Goal: Task Accomplishment & Management: Use online tool/utility

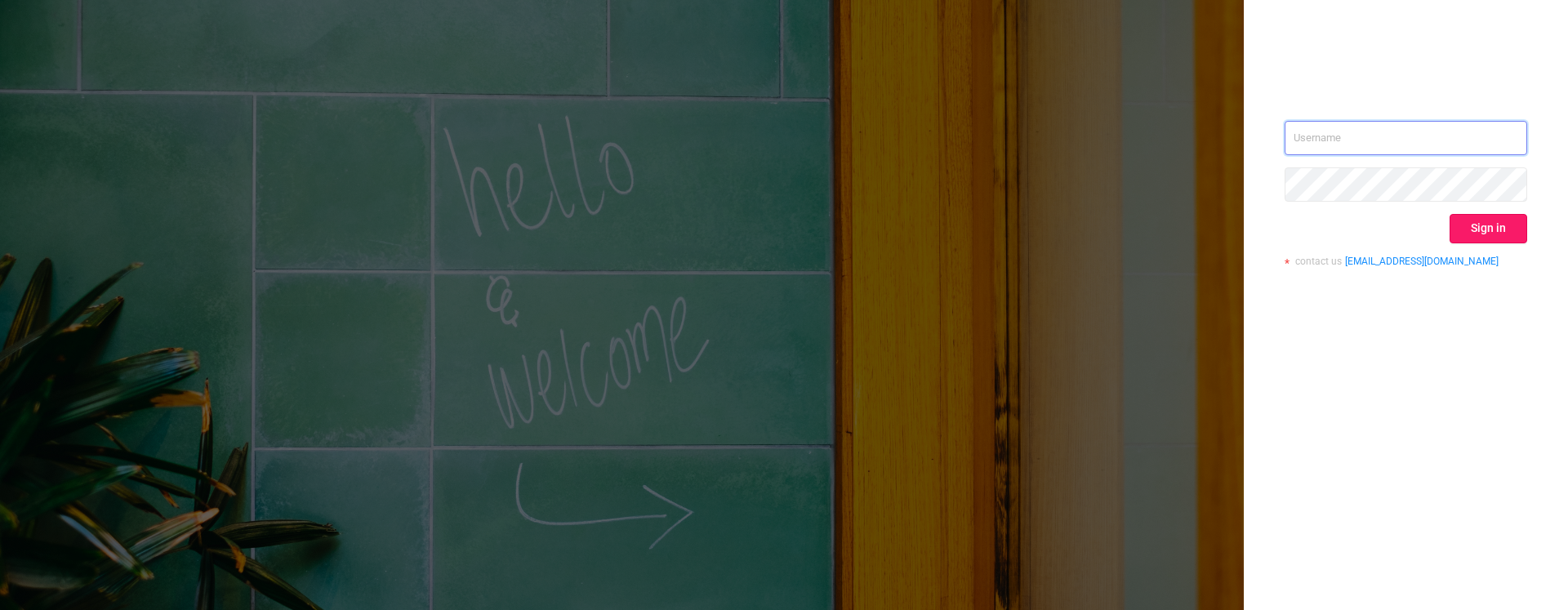
type input "[PERSON_NAME][EMAIL_ADDRESS][DOMAIN_NAME]"
click at [1476, 234] on button "Sign in" at bounding box center [1488, 228] width 78 height 29
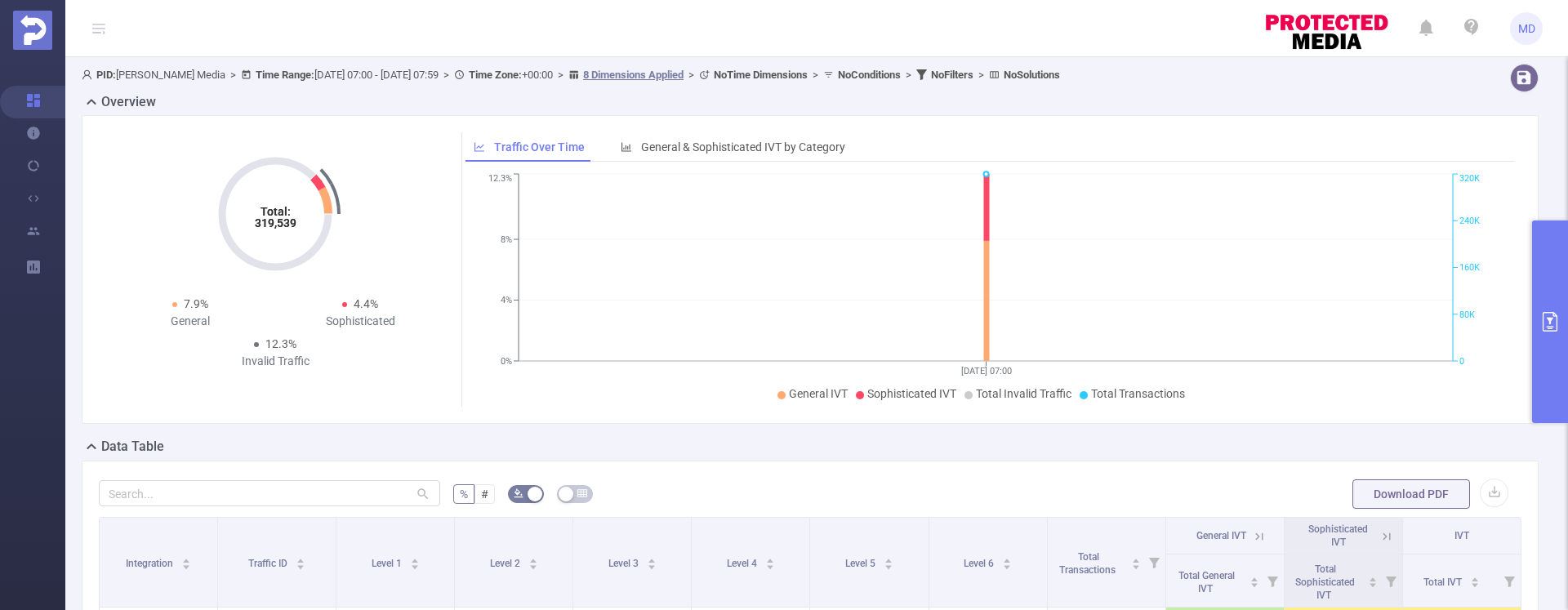
click at [1550, 328] on icon "primary" at bounding box center [1550, 322] width 15 height 20
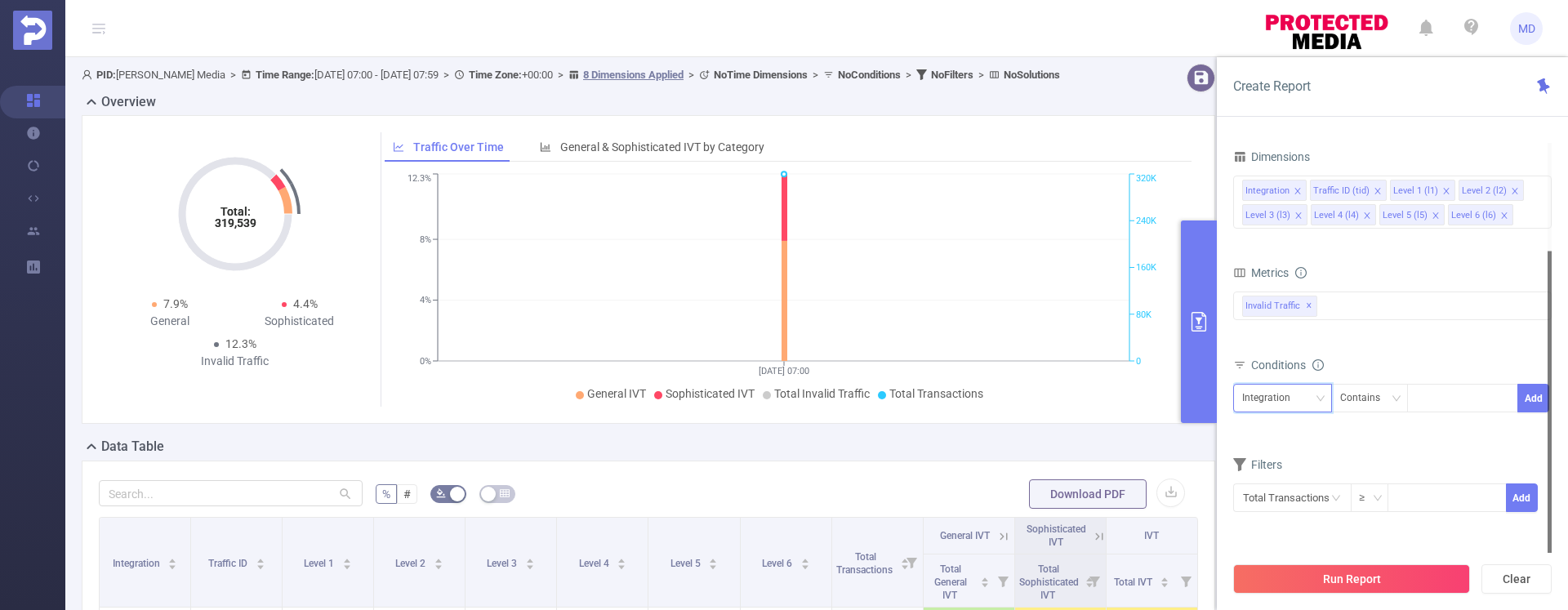
click at [1304, 394] on div "Integration" at bounding box center [1282, 398] width 80 height 27
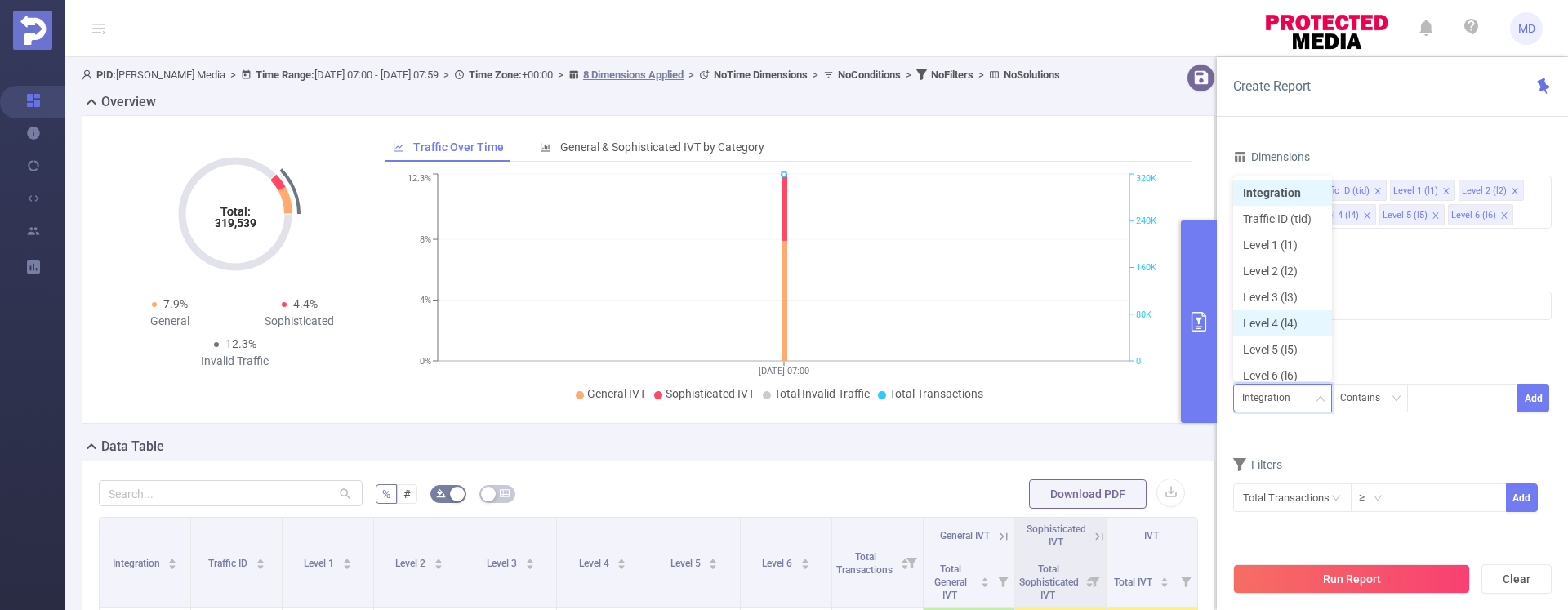
scroll to position [9, 0]
click at [1280, 237] on li "Level 1 (l1)" at bounding box center [1282, 237] width 98 height 27
click at [1450, 400] on div at bounding box center [1462, 398] width 94 height 27
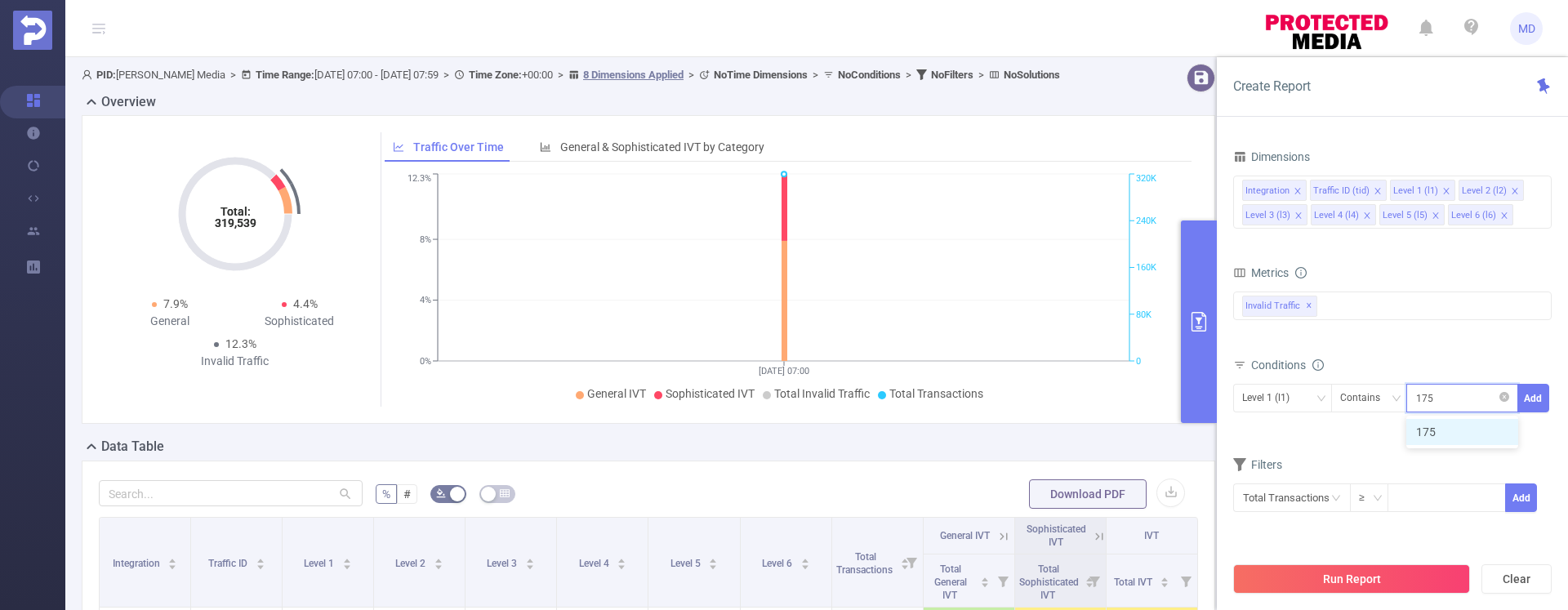
type input "1753"
click at [1530, 403] on button "Add" at bounding box center [1534, 398] width 32 height 28
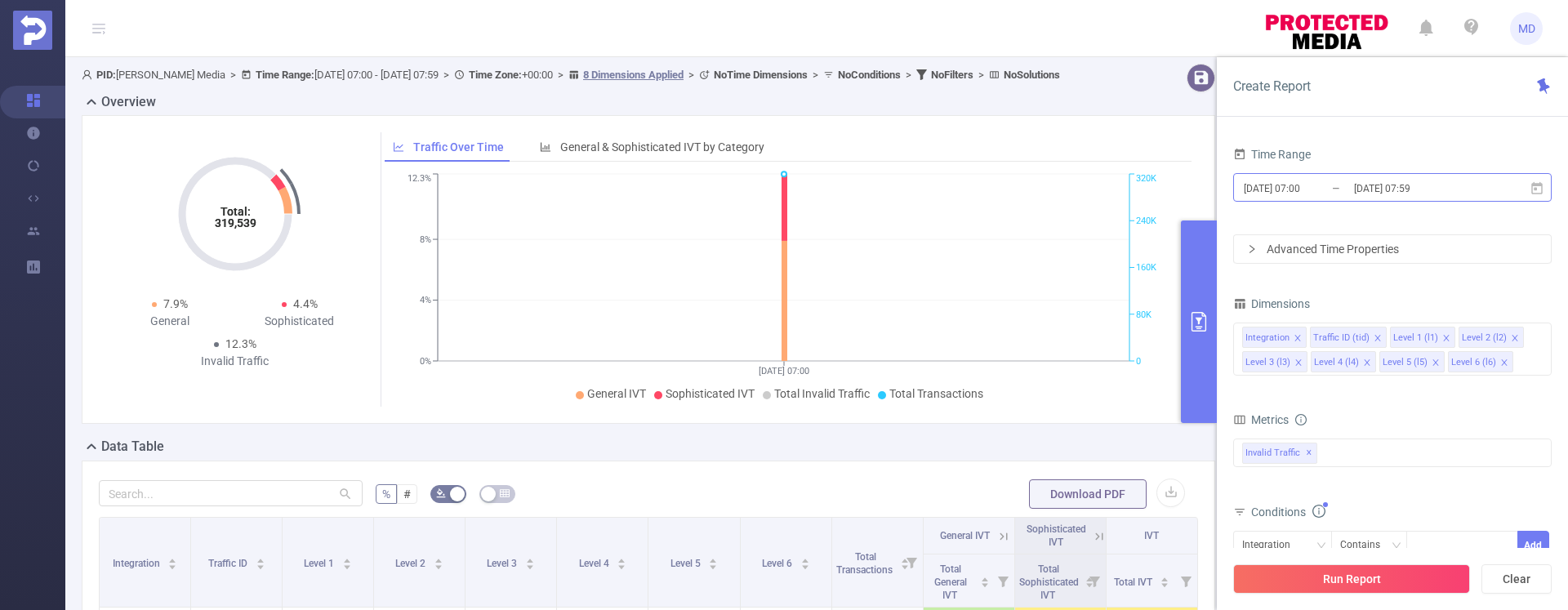
click at [1310, 177] on input "[DATE] 07:00" at bounding box center [1309, 188] width 133 height 22
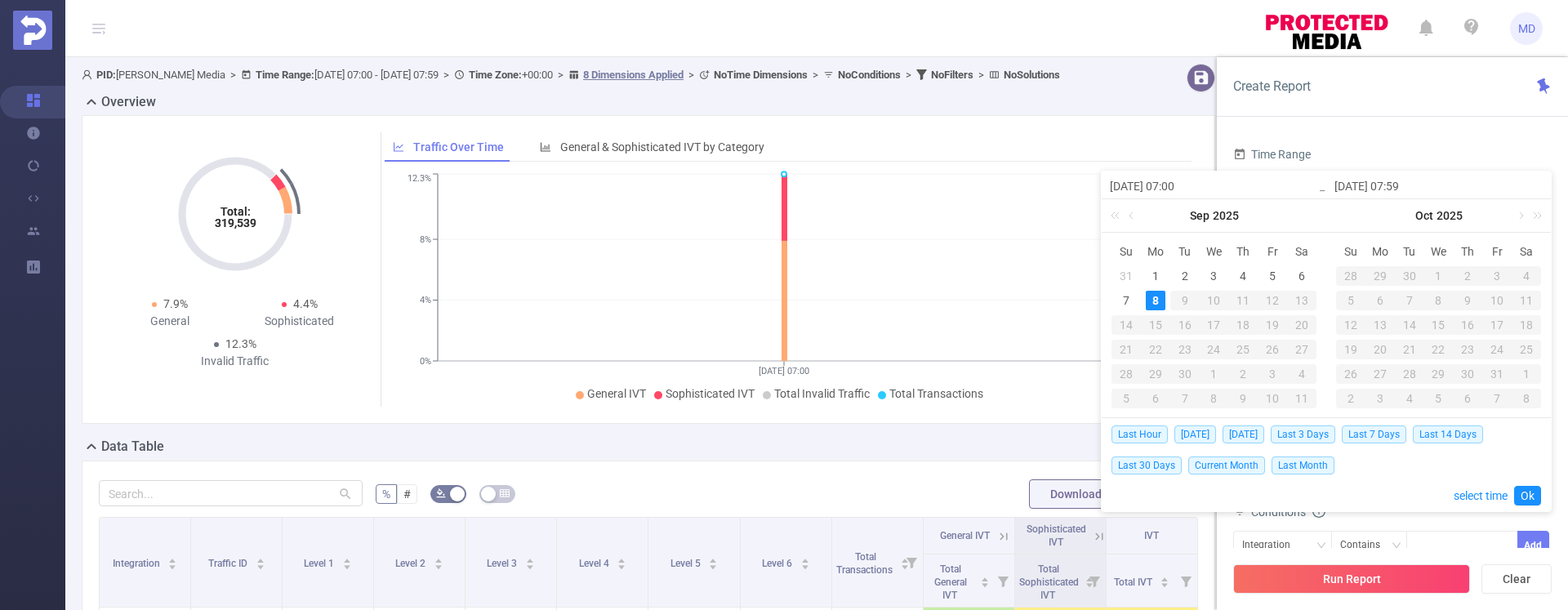
click at [1306, 183] on input "[DATE] 07:00" at bounding box center [1214, 186] width 208 height 20
click at [1150, 271] on div "1" at bounding box center [1155, 276] width 20 height 20
click at [1147, 298] on div "8" at bounding box center [1155, 300] width 20 height 20
type input "[DATE] 07:00"
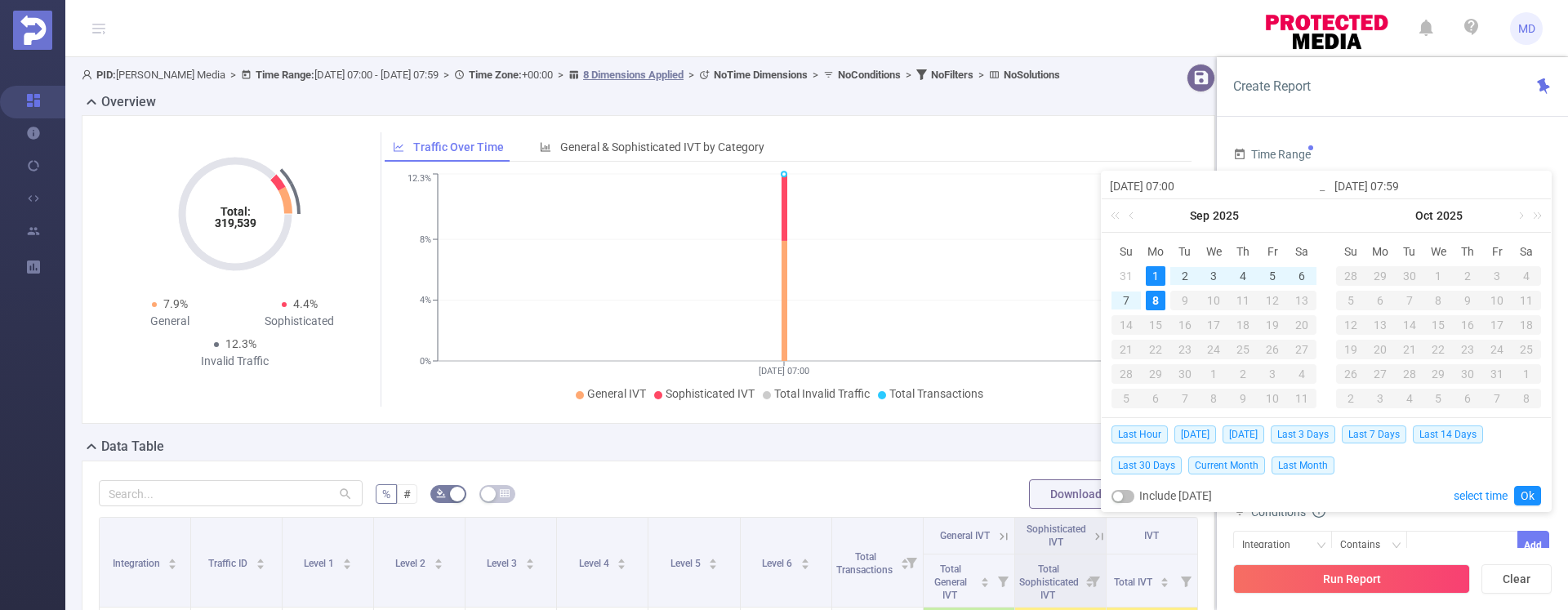
click at [1522, 499] on link "Ok" at bounding box center [1527, 495] width 27 height 20
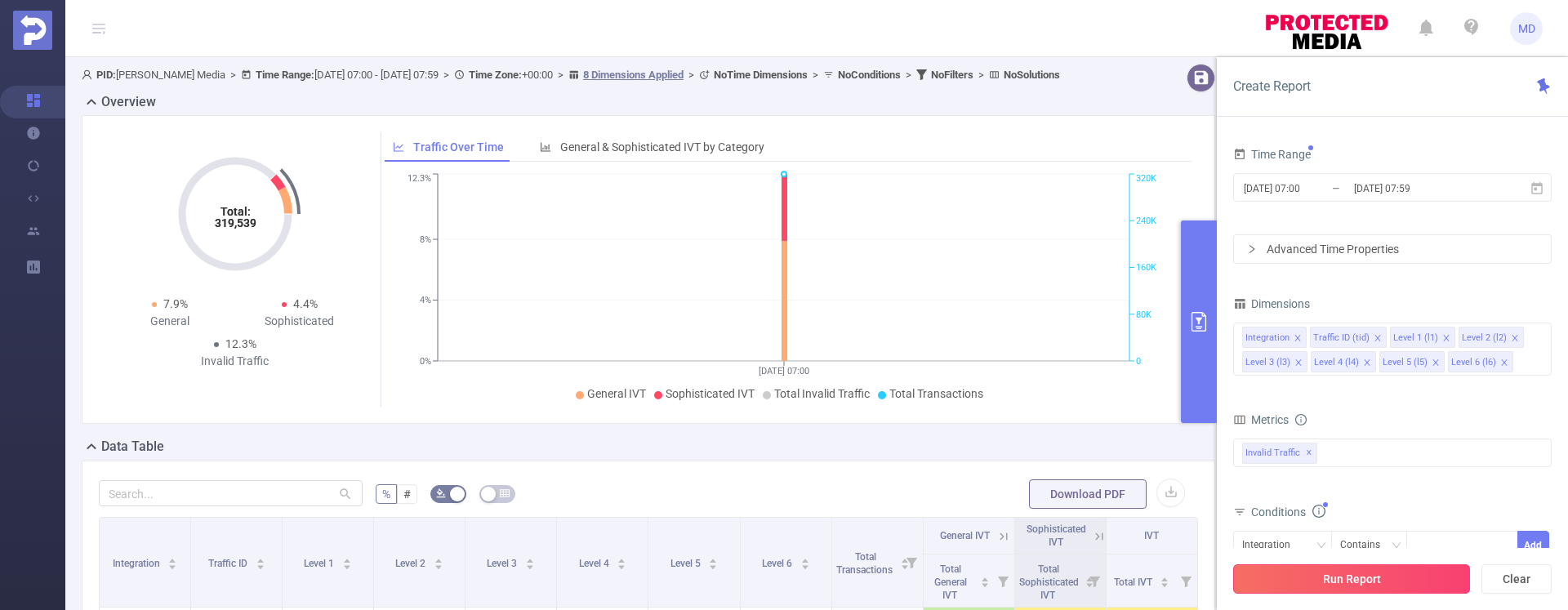
click at [1378, 585] on button "Run Report" at bounding box center [1351, 579] width 237 height 29
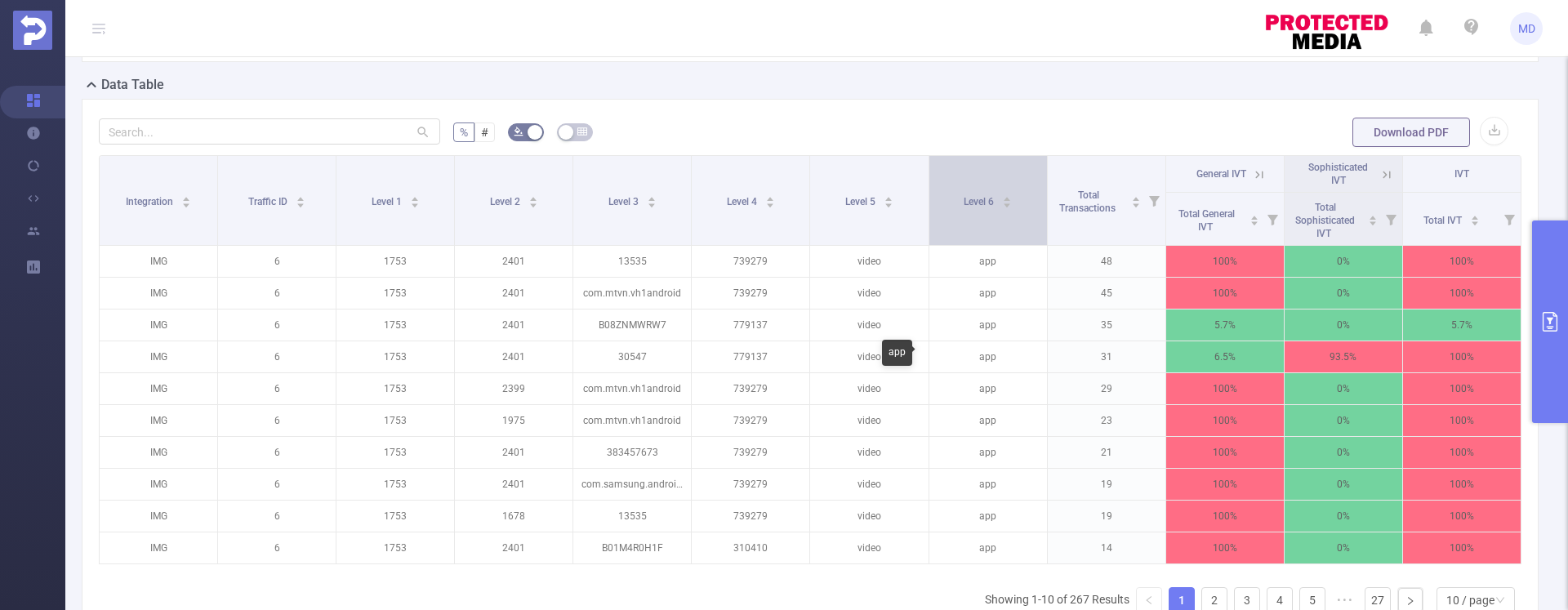
scroll to position [361, 0]
click at [1559, 331] on button "primary" at bounding box center [1550, 322] width 36 height 203
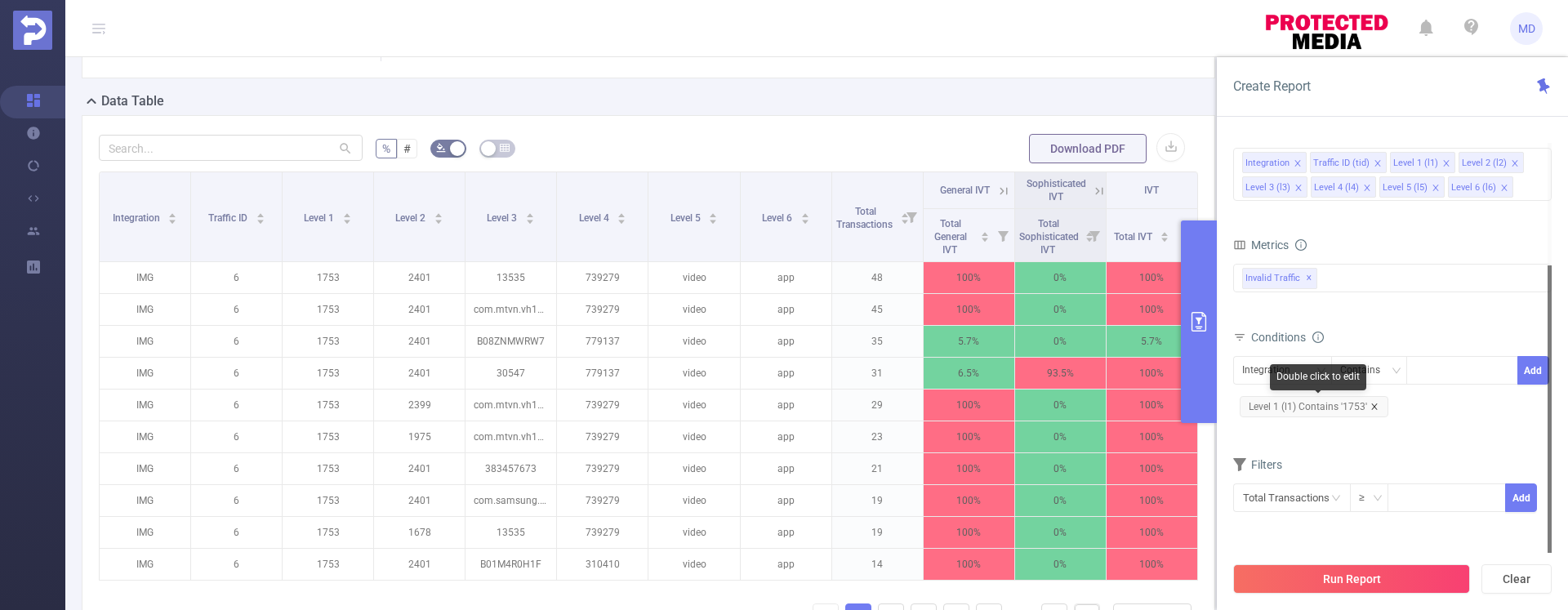
click at [1374, 408] on icon "icon: close" at bounding box center [1374, 406] width 6 height 6
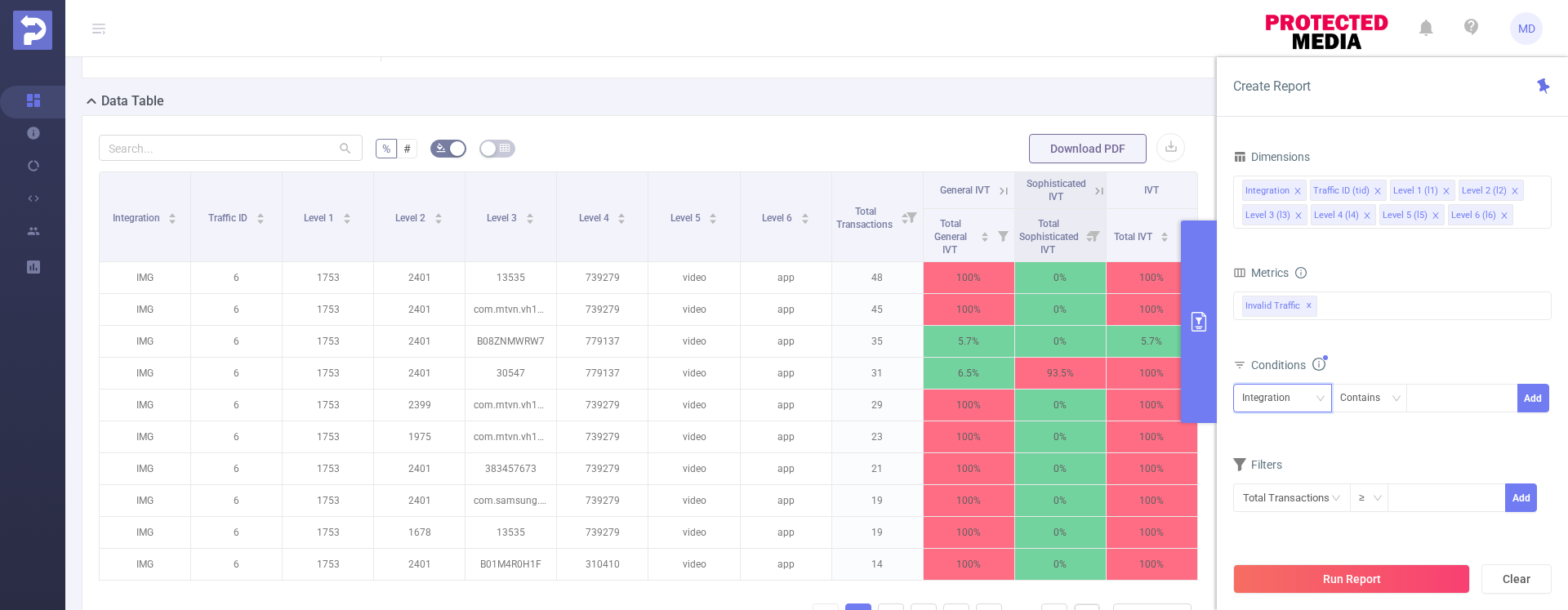
click at [1316, 403] on icon "icon: down" at bounding box center [1321, 400] width 9 height 11
click at [1269, 241] on li "Level 1 (l1)" at bounding box center [1282, 237] width 98 height 27
click at [1430, 388] on div at bounding box center [1462, 398] width 94 height 27
type input "1747"
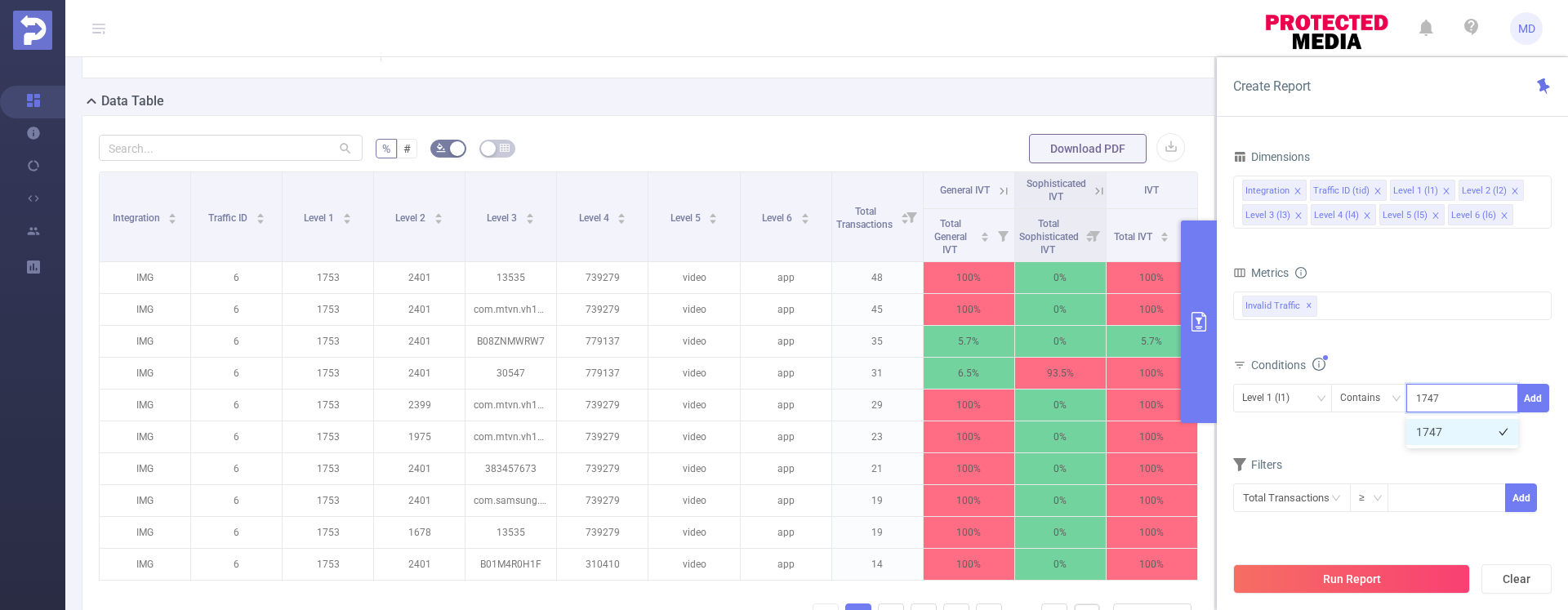
click at [1448, 427] on li "1747" at bounding box center [1462, 433] width 112 height 27
click at [1536, 402] on button "Add" at bounding box center [1534, 398] width 32 height 28
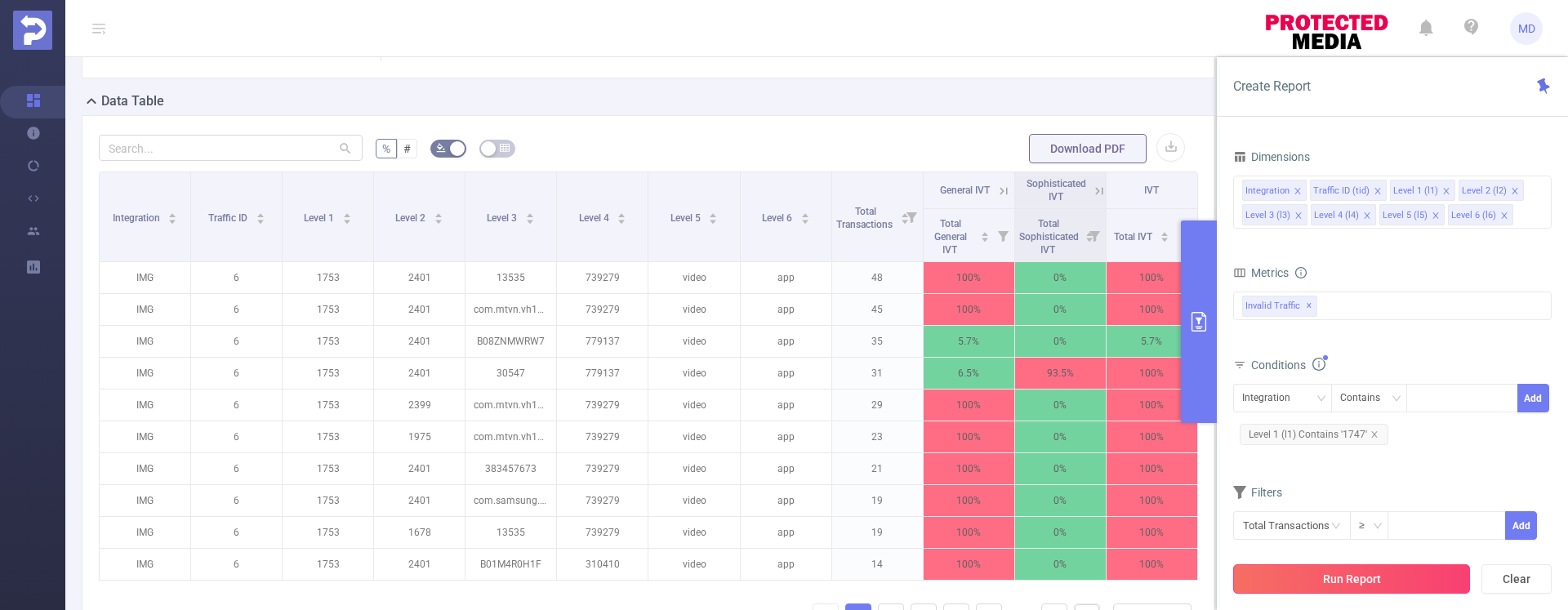
click at [1352, 571] on button "Run Report" at bounding box center [1351, 579] width 237 height 29
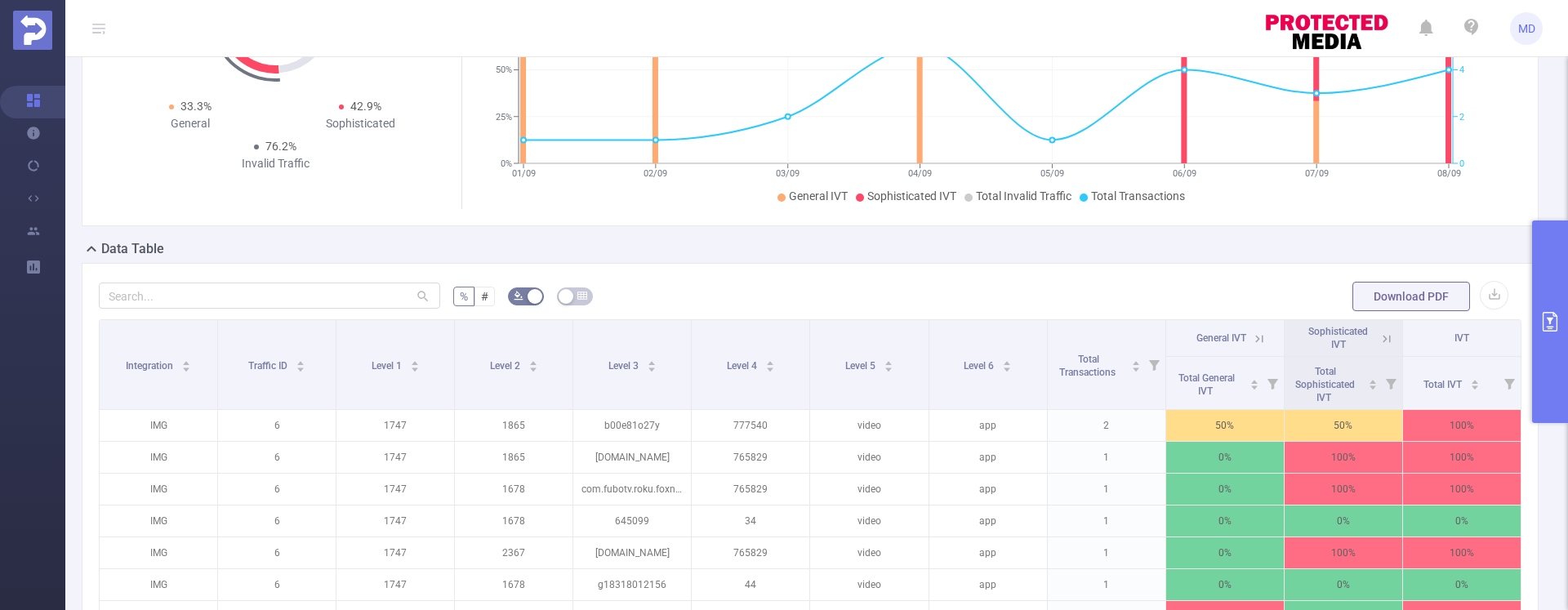
click at [1537, 318] on button "primary" at bounding box center [1550, 322] width 36 height 203
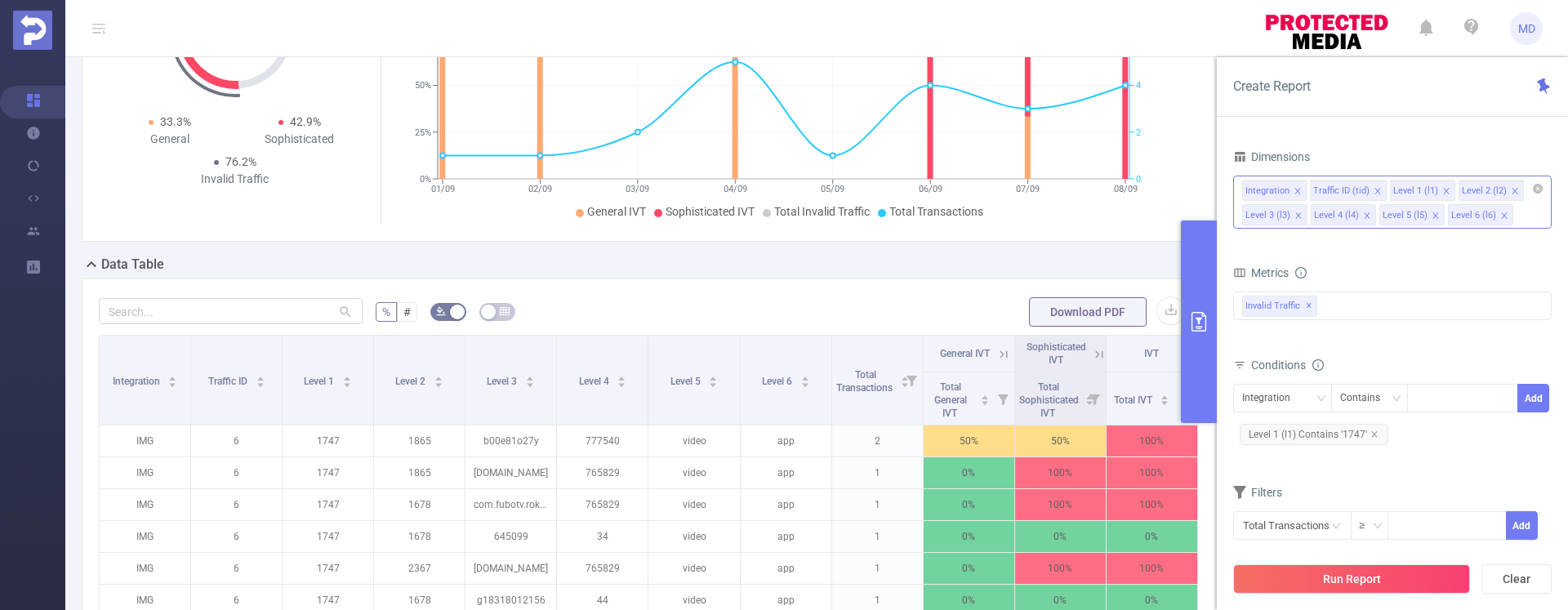
click at [1512, 188] on icon "icon: close" at bounding box center [1515, 190] width 6 height 6
click at [1421, 583] on button "Run Report" at bounding box center [1351, 579] width 237 height 29
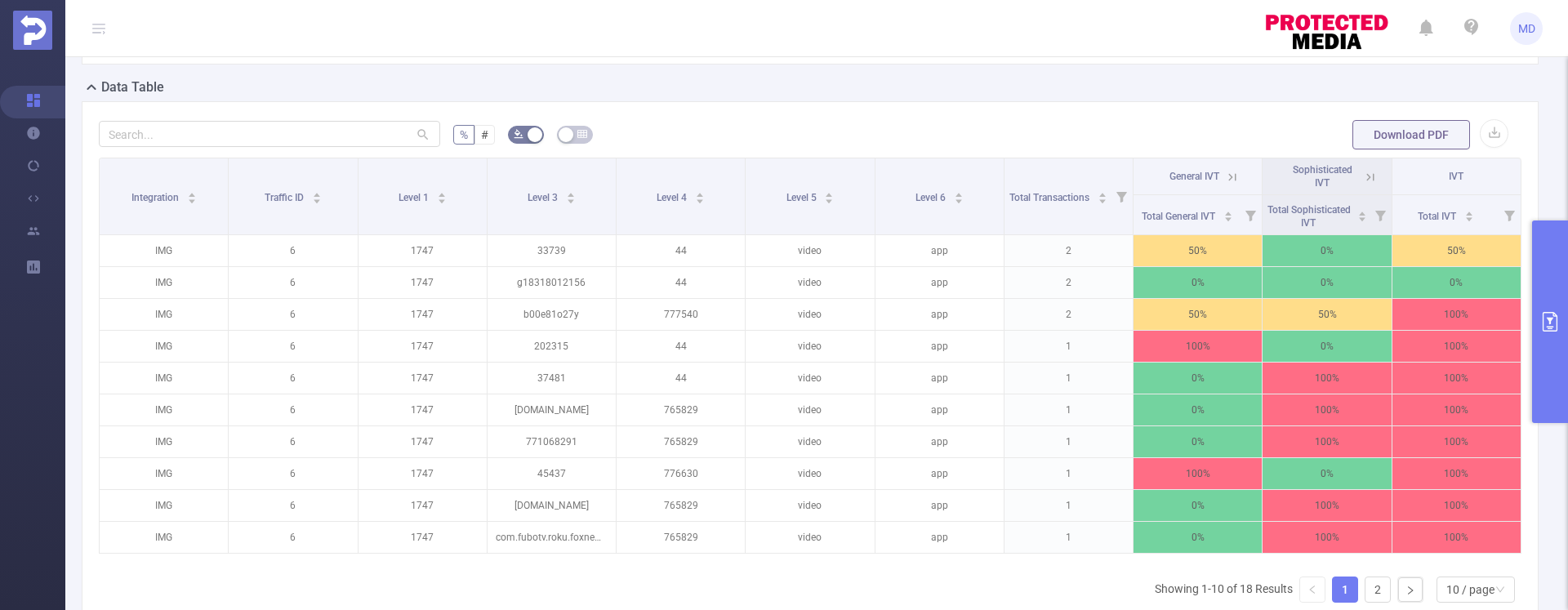
scroll to position [357, 0]
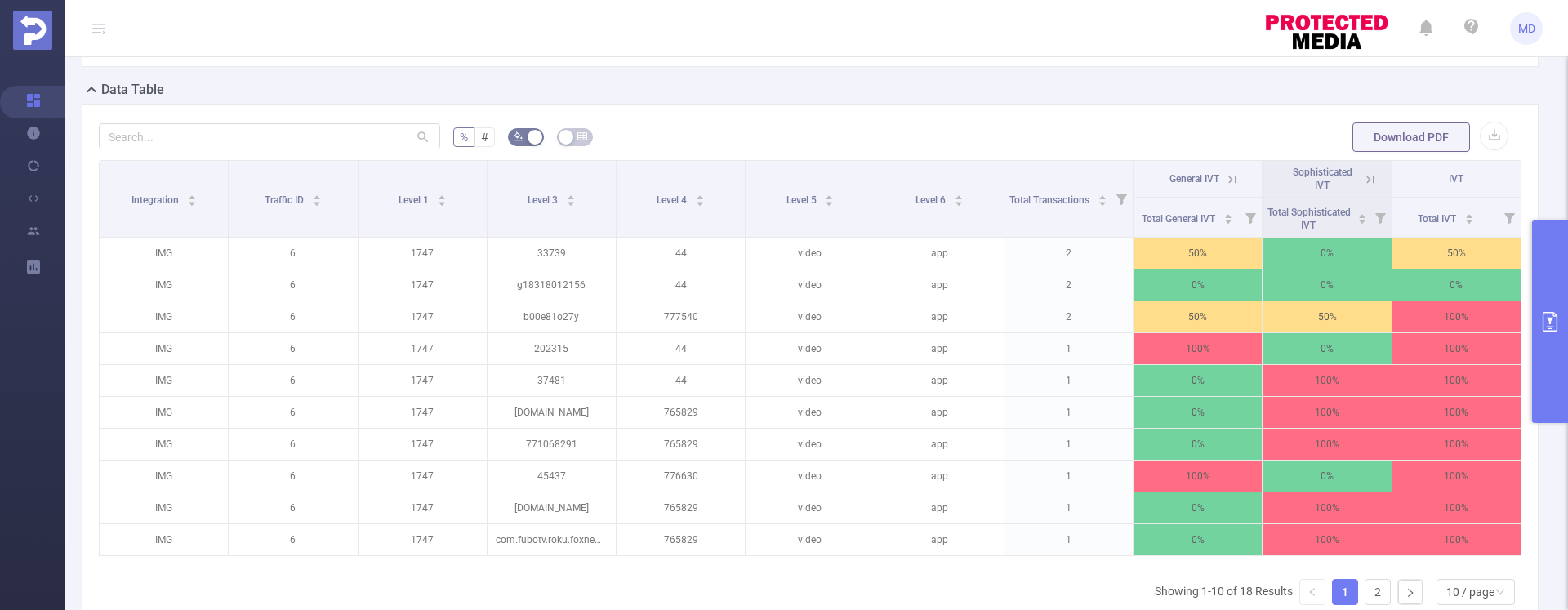
click at [1543, 298] on button "primary" at bounding box center [1550, 322] width 36 height 203
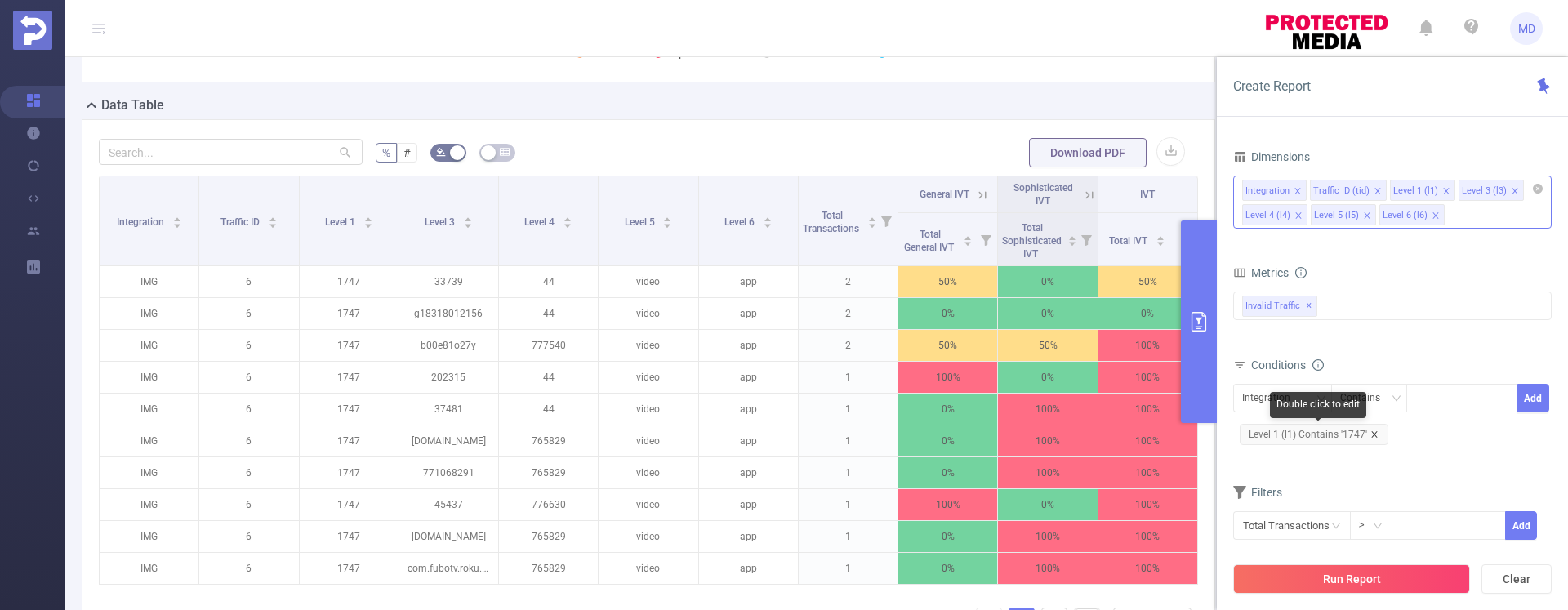
click at [1372, 437] on icon "icon: close" at bounding box center [1374, 435] width 9 height 9
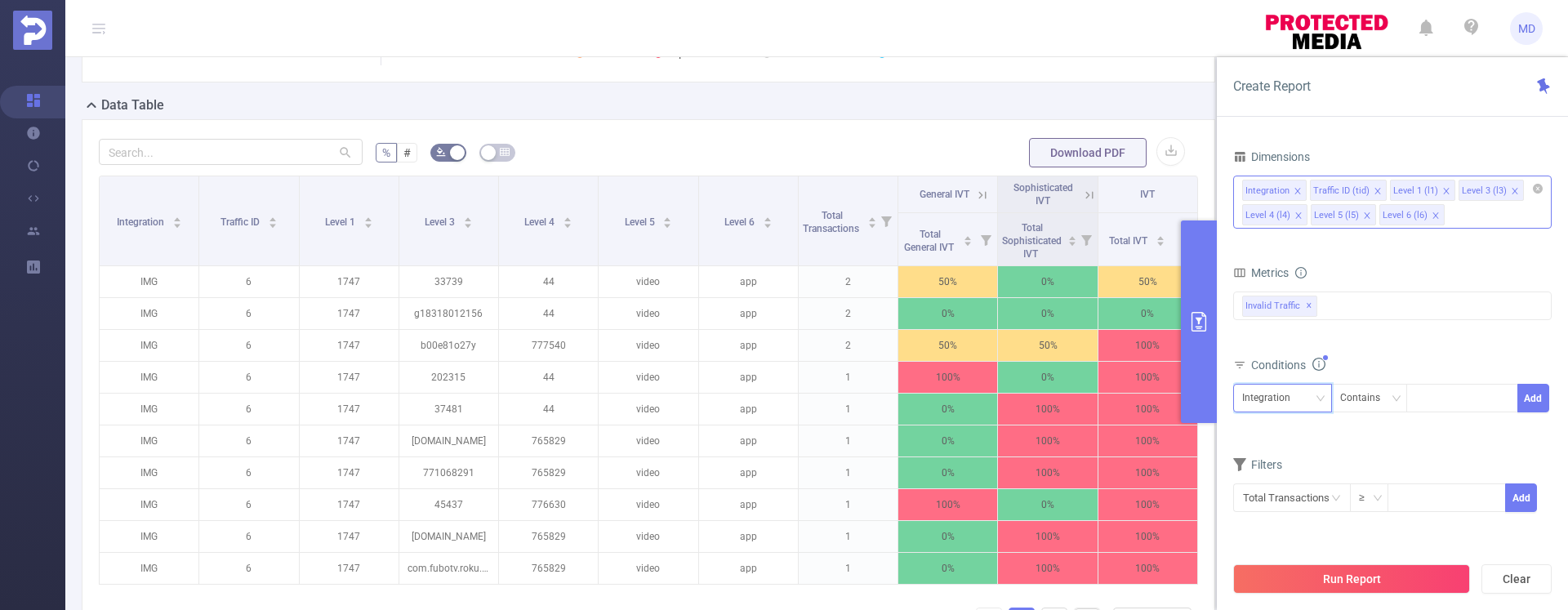
click at [1306, 401] on div "Integration" at bounding box center [1282, 398] width 80 height 27
click at [1276, 481] on li "Level 1 (l1)" at bounding box center [1282, 485] width 98 height 27
click at [1446, 400] on div at bounding box center [1462, 398] width 94 height 27
type input "1777"
click at [1541, 397] on button "Add" at bounding box center [1534, 398] width 32 height 28
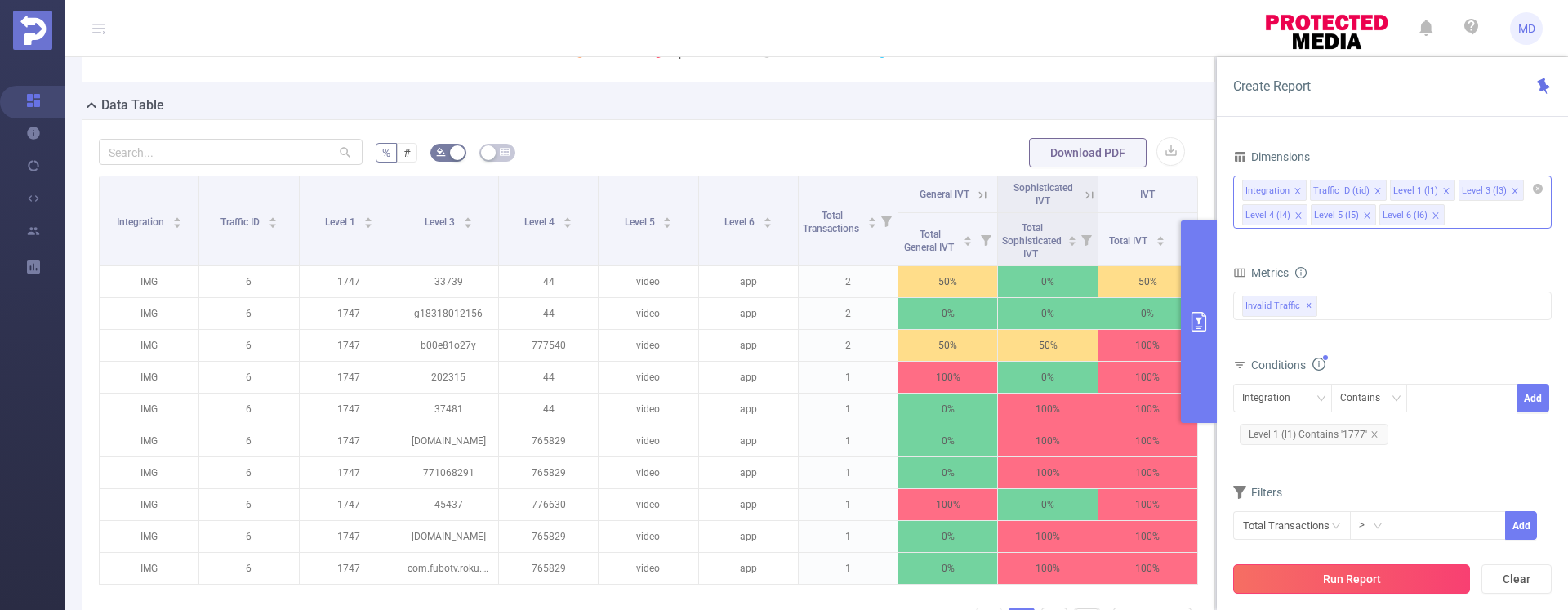
click at [1339, 574] on button "Run Report" at bounding box center [1351, 579] width 237 height 29
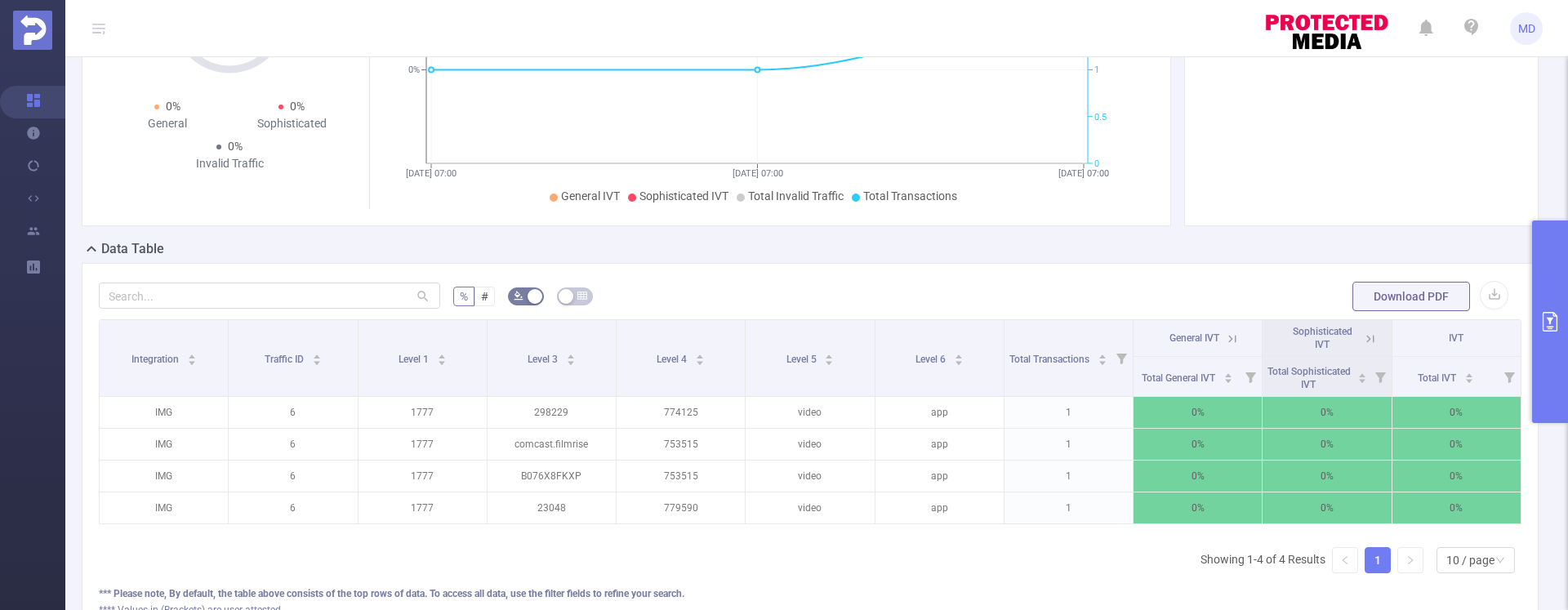
click at [1554, 327] on icon "primary" at bounding box center [1550, 322] width 20 height 20
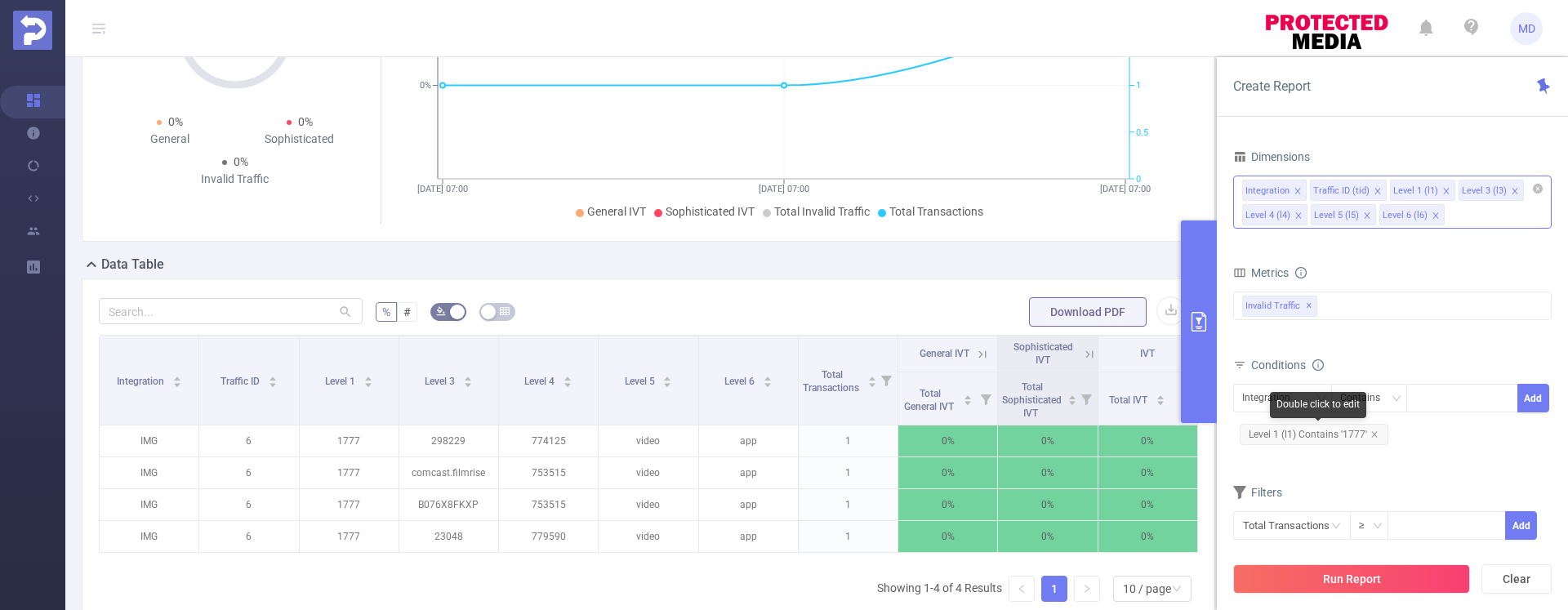
click at [1377, 435] on span "Level 1 (l1) Contains '1777'" at bounding box center [1313, 435] width 149 height 21
click at [1373, 432] on icon "icon: close" at bounding box center [1374, 435] width 9 height 9
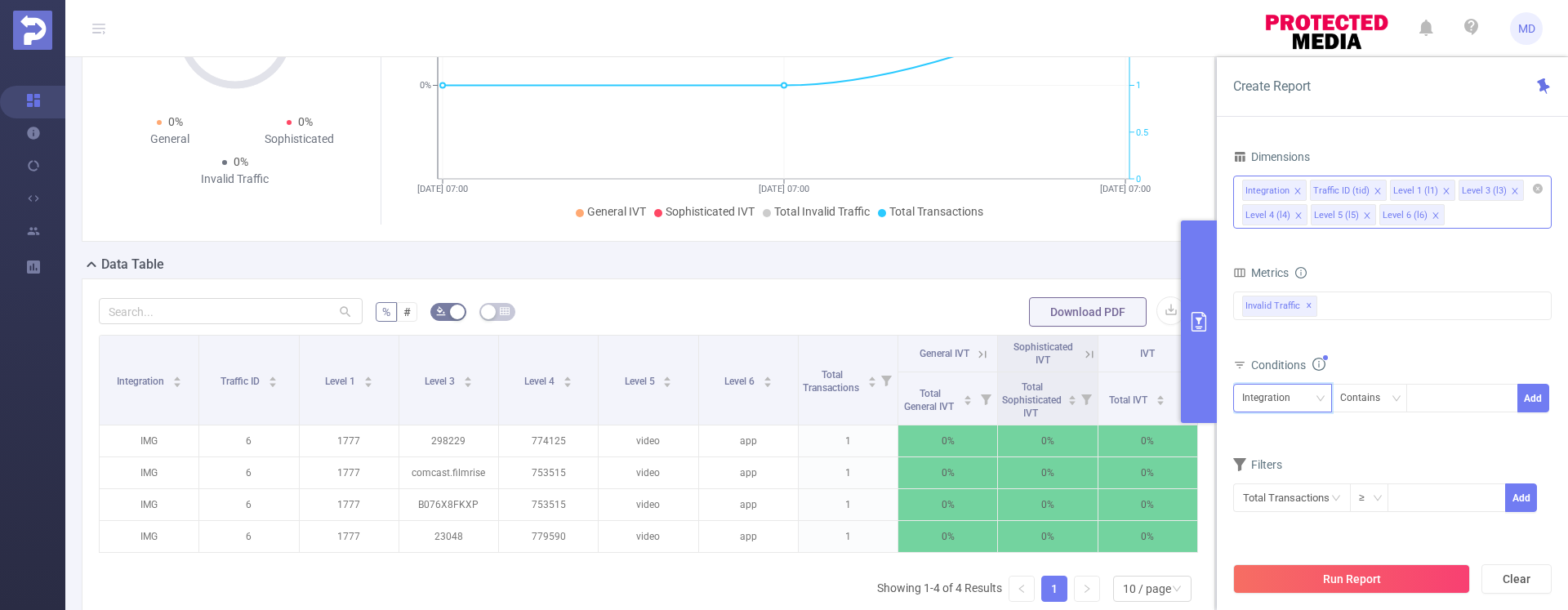
click at [1300, 405] on div "Integration" at bounding box center [1282, 398] width 80 height 27
click at [1270, 485] on li "Level 1 (l1)" at bounding box center [1282, 485] width 98 height 27
click at [1423, 403] on div at bounding box center [1462, 398] width 94 height 27
type input "1779"
click at [1530, 402] on button "Add" at bounding box center [1534, 398] width 32 height 28
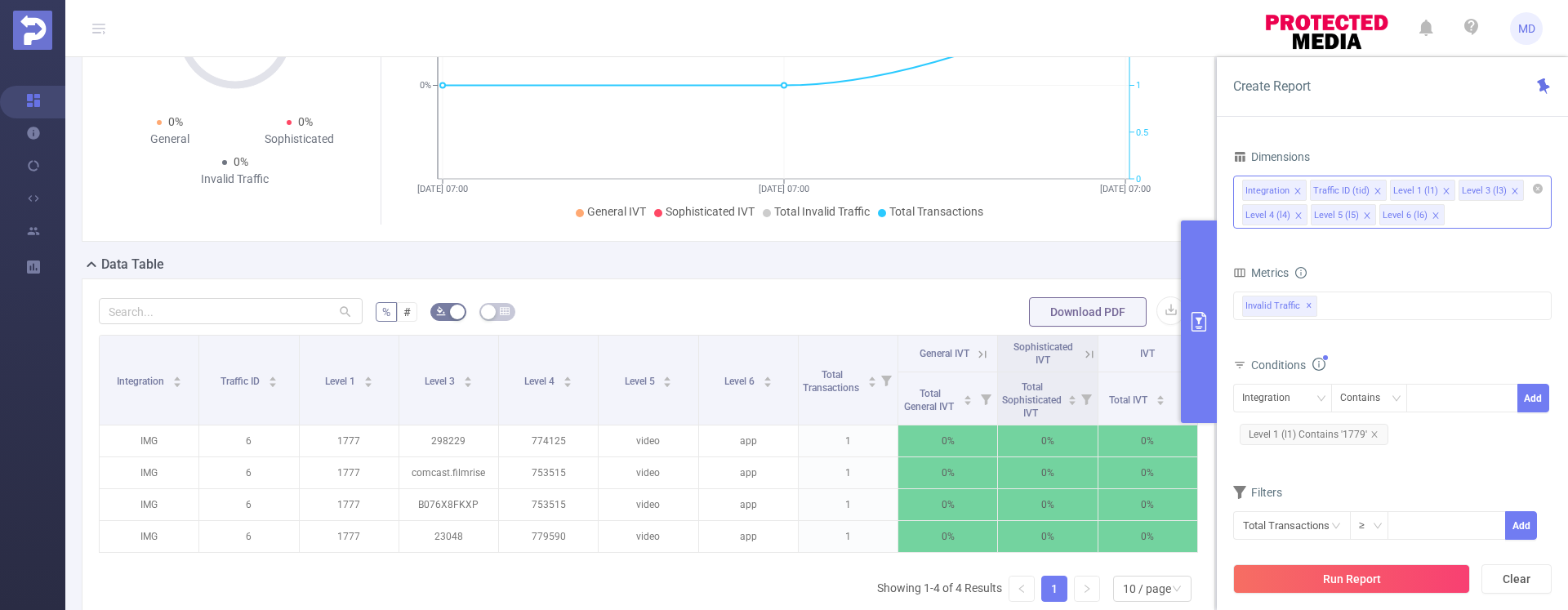
click at [1376, 585] on button "Run Report" at bounding box center [1351, 579] width 237 height 29
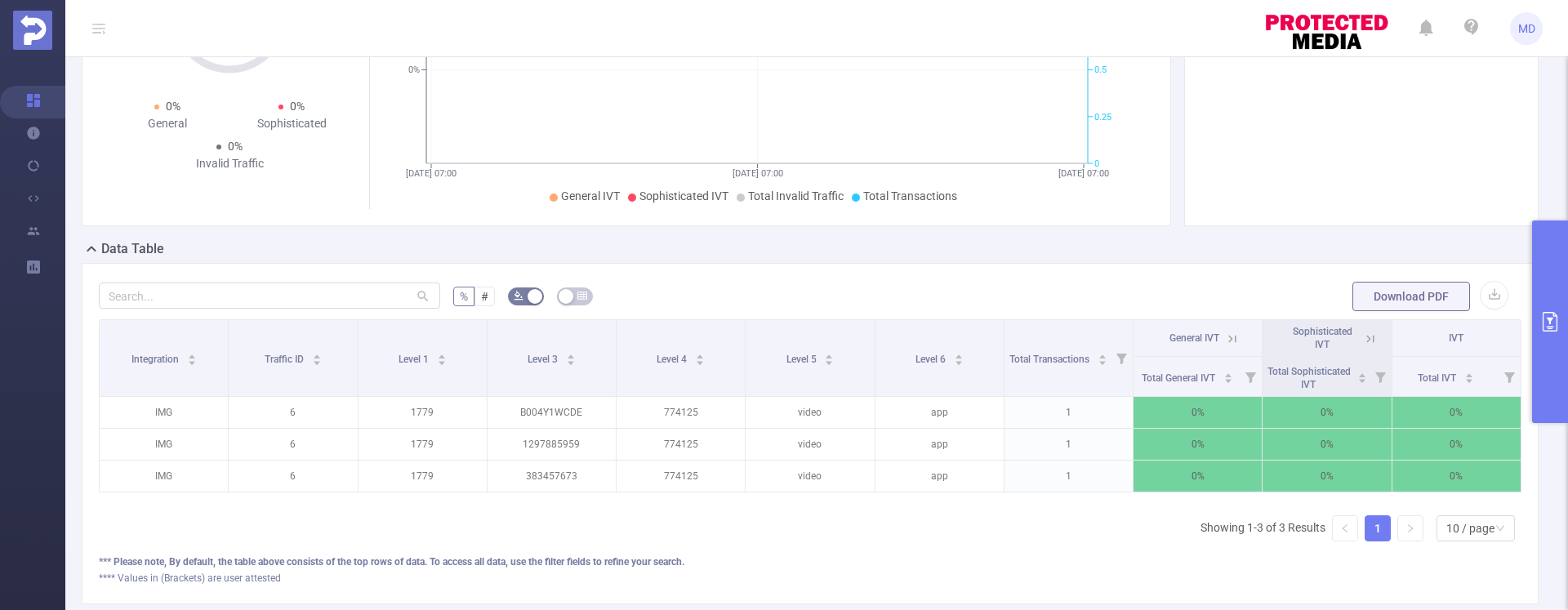
click at [1539, 323] on button "primary" at bounding box center [1550, 322] width 36 height 203
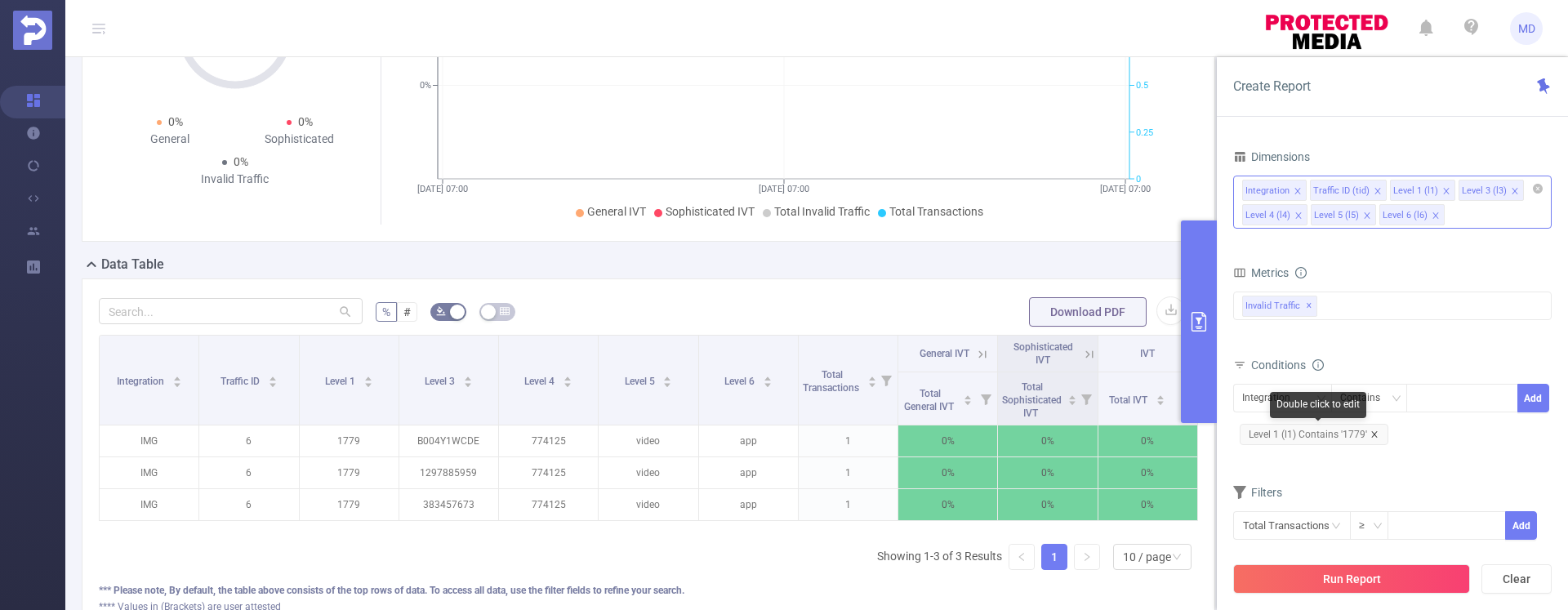
click at [1376, 435] on icon "icon: close" at bounding box center [1374, 435] width 9 height 9
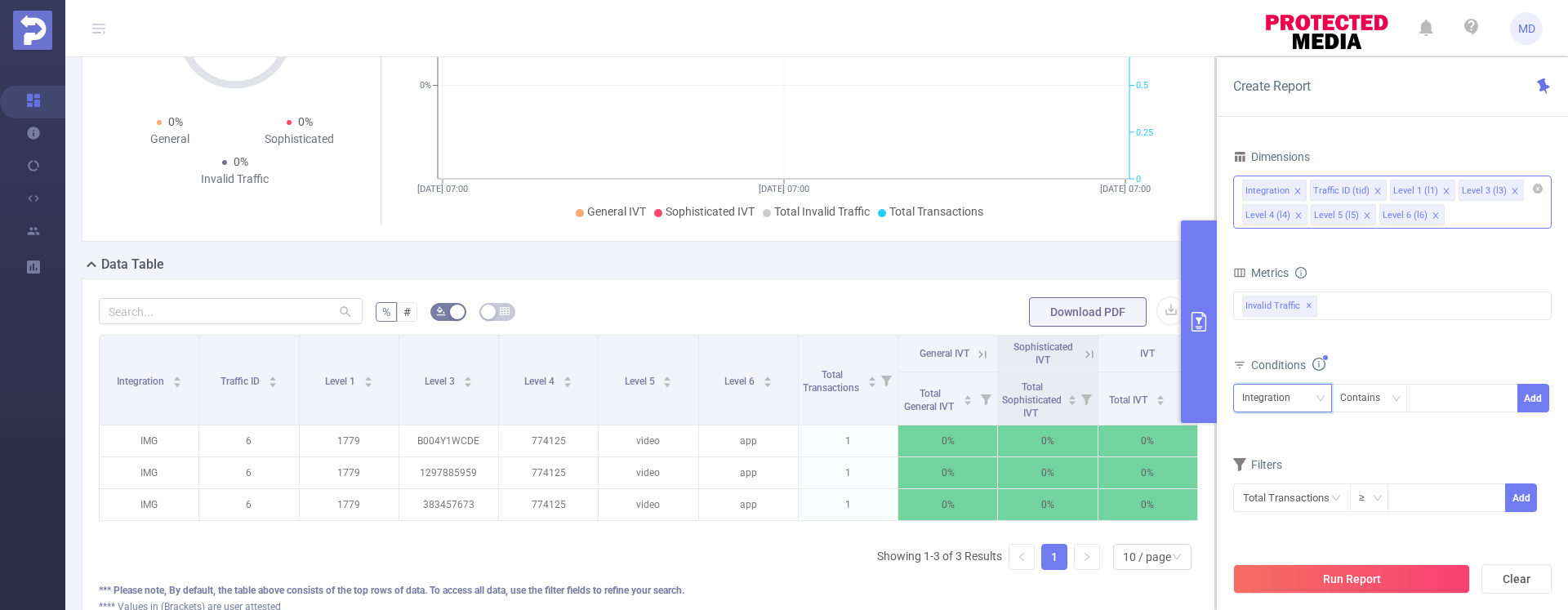
click at [1302, 395] on div "Integration" at bounding box center [1282, 398] width 80 height 27
click at [1291, 485] on li "Level 1 (l1)" at bounding box center [1282, 485] width 98 height 27
click at [1452, 402] on div at bounding box center [1462, 398] width 94 height 27
type input "1775"
click at [1528, 397] on button "Add" at bounding box center [1534, 398] width 32 height 28
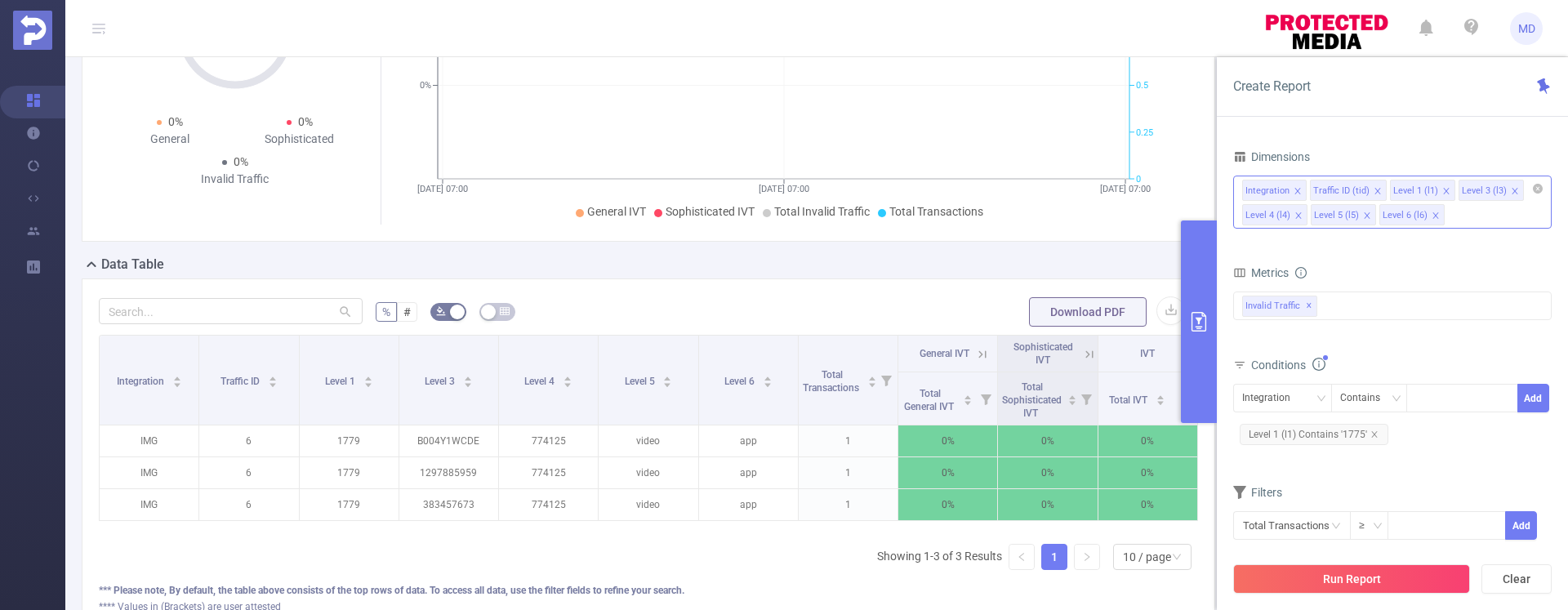
click at [1413, 569] on button "Run Report" at bounding box center [1351, 579] width 237 height 29
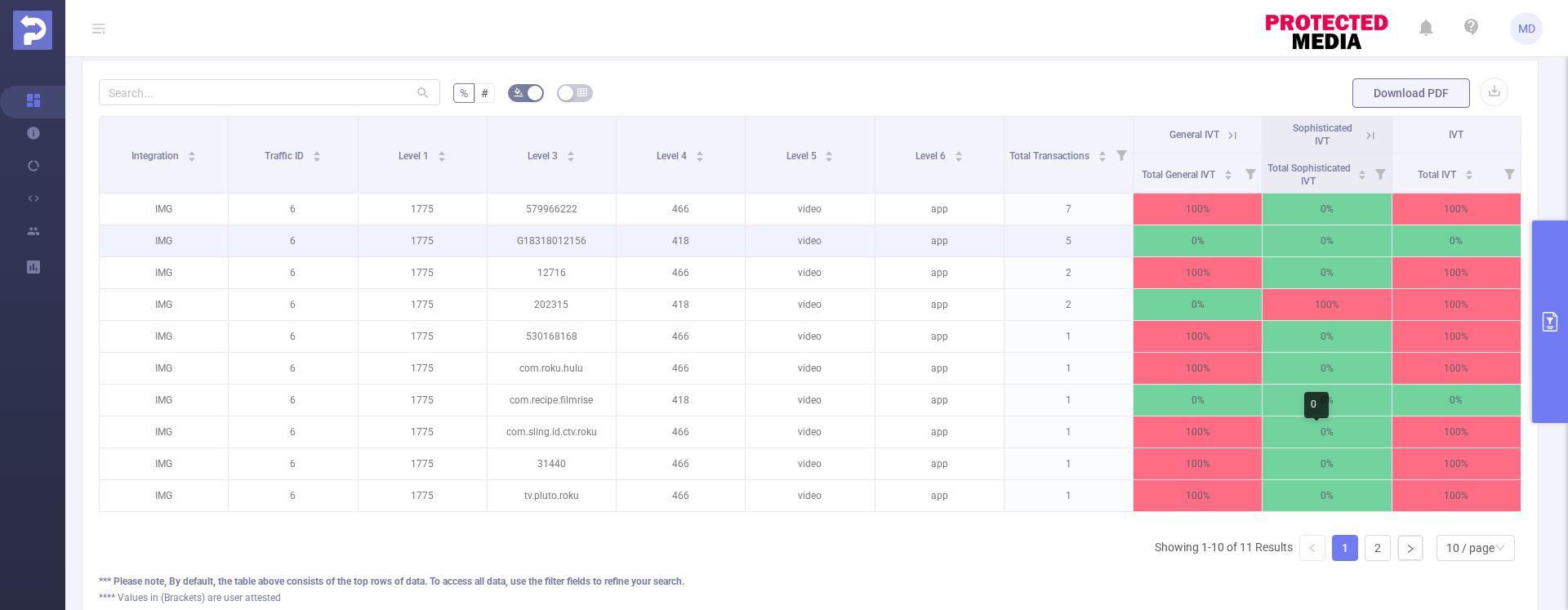
scroll to position [400, 0]
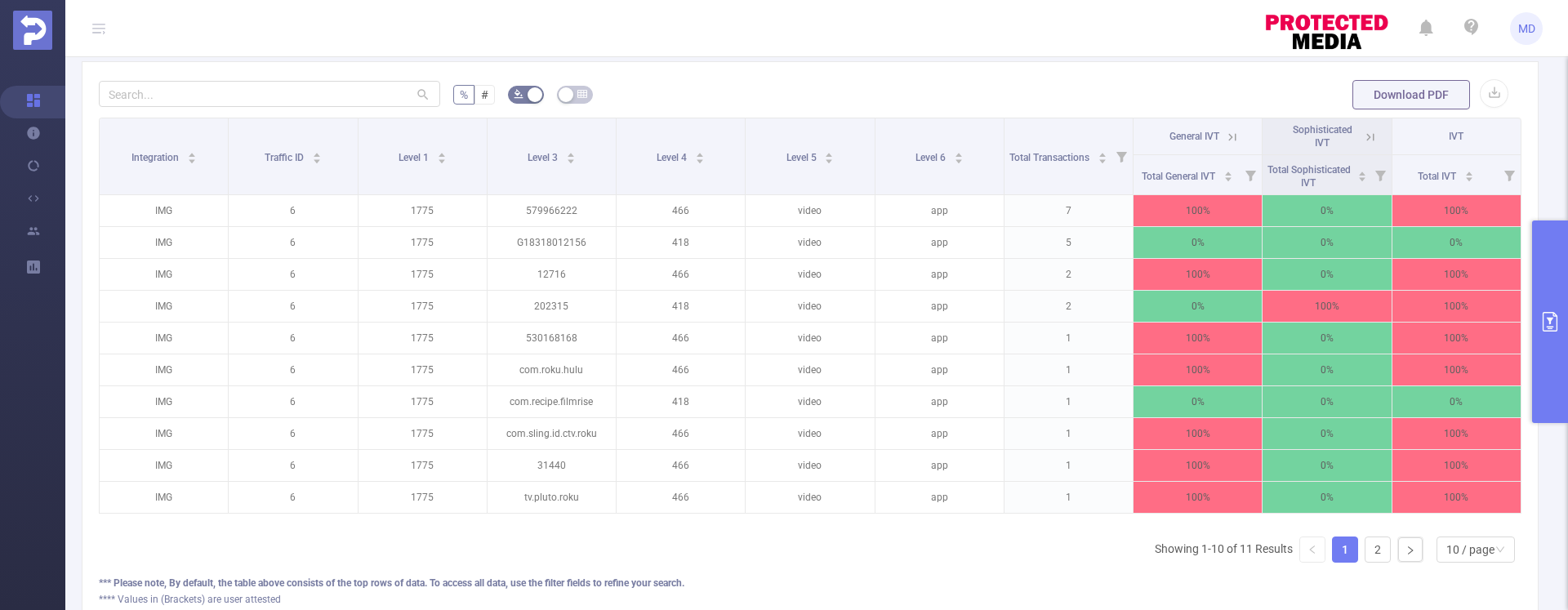
click at [1555, 314] on icon "primary" at bounding box center [1550, 322] width 20 height 20
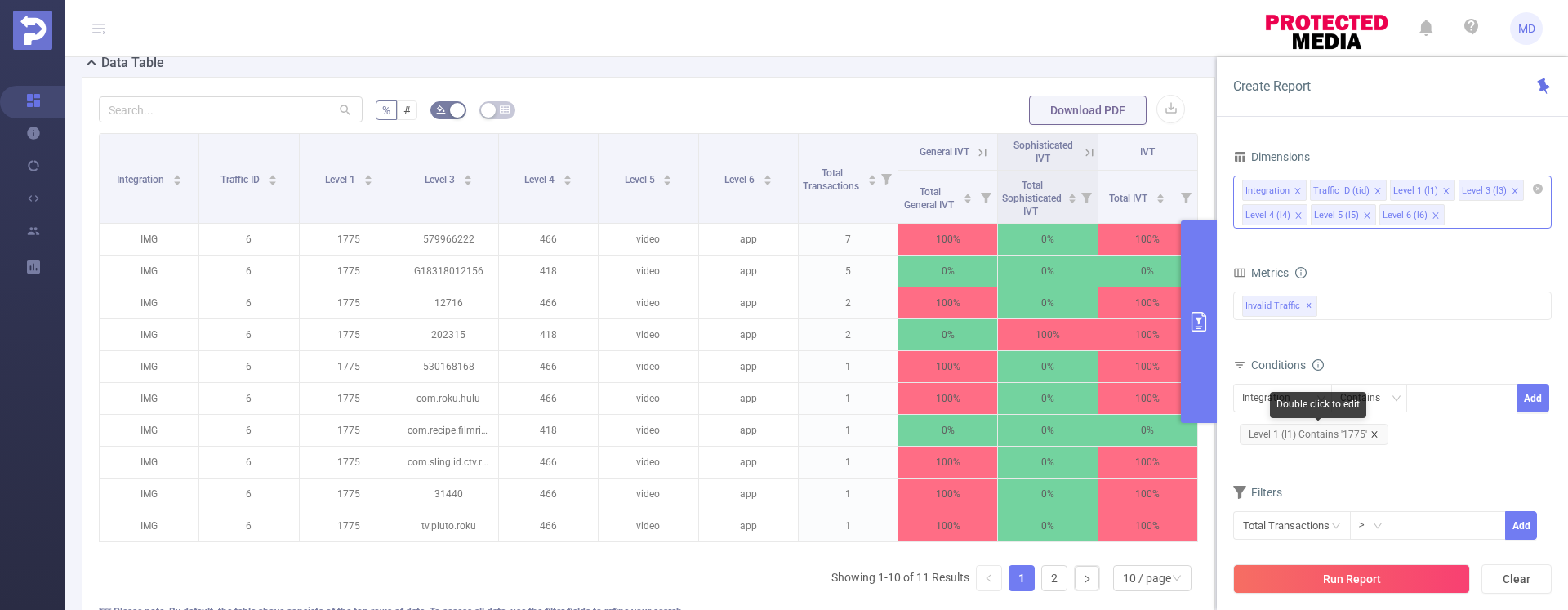
click at [1376, 434] on icon "icon: close" at bounding box center [1374, 435] width 9 height 9
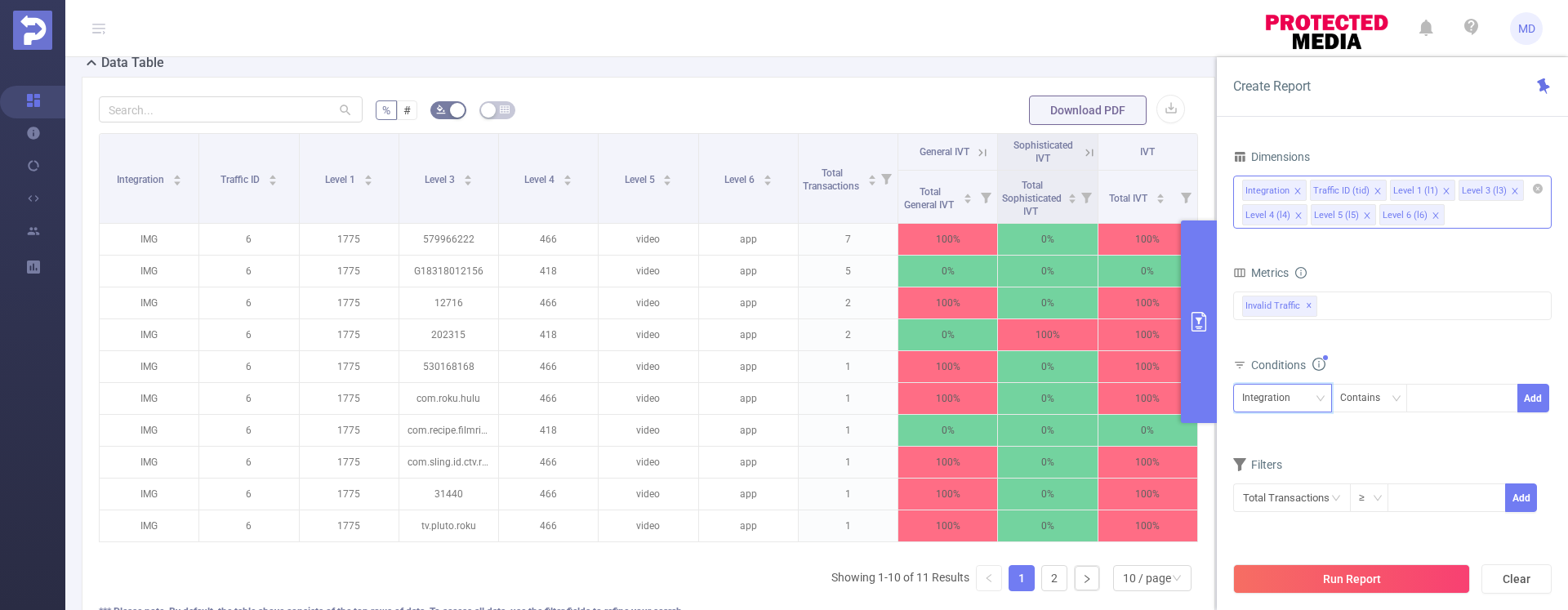
click at [1292, 402] on div "Integration" at bounding box center [1272, 398] width 60 height 27
click at [1287, 486] on li "Level 1 (l1)" at bounding box center [1282, 485] width 98 height 27
click at [1430, 406] on div at bounding box center [1462, 398] width 94 height 27
type input "2352"
click at [1531, 402] on button "Add" at bounding box center [1534, 398] width 32 height 28
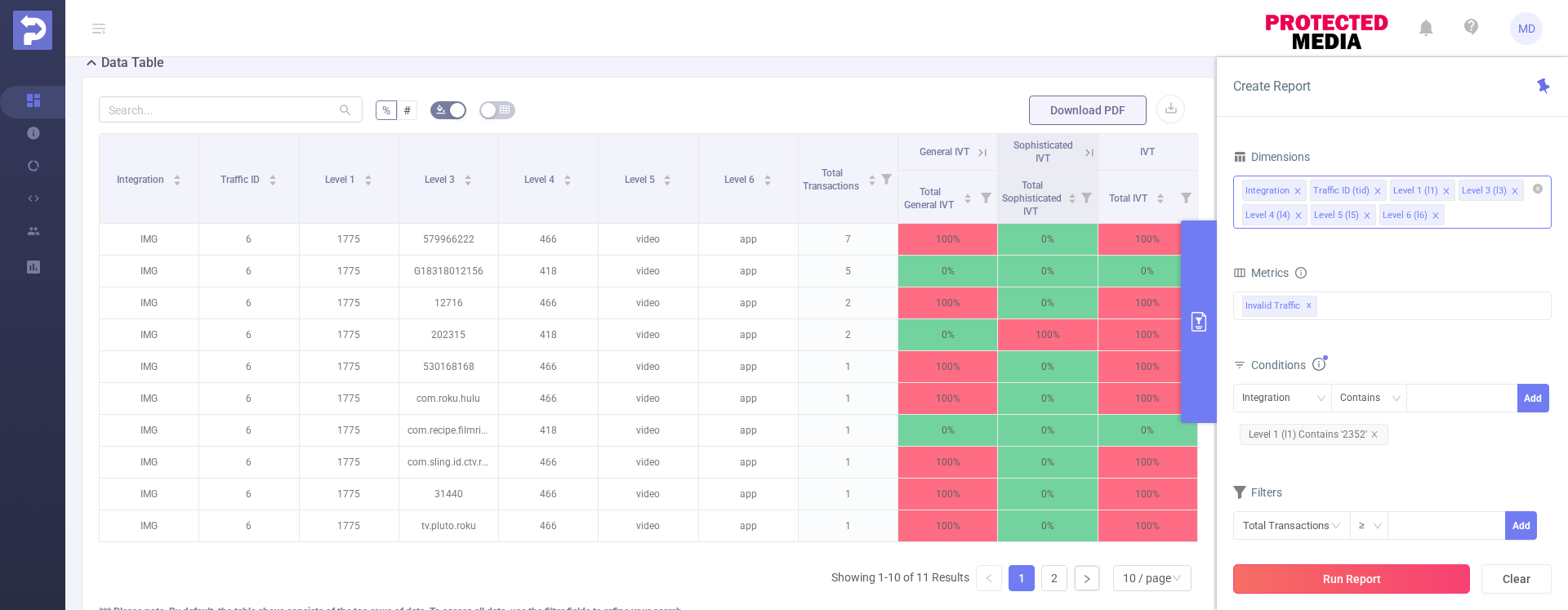
click at [1347, 575] on button "Run Report" at bounding box center [1351, 579] width 237 height 29
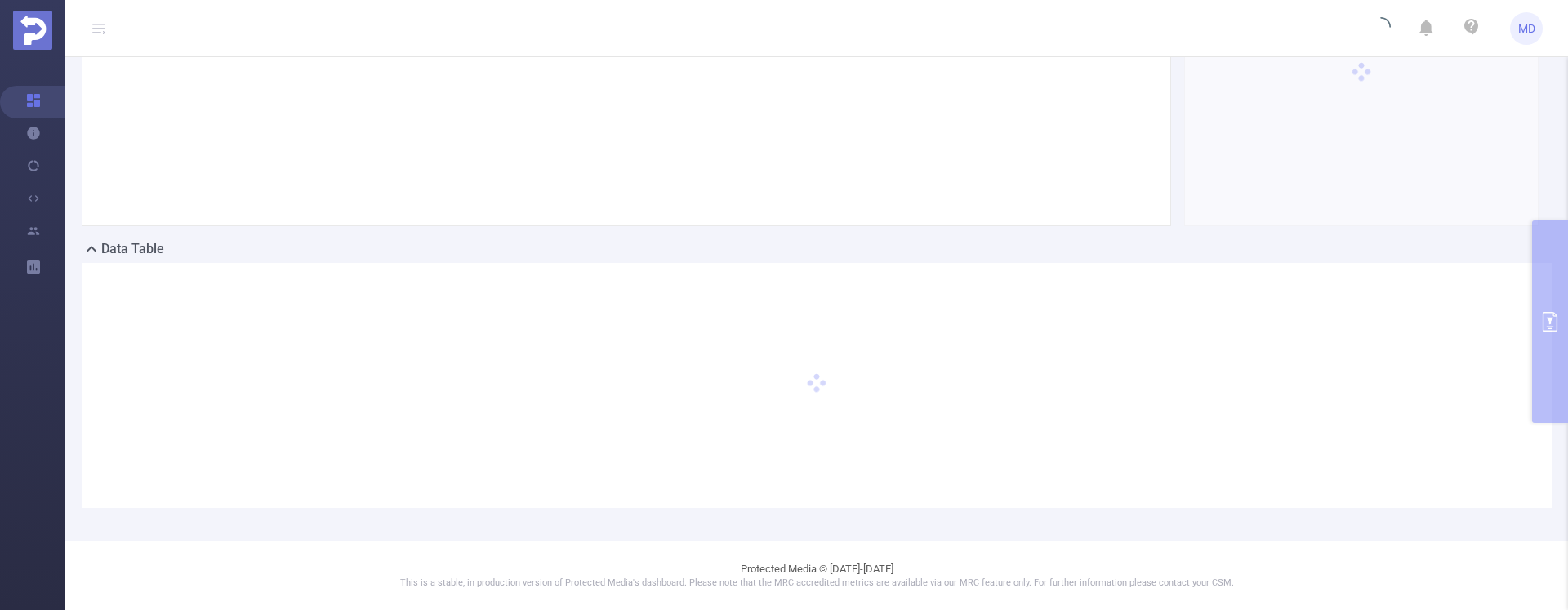
scroll to position [198, 0]
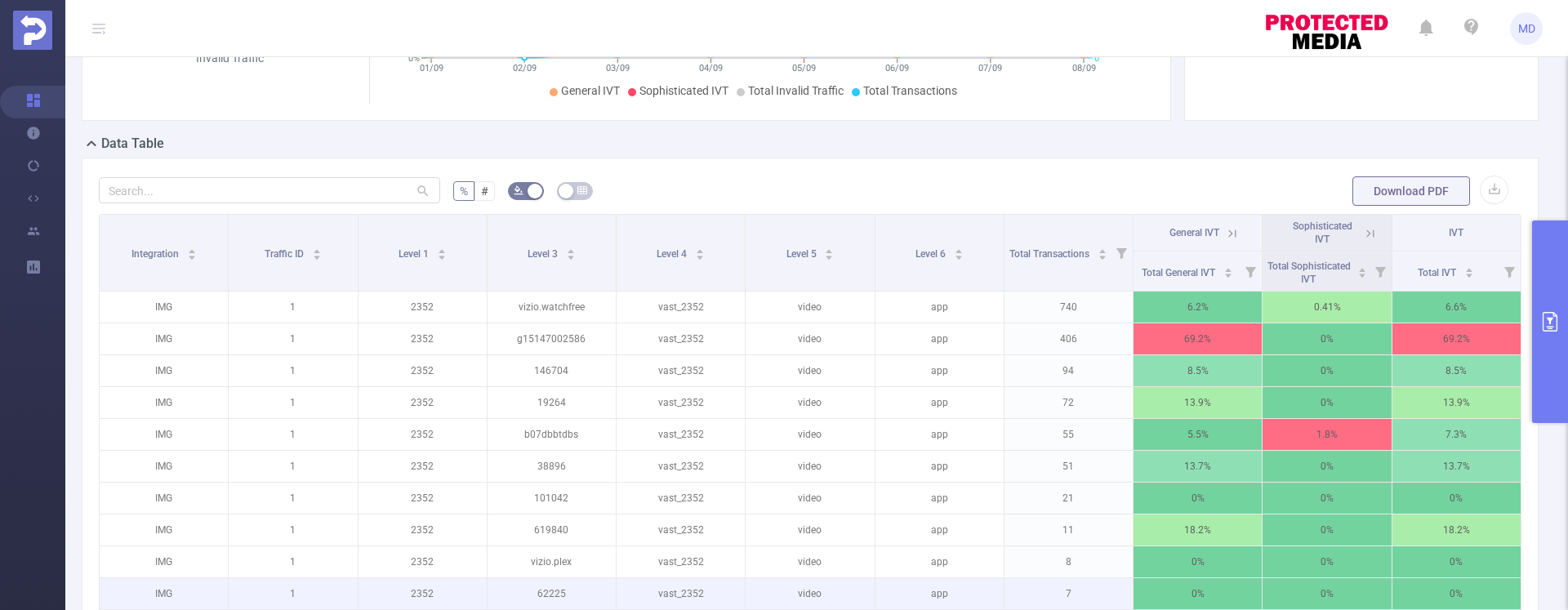
scroll to position [299, 0]
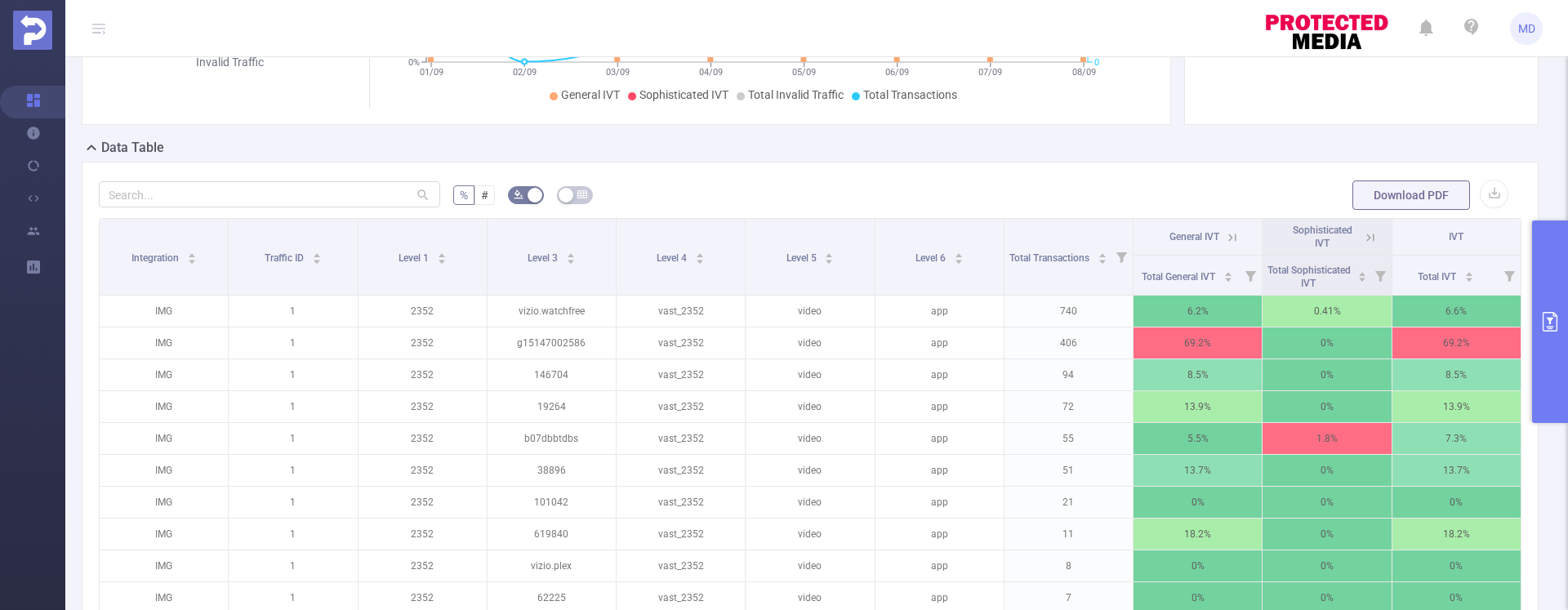
click at [1229, 239] on icon at bounding box center [1233, 238] width 8 height 8
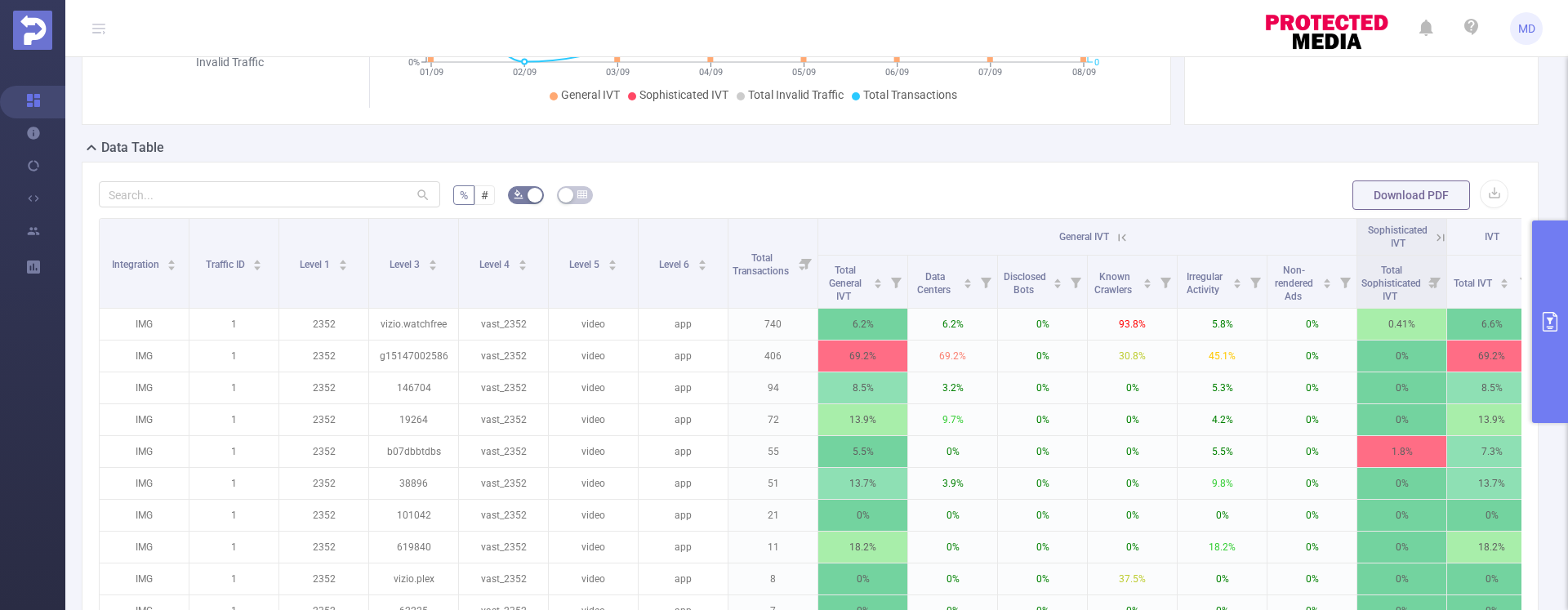
click at [1121, 236] on icon at bounding box center [1122, 238] width 15 height 15
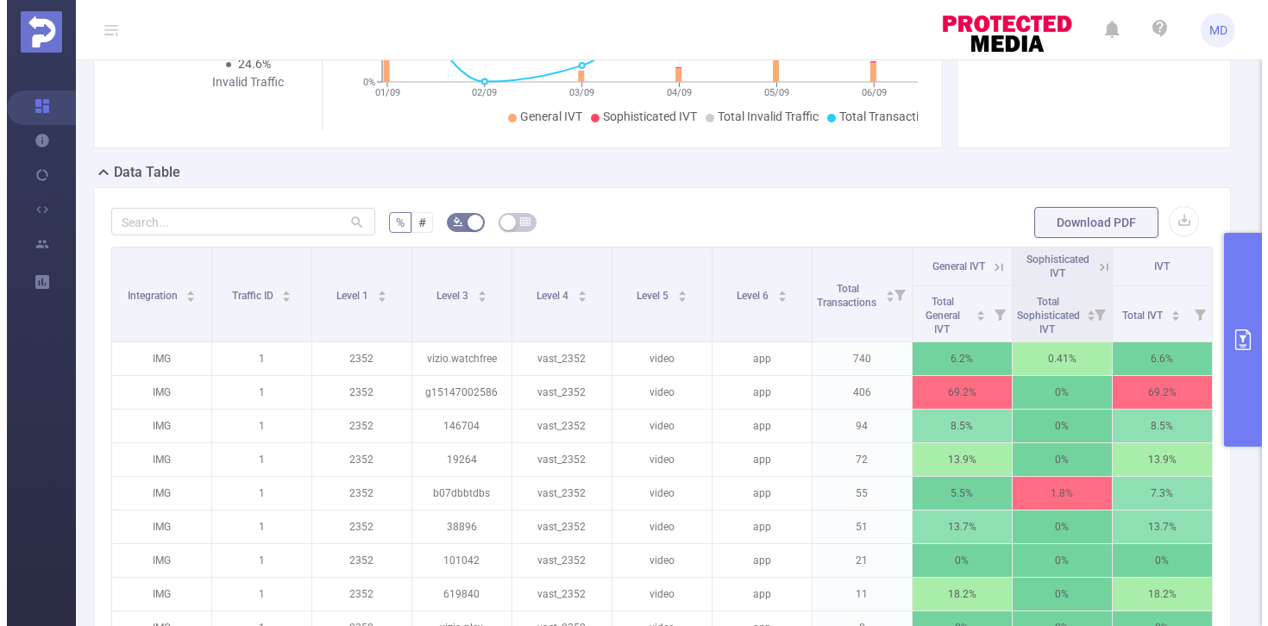
scroll to position [332, 0]
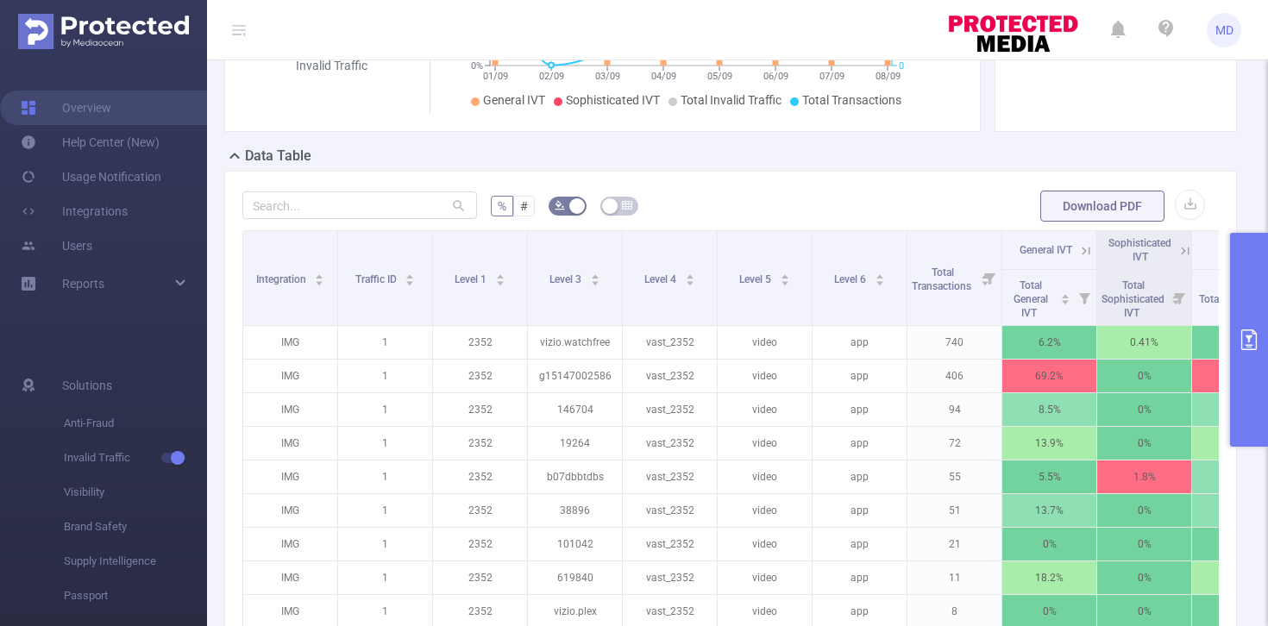
click at [1251, 344] on icon "primary" at bounding box center [1249, 340] width 21 height 21
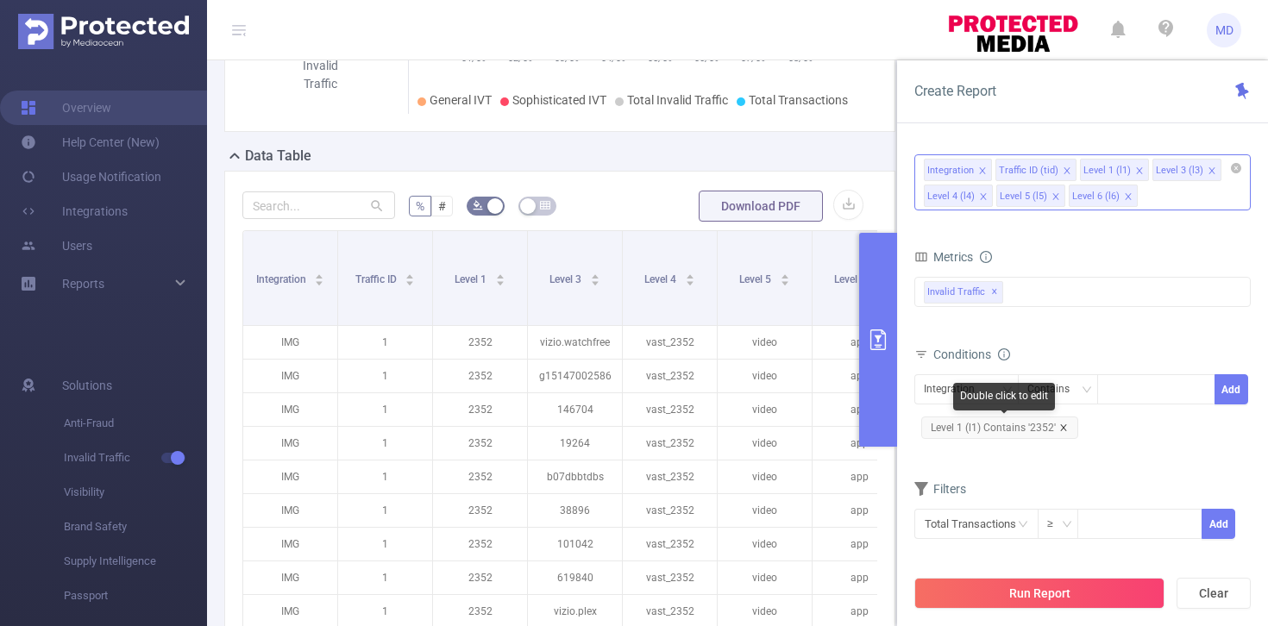
click at [1065, 429] on icon "icon: close" at bounding box center [1063, 428] width 9 height 9
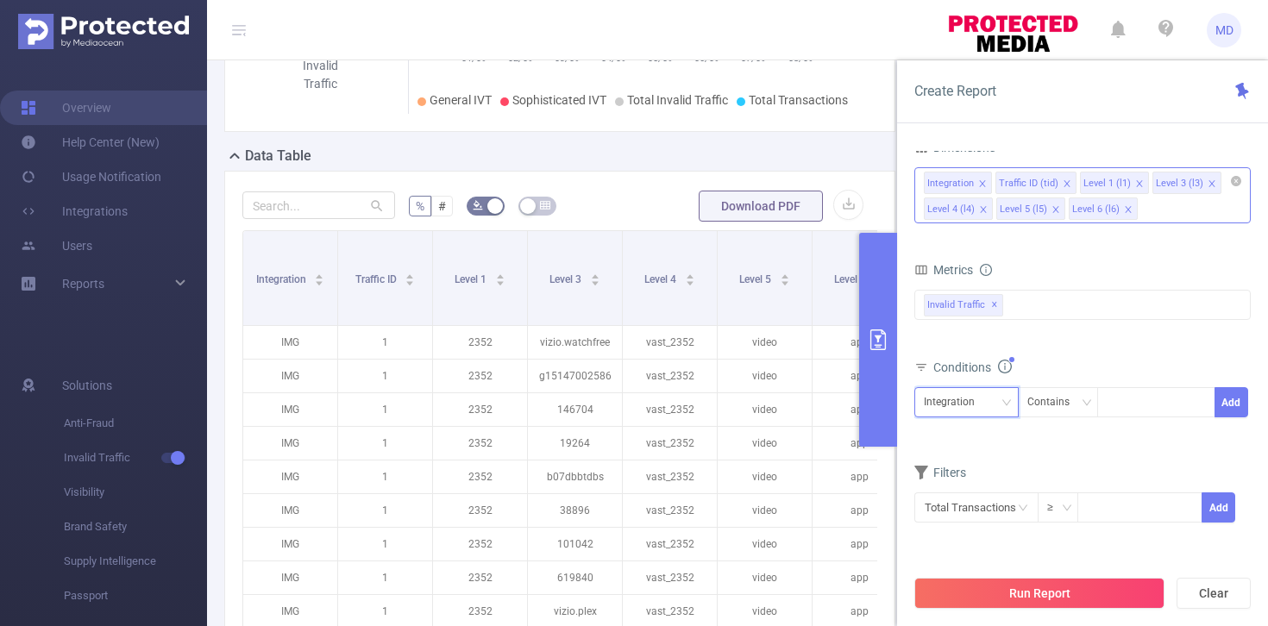
click at [991, 397] on div "Integration" at bounding box center [966, 402] width 85 height 28
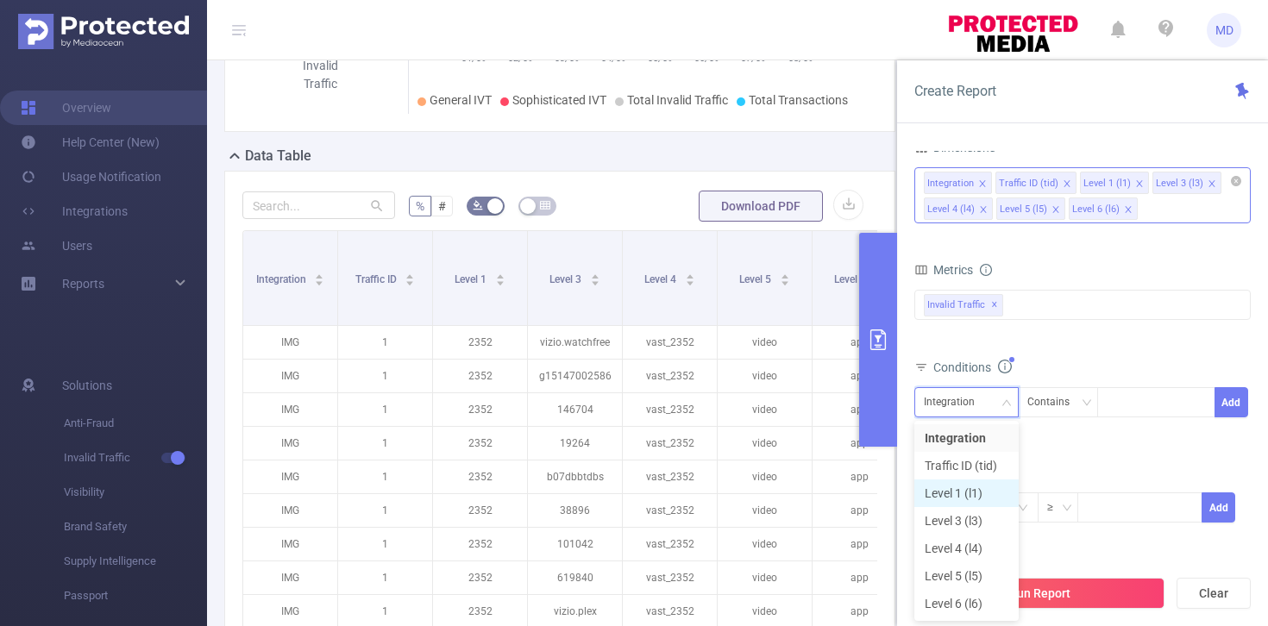
click at [973, 491] on li "Level 1 (l1)" at bounding box center [966, 494] width 104 height 28
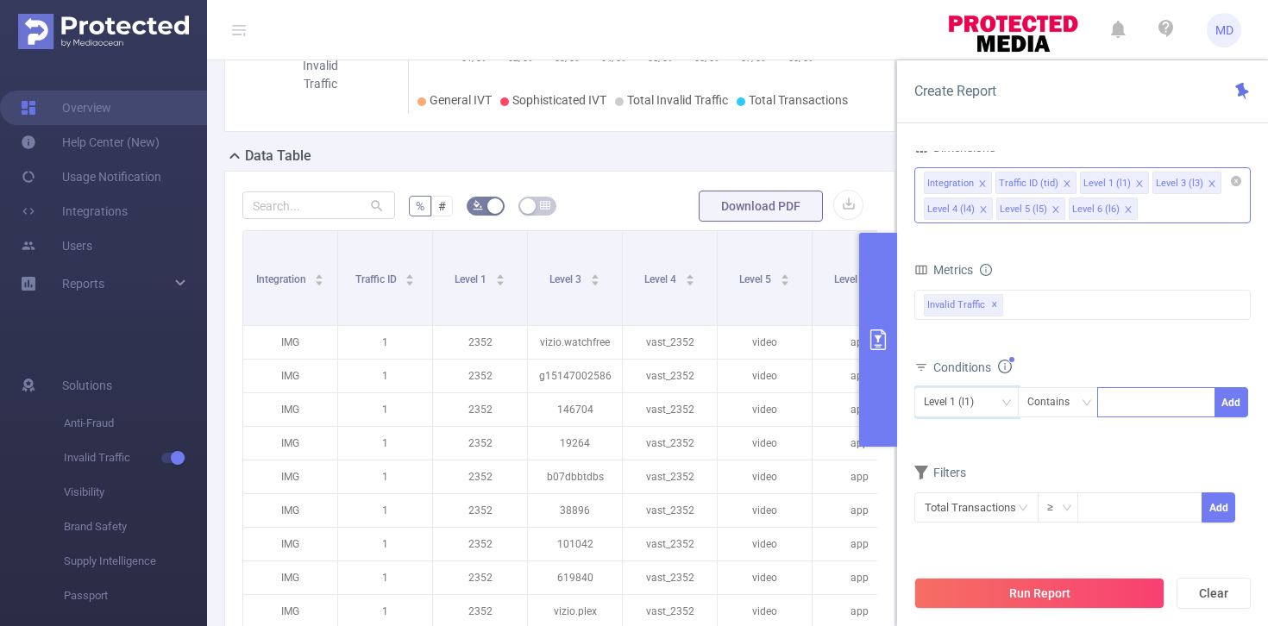
click at [1120, 399] on div at bounding box center [1156, 402] width 99 height 28
click at [992, 459] on form "Dimensions Integration Traffic ID (tid) Level 1 (l1) Level 3 (l3) Level 4 (l4) …" at bounding box center [1082, 340] width 336 height 410
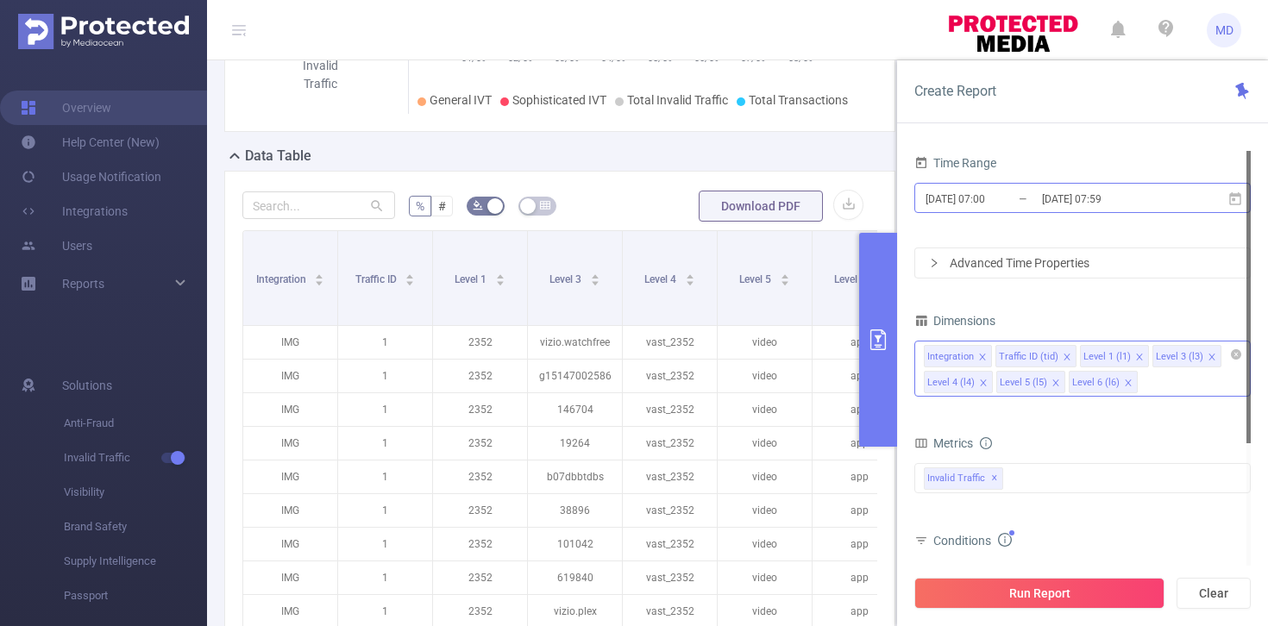
click at [1069, 195] on input "[DATE] 07:59" at bounding box center [1110, 198] width 140 height 23
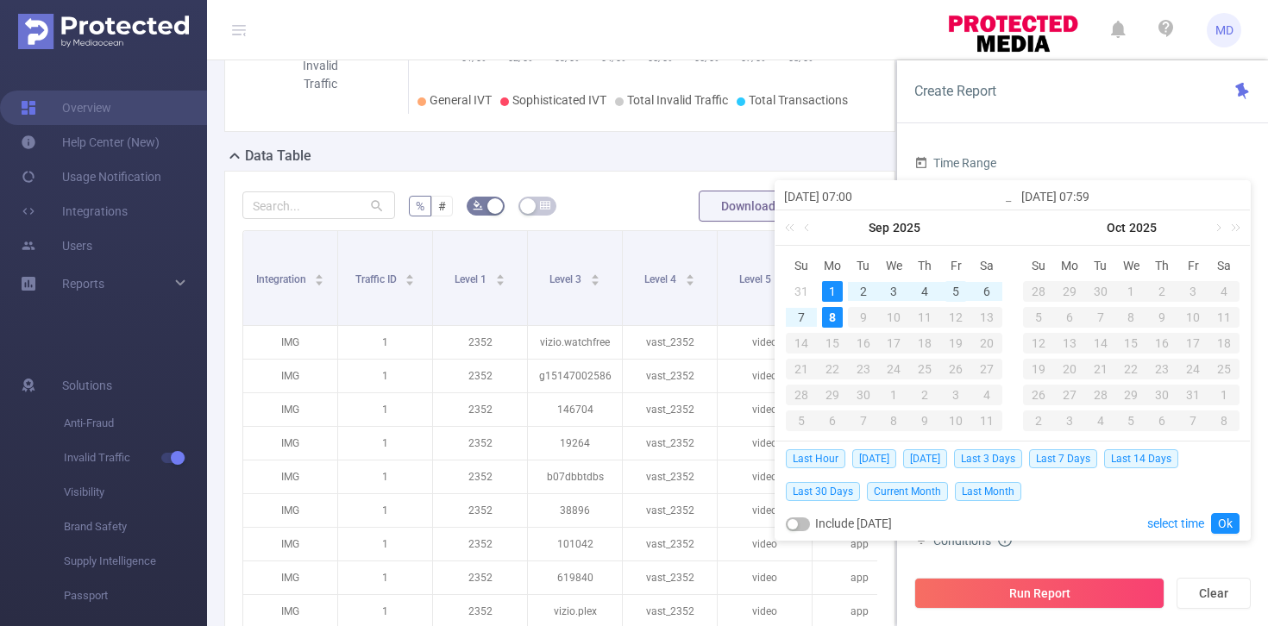
click at [954, 288] on div "5" at bounding box center [955, 291] width 21 height 21
click at [834, 320] on div "8" at bounding box center [832, 317] width 21 height 21
type input "[DATE] 07:00"
click at [1225, 524] on link "Ok" at bounding box center [1225, 523] width 28 height 21
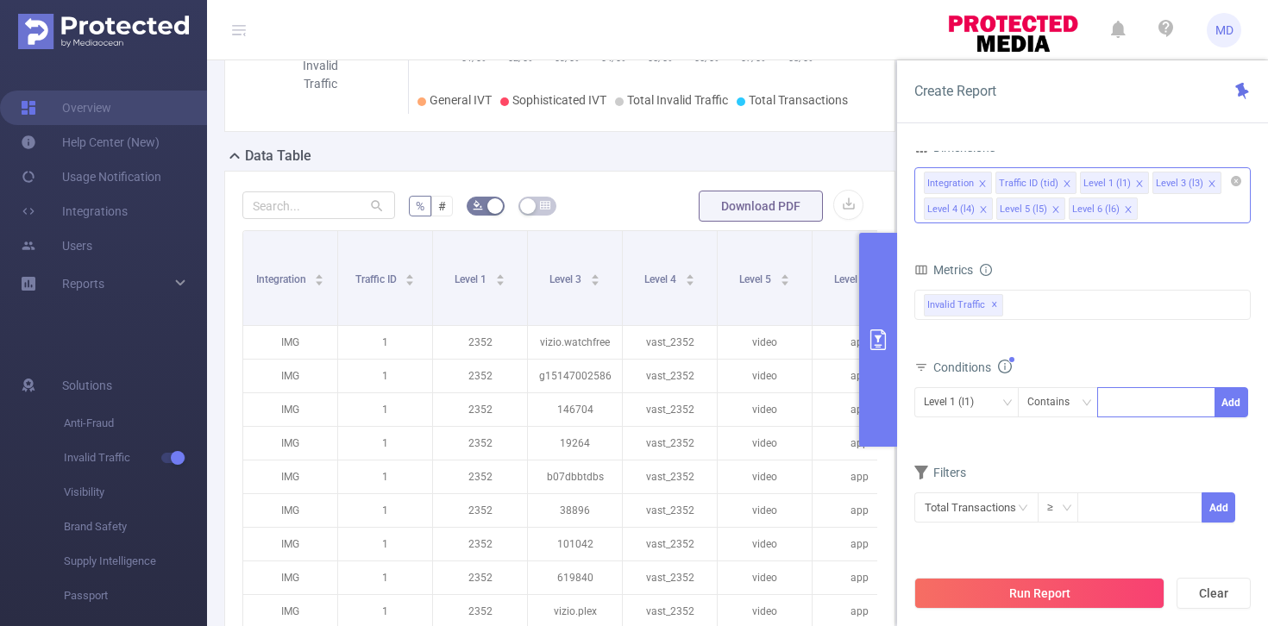
click at [1152, 398] on div at bounding box center [1156, 402] width 99 height 28
type input "2352"
click at [1231, 408] on button "Add" at bounding box center [1232, 402] width 34 height 30
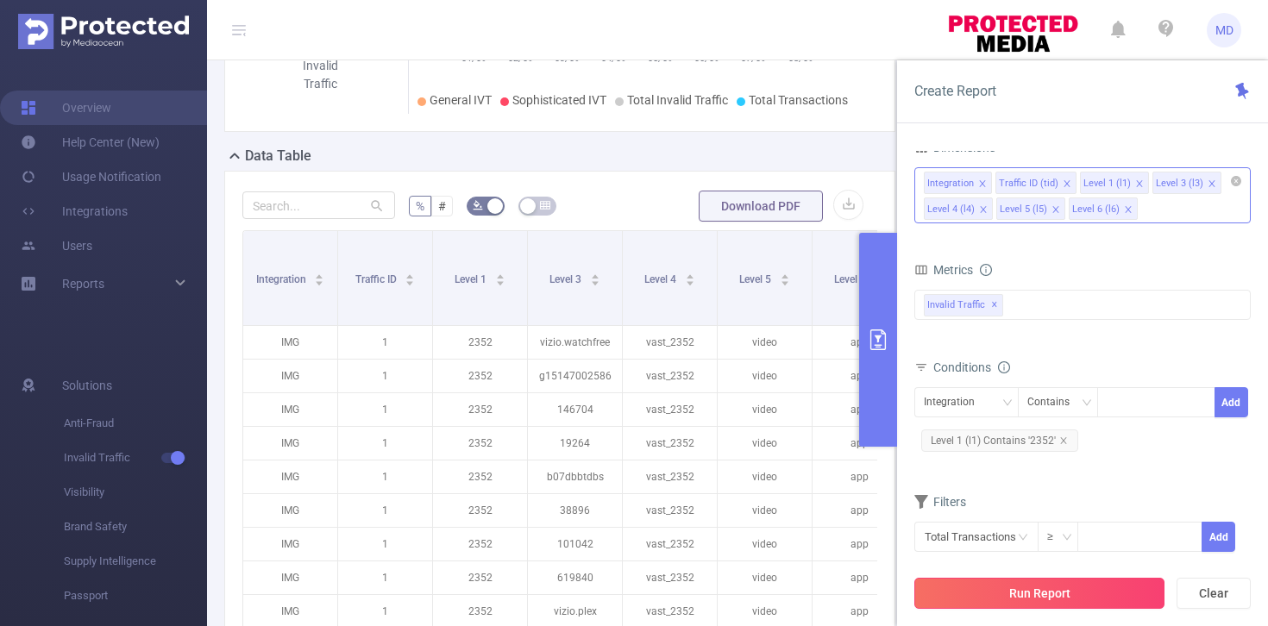
click at [1054, 580] on button "Run Report" at bounding box center [1039, 593] width 250 height 31
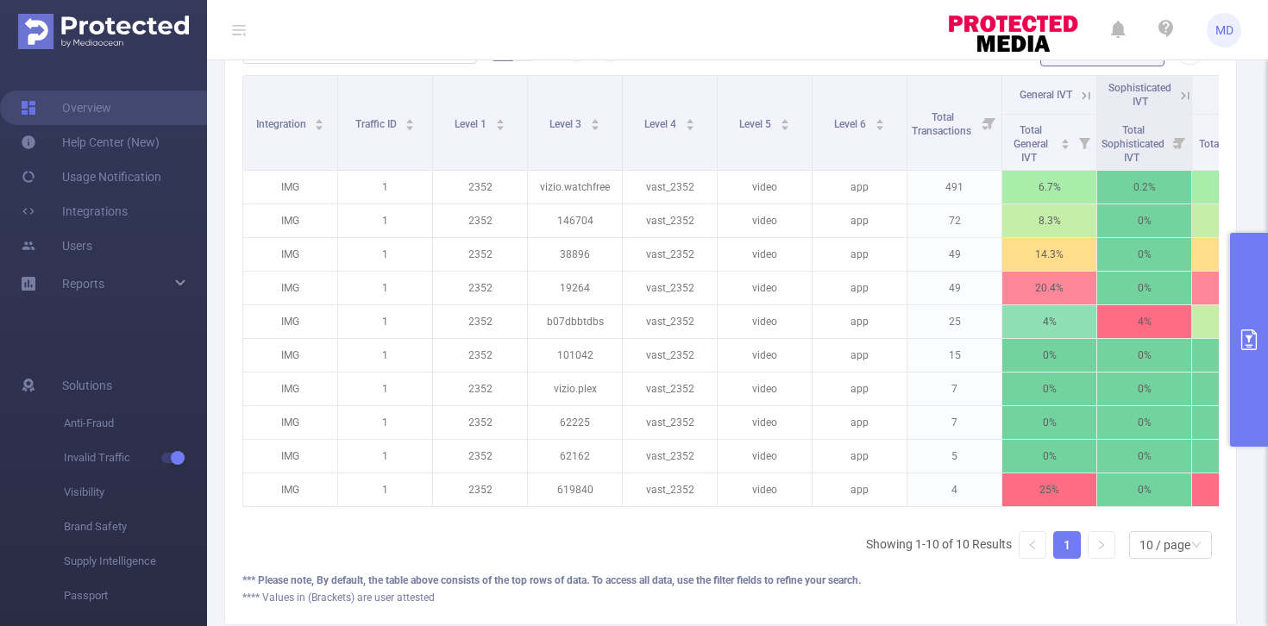
click at [1252, 336] on icon "primary" at bounding box center [1249, 340] width 21 height 21
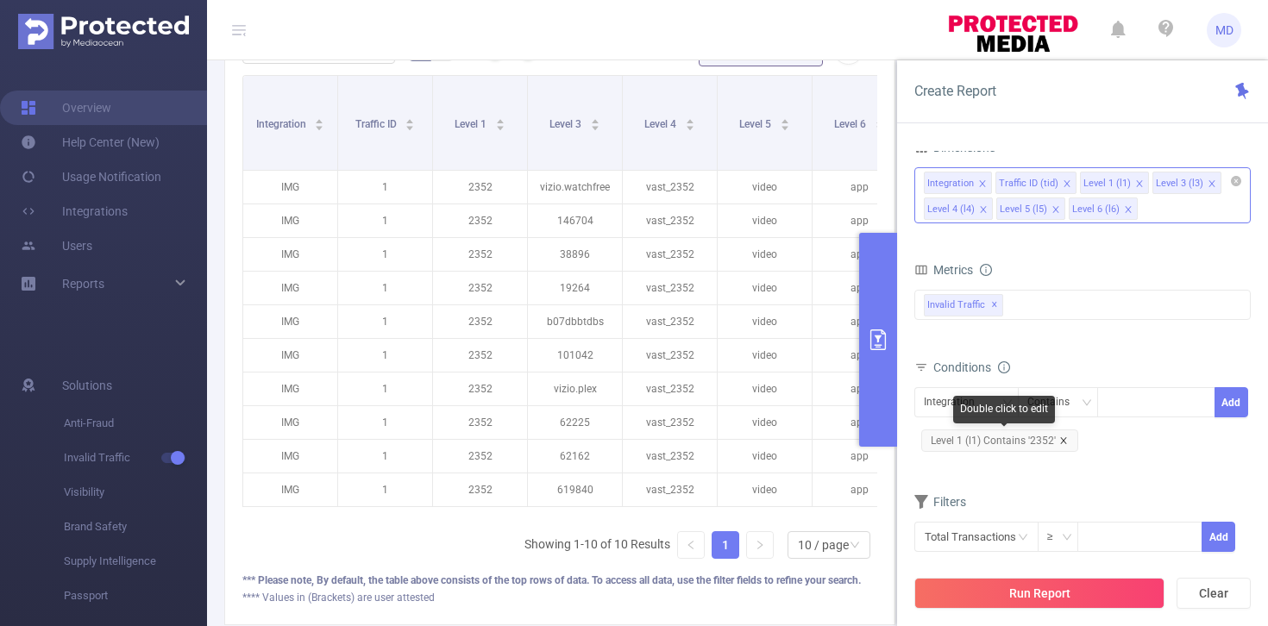
click at [1065, 441] on icon "icon: close" at bounding box center [1063, 440] width 9 height 9
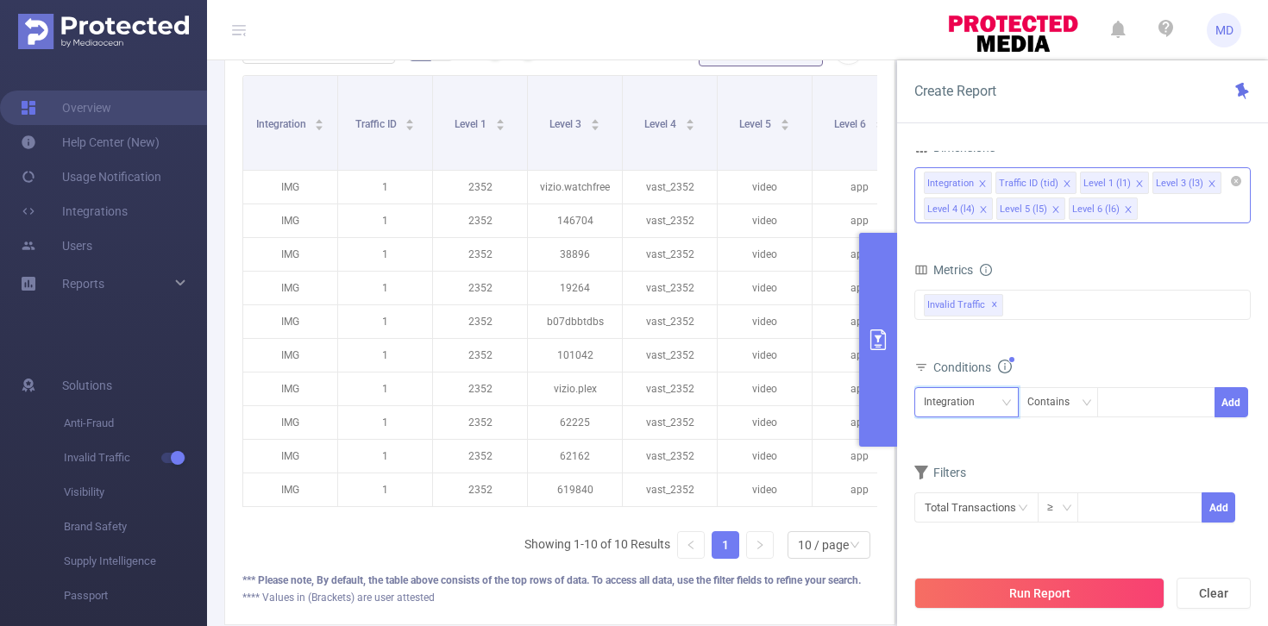
click at [976, 407] on div "Integration" at bounding box center [955, 402] width 63 height 28
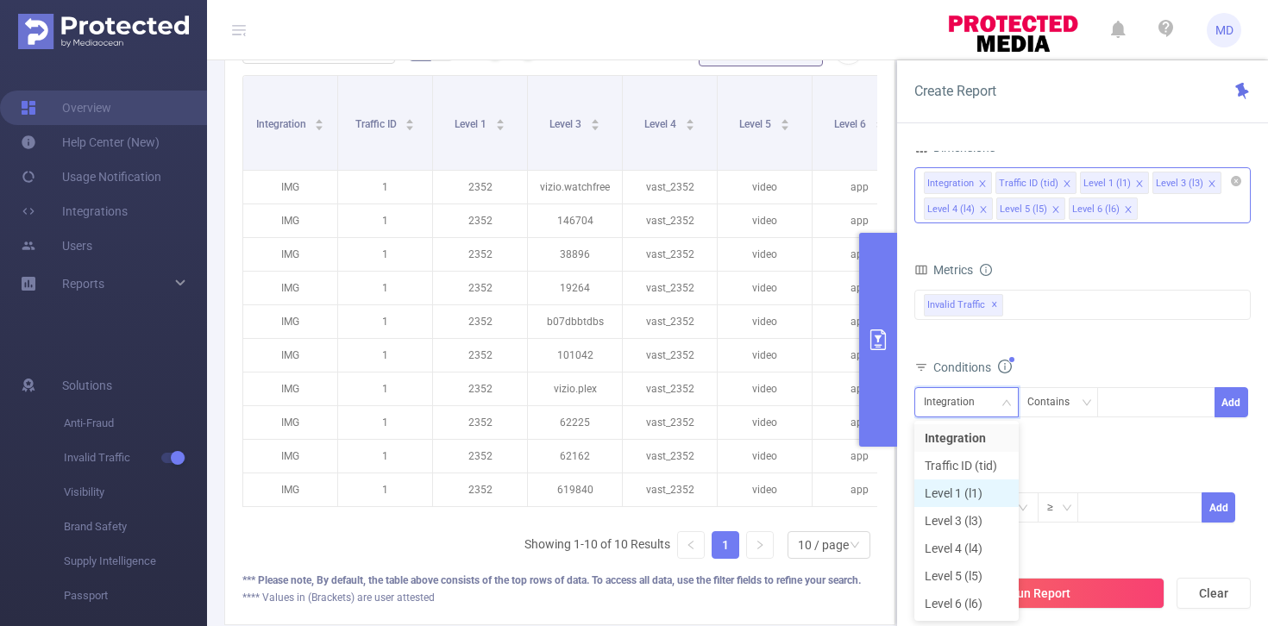
drag, startPoint x: 933, startPoint y: 497, endPoint x: 1027, endPoint y: 453, distance: 103.8
click at [933, 497] on li "Level 1 (l1)" at bounding box center [966, 494] width 104 height 28
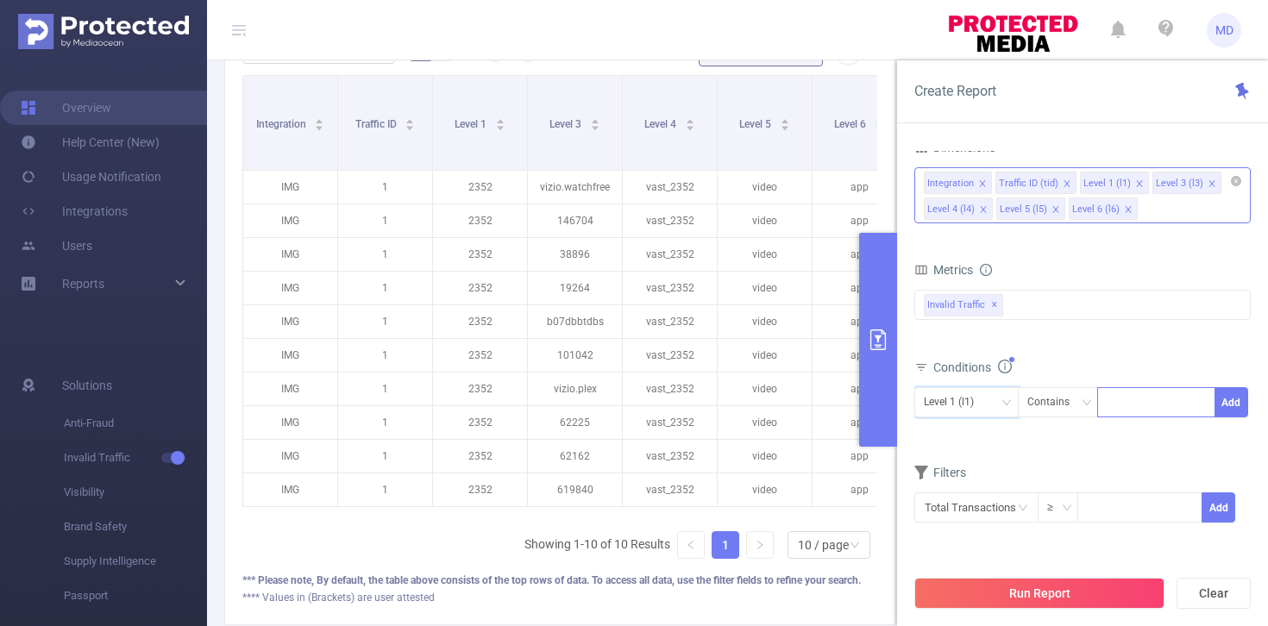
click at [1118, 404] on div at bounding box center [1156, 402] width 99 height 28
type input "2356"
click at [1218, 403] on button "Add" at bounding box center [1232, 402] width 34 height 30
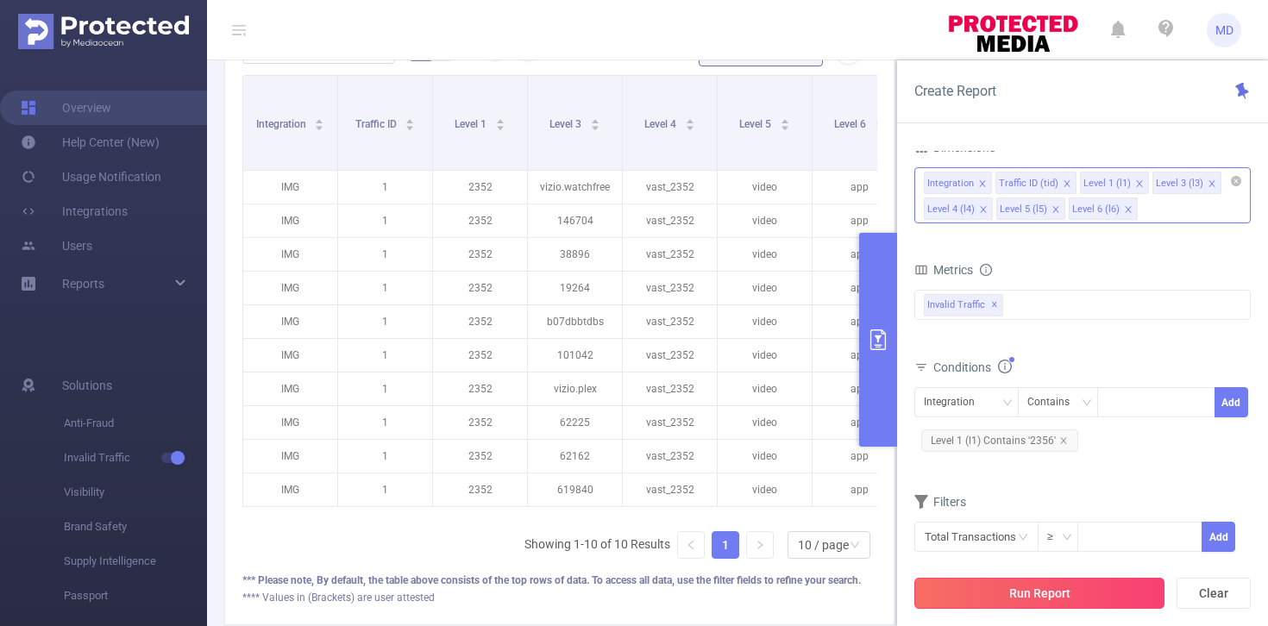
click at [1025, 595] on button "Run Report" at bounding box center [1039, 593] width 250 height 31
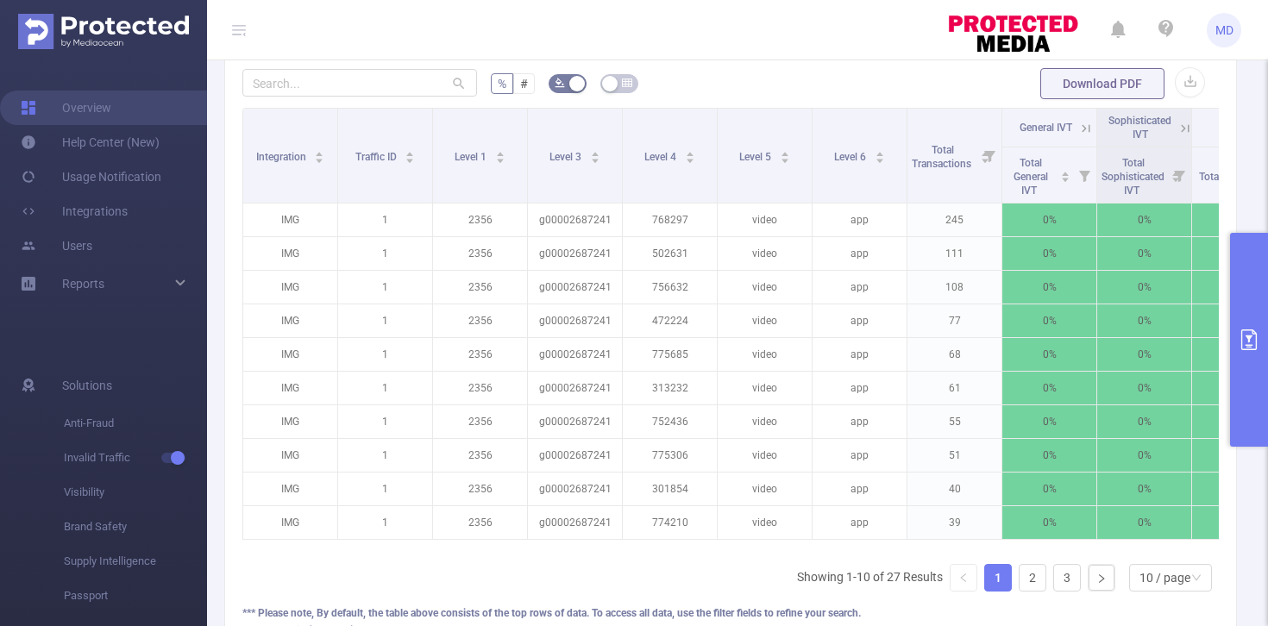
click at [1252, 336] on icon "primary" at bounding box center [1249, 340] width 16 height 21
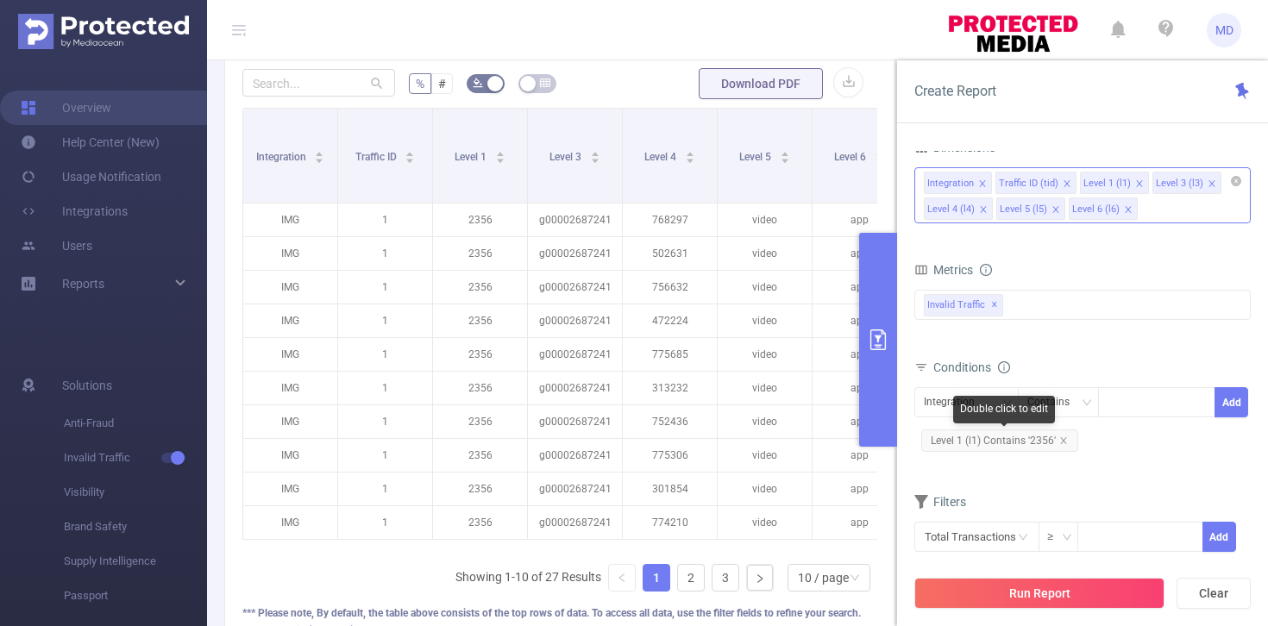
click at [1062, 441] on icon "icon: close" at bounding box center [1063, 440] width 9 height 9
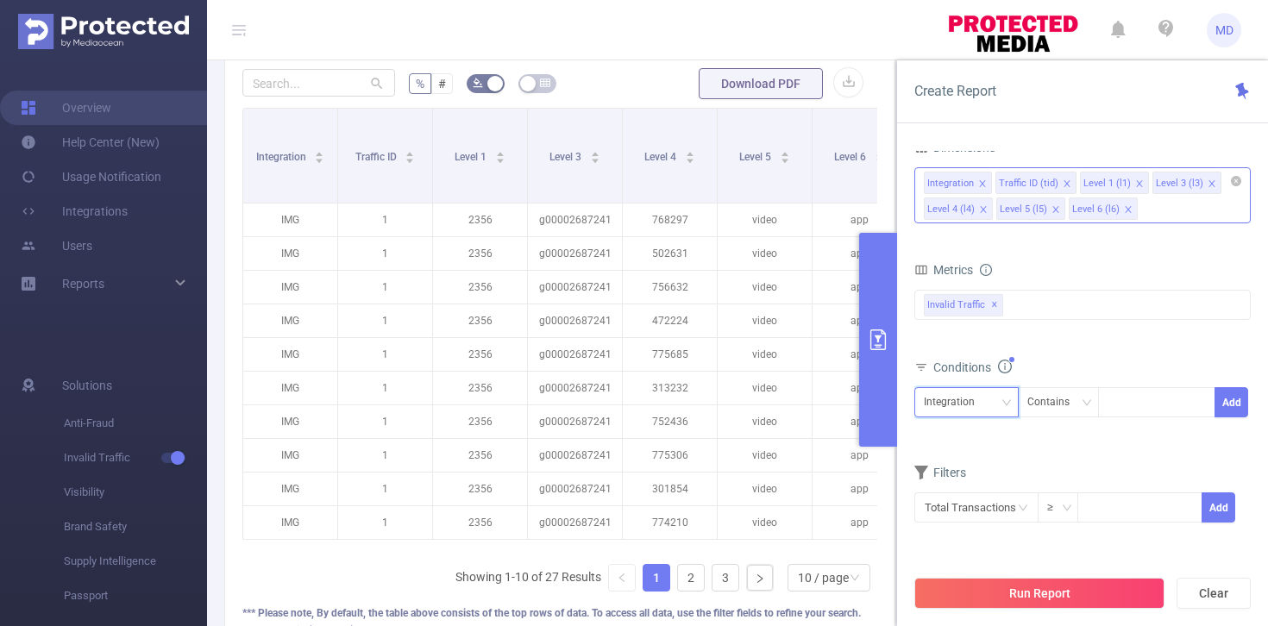
click at [987, 402] on div "Integration" at bounding box center [966, 402] width 85 height 28
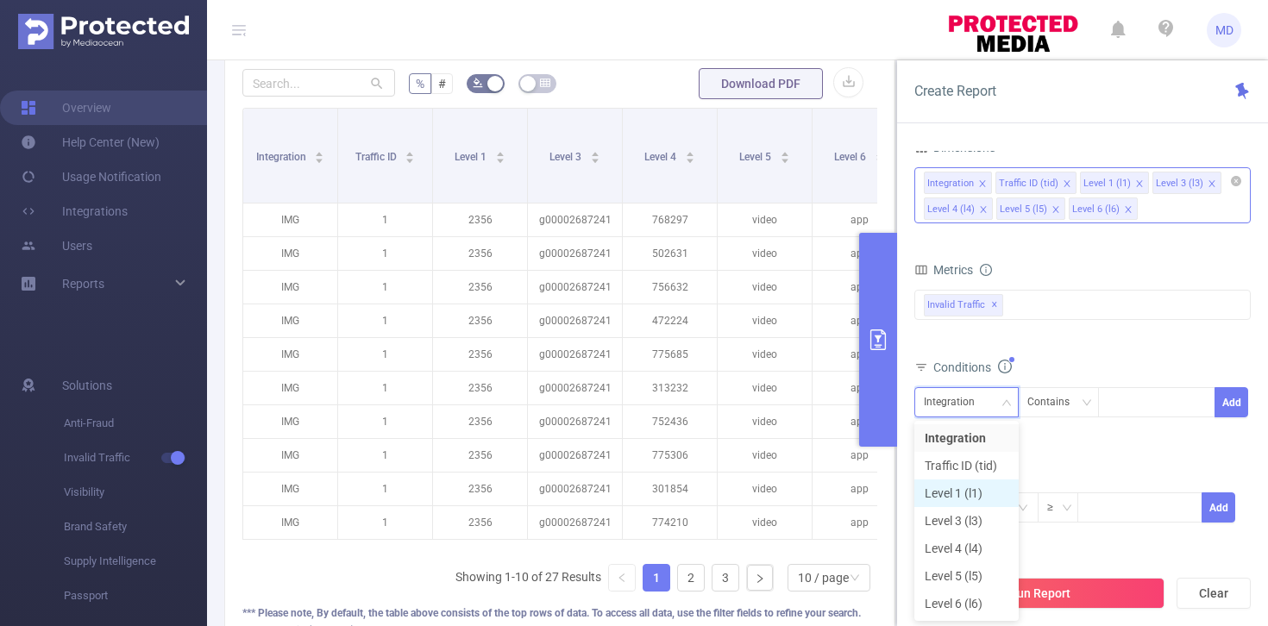
click at [951, 488] on li "Level 1 (l1)" at bounding box center [966, 494] width 104 height 28
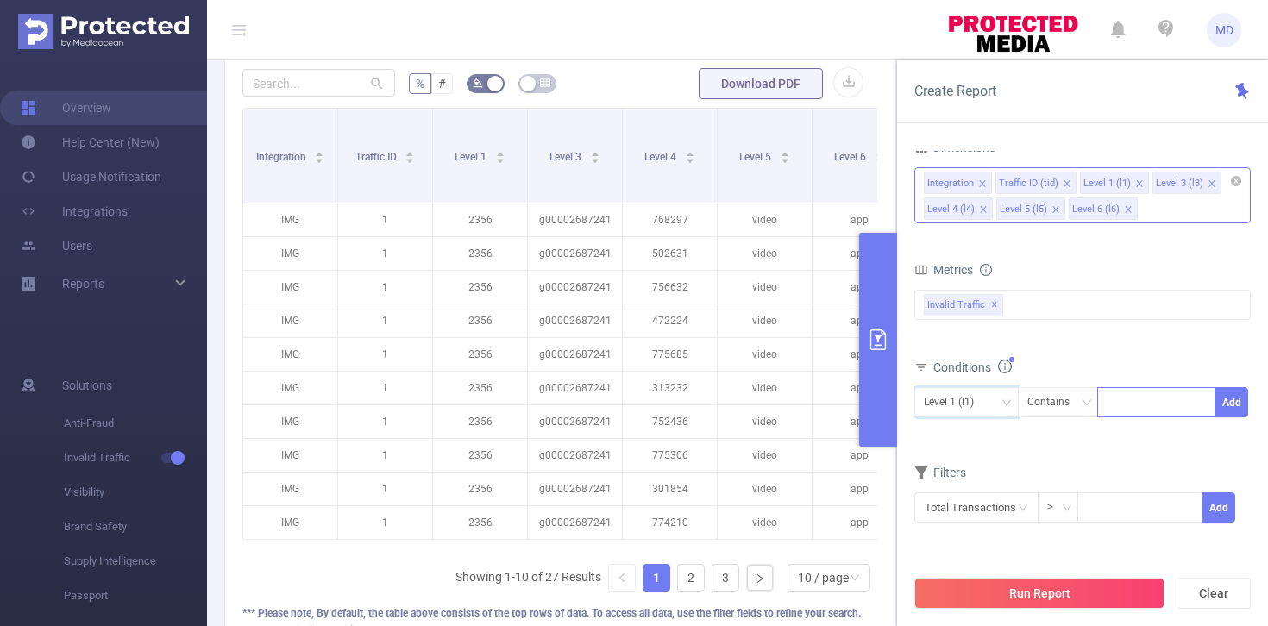
click at [1116, 406] on div at bounding box center [1156, 402] width 99 height 28
type input "2351"
click at [1221, 397] on button "Add" at bounding box center [1232, 402] width 34 height 30
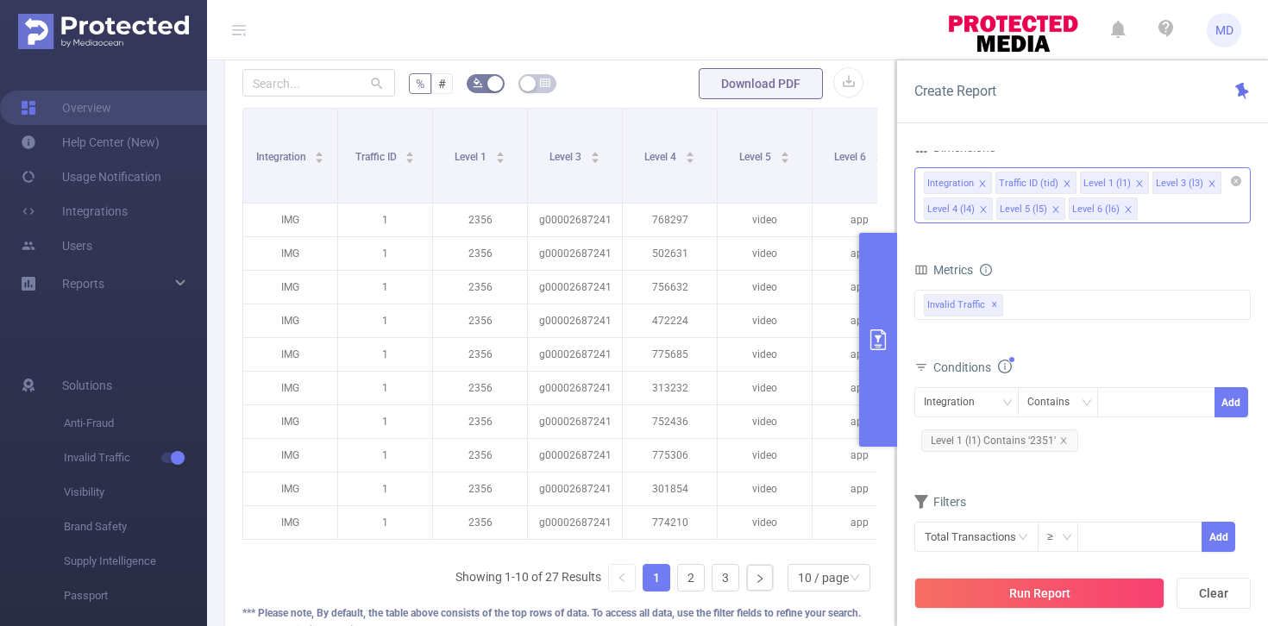
click at [1023, 587] on button "Run Report" at bounding box center [1039, 593] width 250 height 31
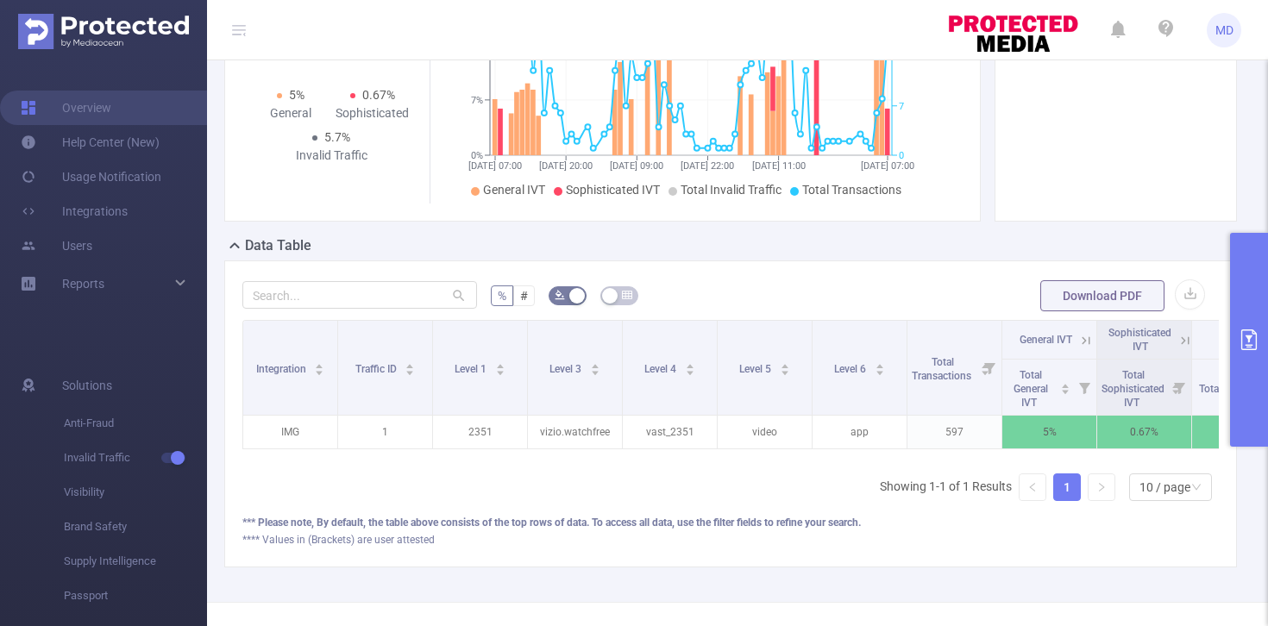
click at [1234, 337] on button "primary" at bounding box center [1249, 340] width 38 height 214
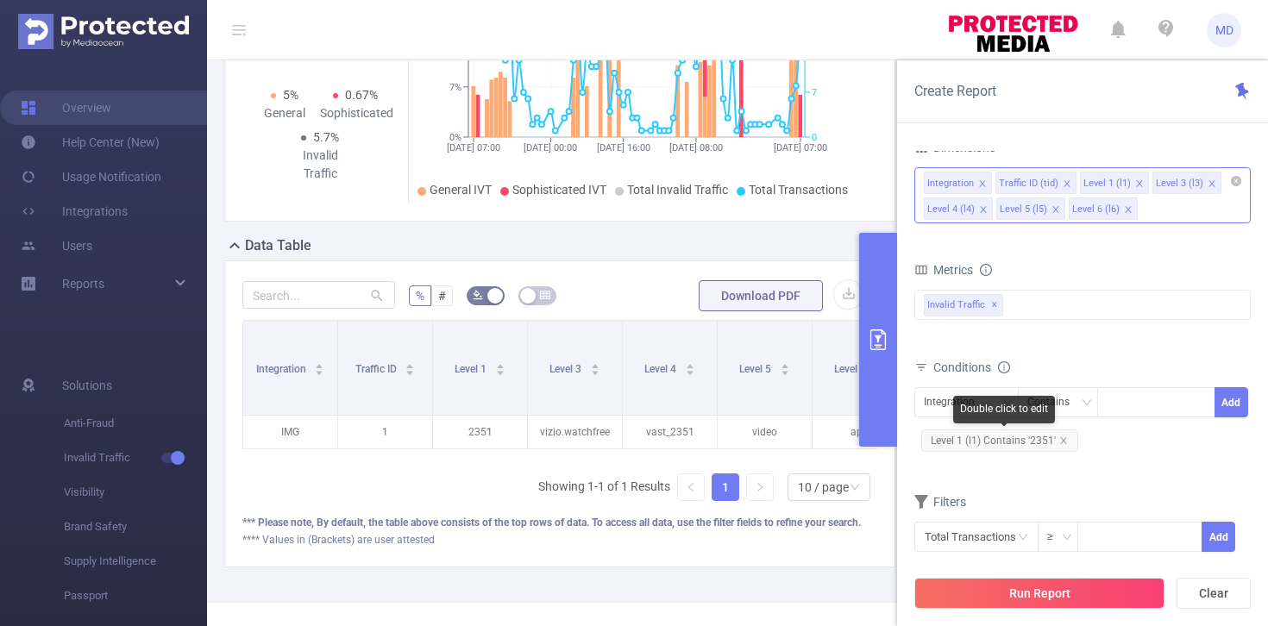
drag, startPoint x: 1066, startPoint y: 443, endPoint x: 1025, endPoint y: 430, distance: 43.4
click at [1066, 443] on span "Level 1 (l1) Contains '2351'" at bounding box center [999, 441] width 157 height 22
click at [1065, 439] on icon "icon: close" at bounding box center [1063, 440] width 9 height 9
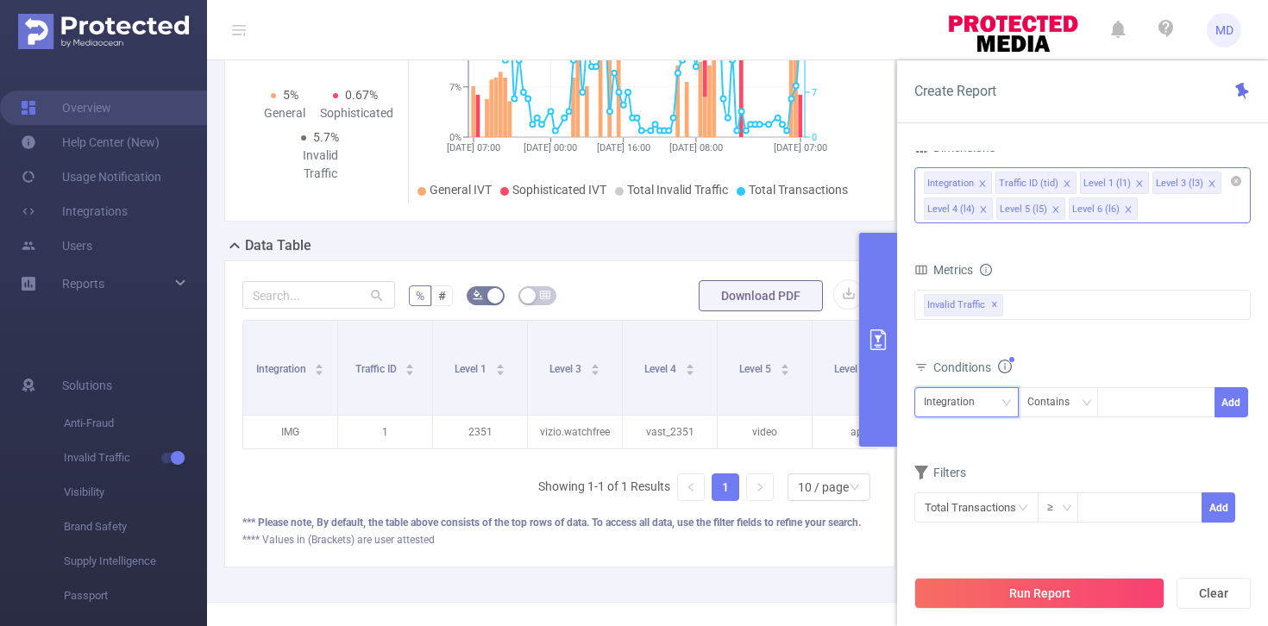
click at [976, 408] on div "Integration" at bounding box center [955, 402] width 63 height 28
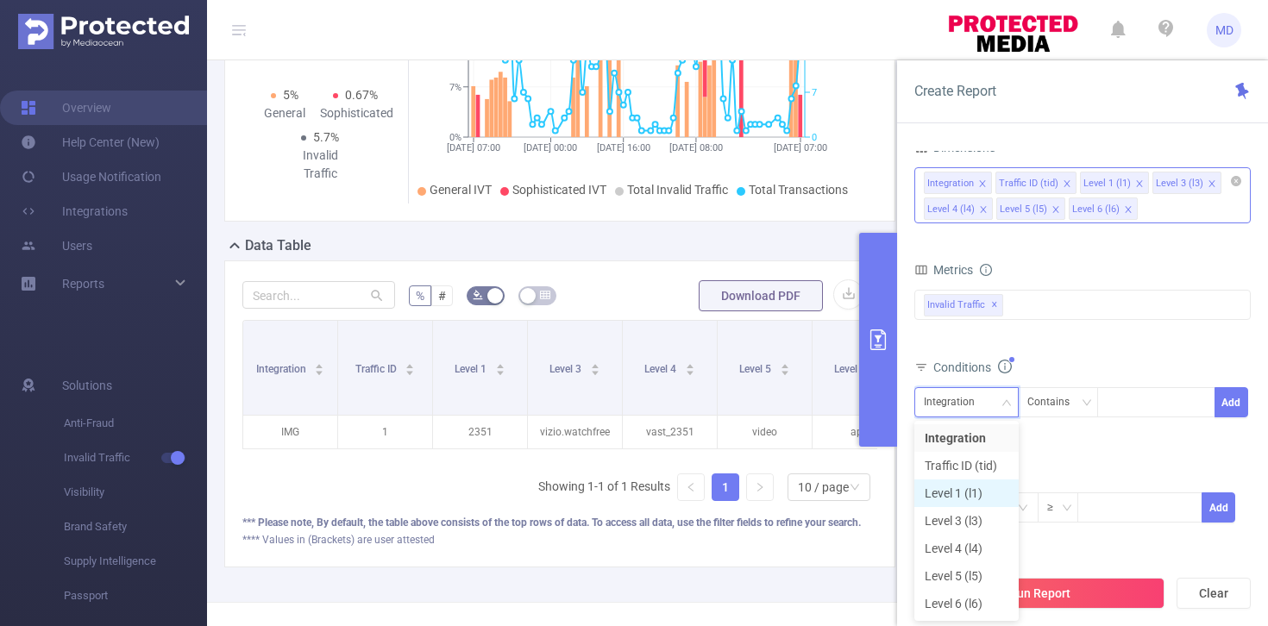
click at [937, 486] on li "Level 1 (l1)" at bounding box center [966, 494] width 104 height 28
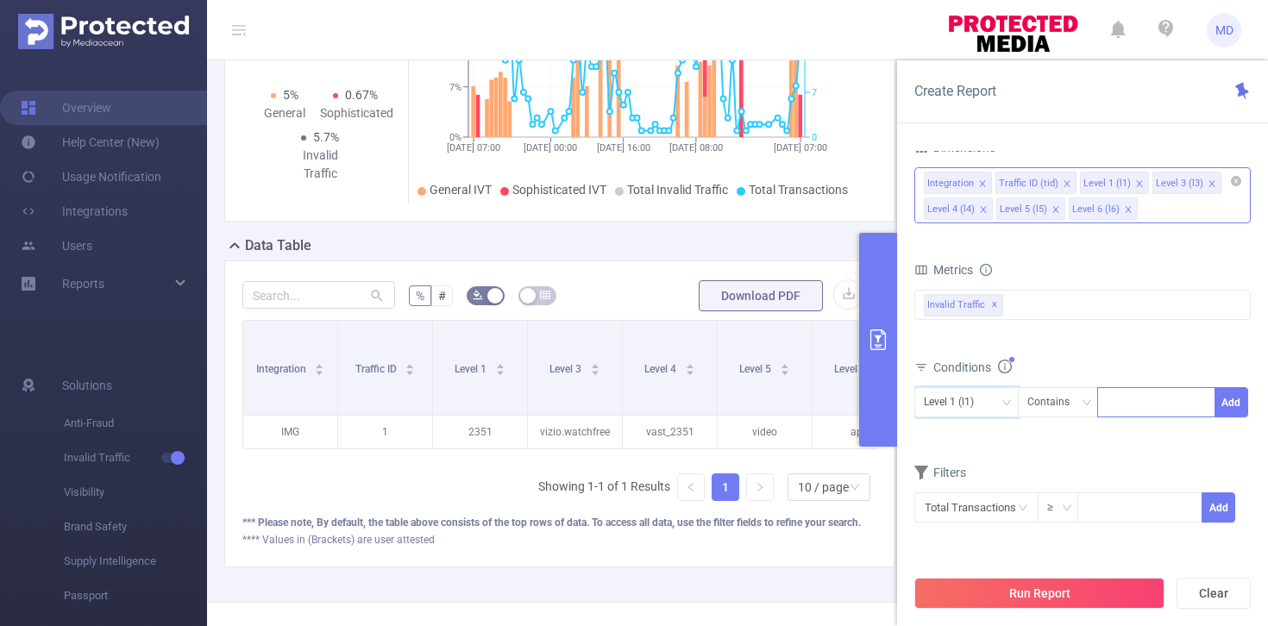
click at [1107, 400] on input at bounding box center [1111, 403] width 8 height 22
type input "2354"
click at [1238, 398] on button "Add" at bounding box center [1232, 402] width 34 height 30
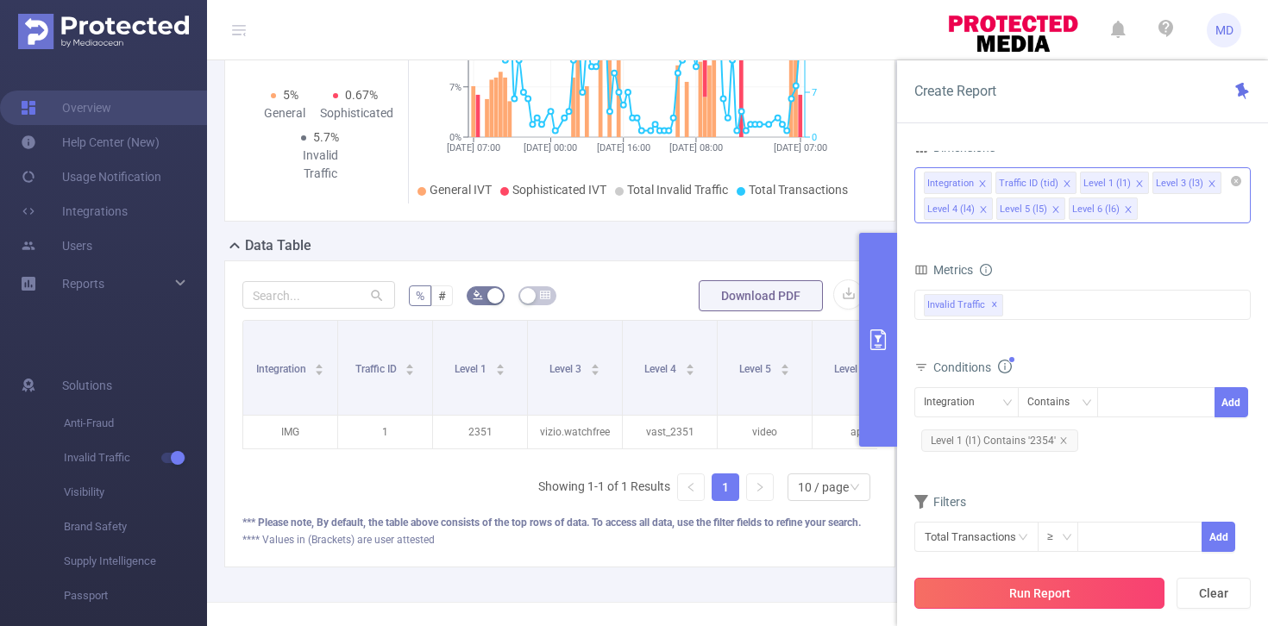
click at [989, 591] on button "Run Report" at bounding box center [1039, 593] width 250 height 31
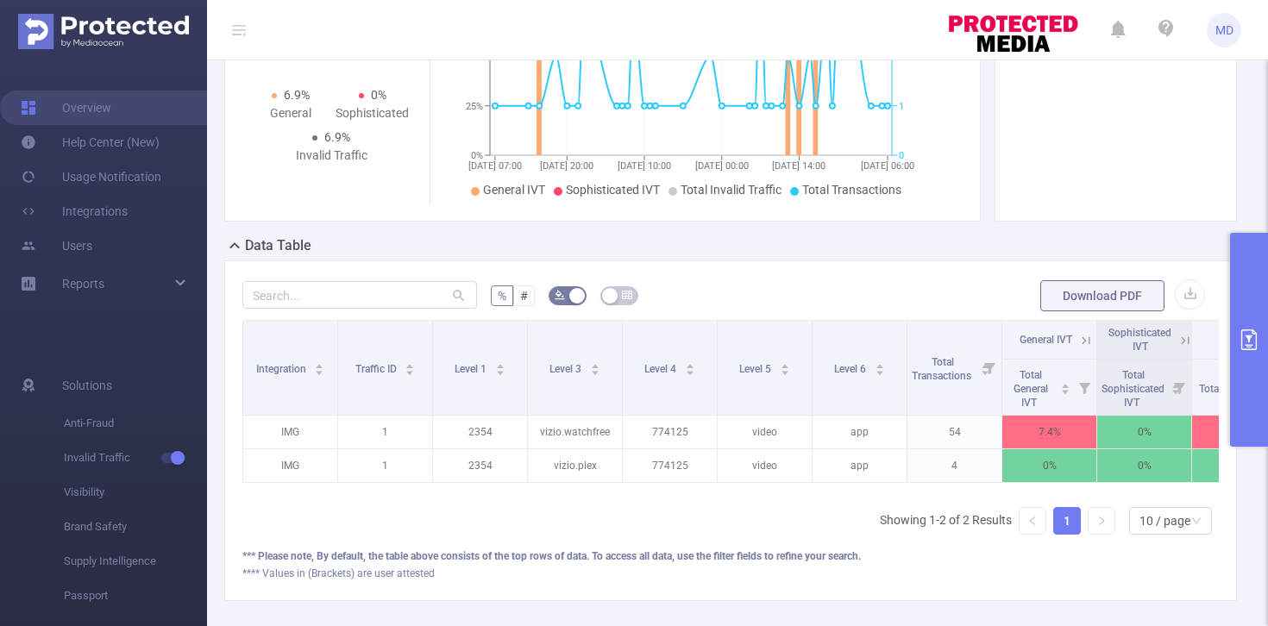
click at [1241, 342] on icon "primary" at bounding box center [1249, 340] width 16 height 21
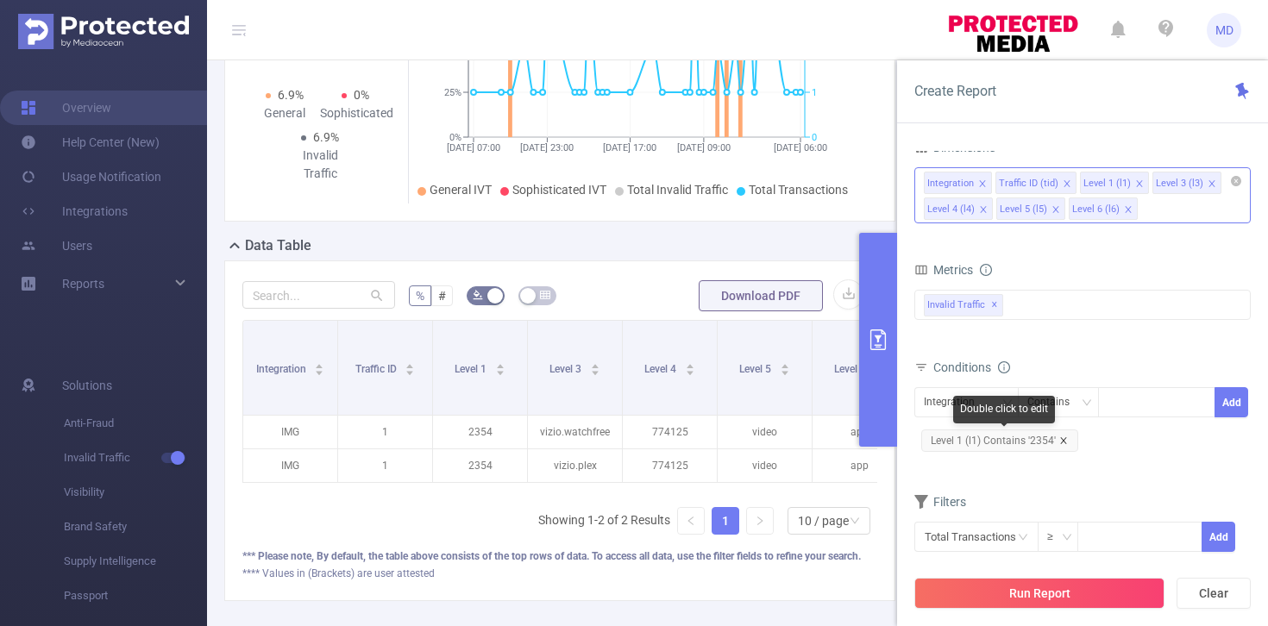
click at [1064, 439] on icon "icon: close" at bounding box center [1063, 440] width 9 height 9
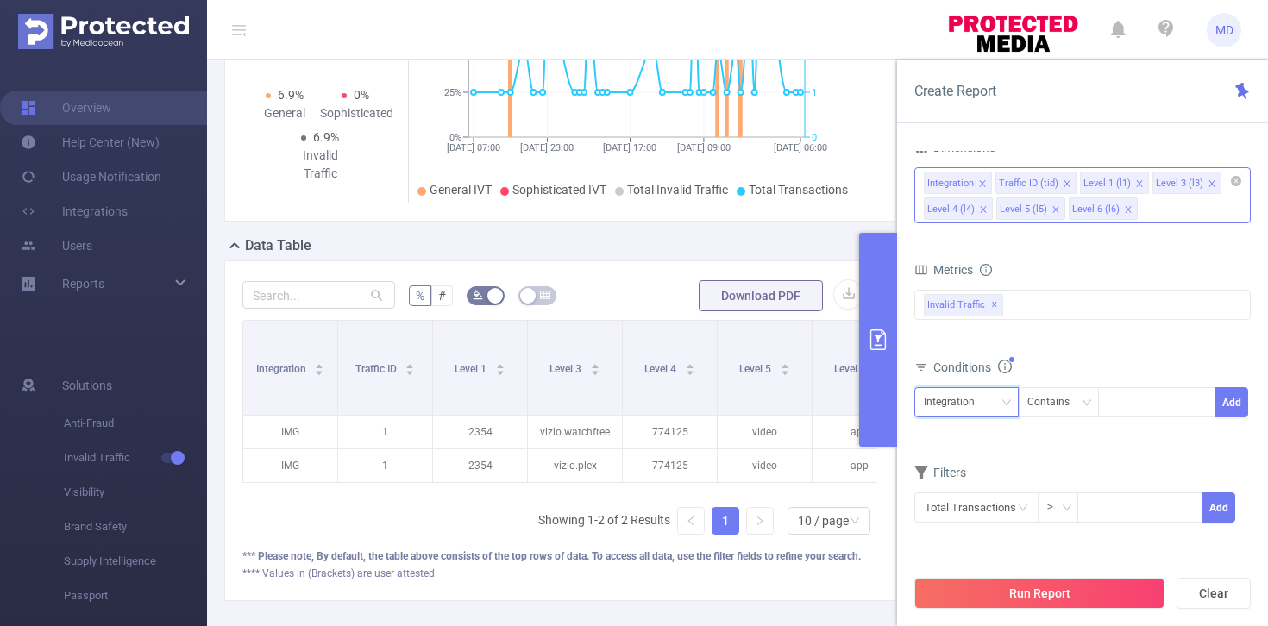
click at [1008, 411] on div "Integration" at bounding box center [966, 402] width 85 height 28
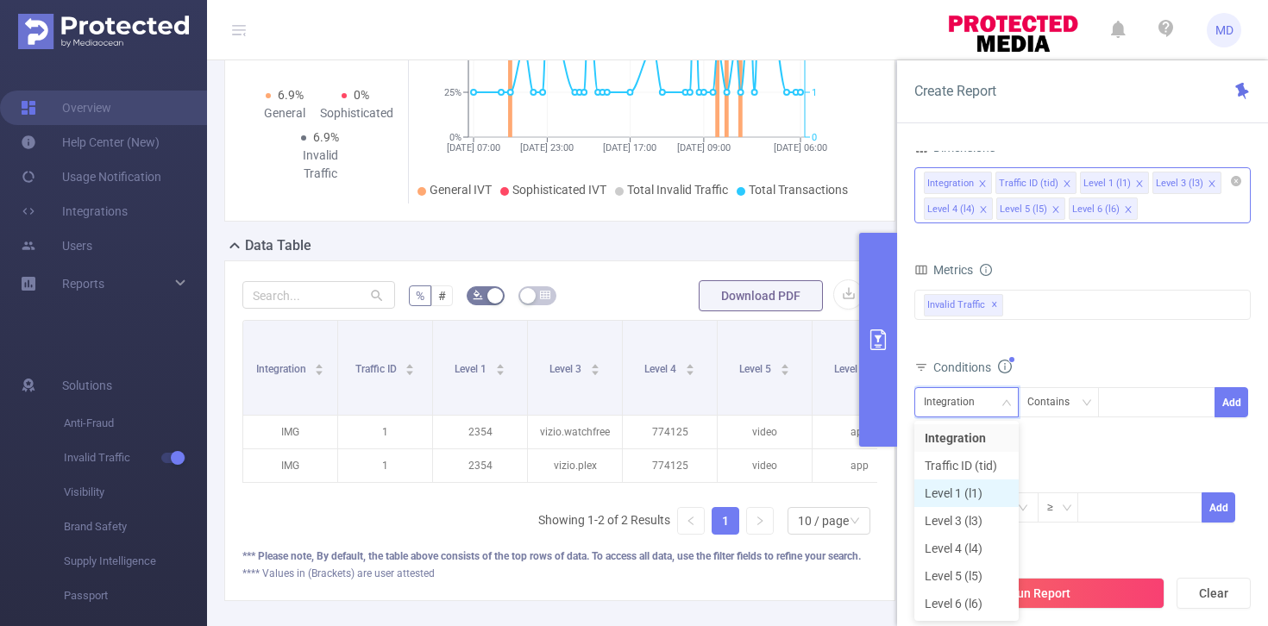
click at [938, 493] on li "Level 1 (l1)" at bounding box center [966, 494] width 104 height 28
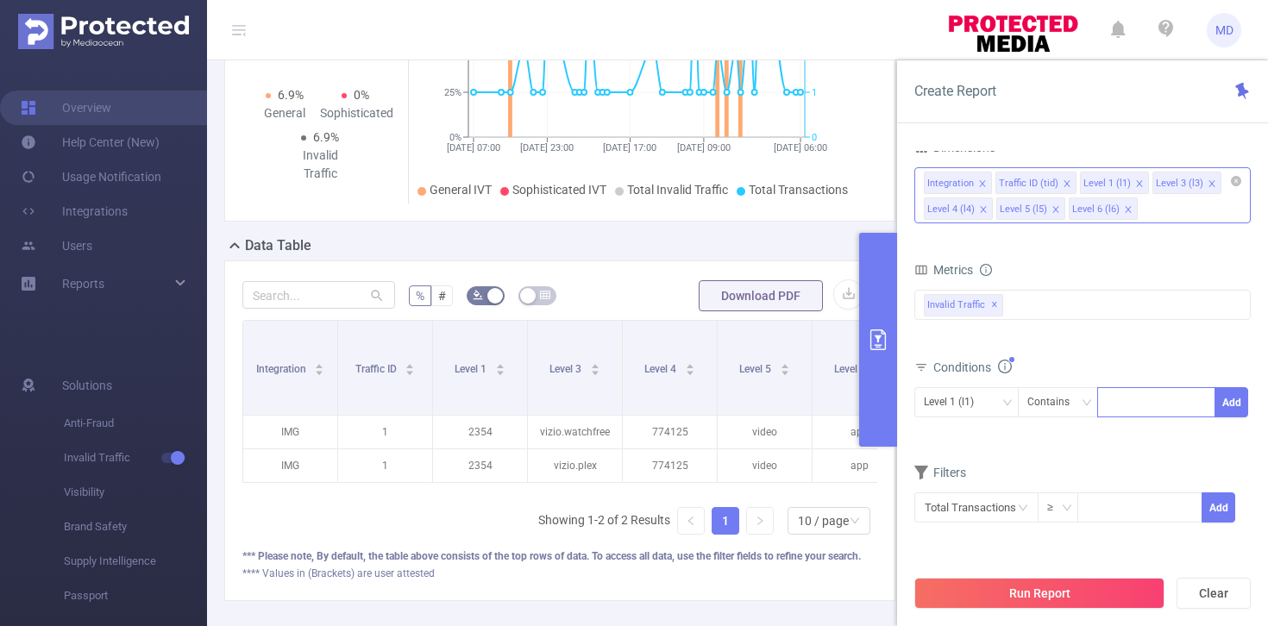
click at [1127, 401] on div at bounding box center [1156, 402] width 99 height 28
type input "2375"
click at [1237, 397] on button "Add" at bounding box center [1232, 402] width 34 height 30
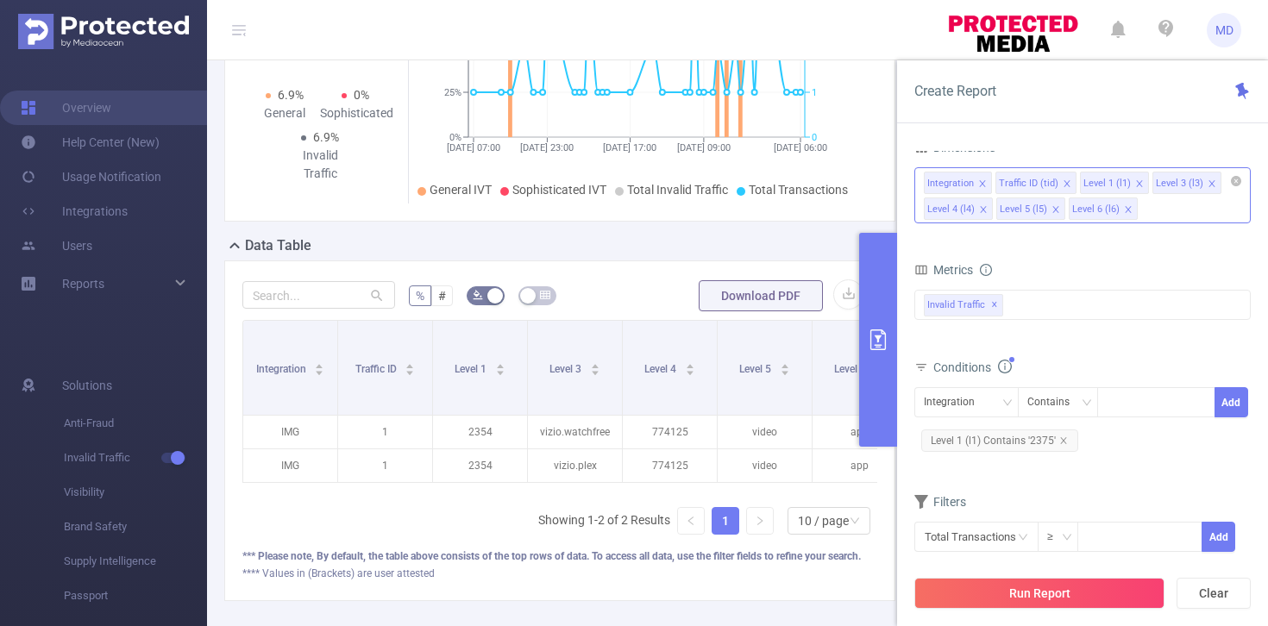
click at [1030, 574] on div "Run Report Clear" at bounding box center [1082, 594] width 371 height 66
click at [1032, 581] on button "Run Report" at bounding box center [1039, 593] width 250 height 31
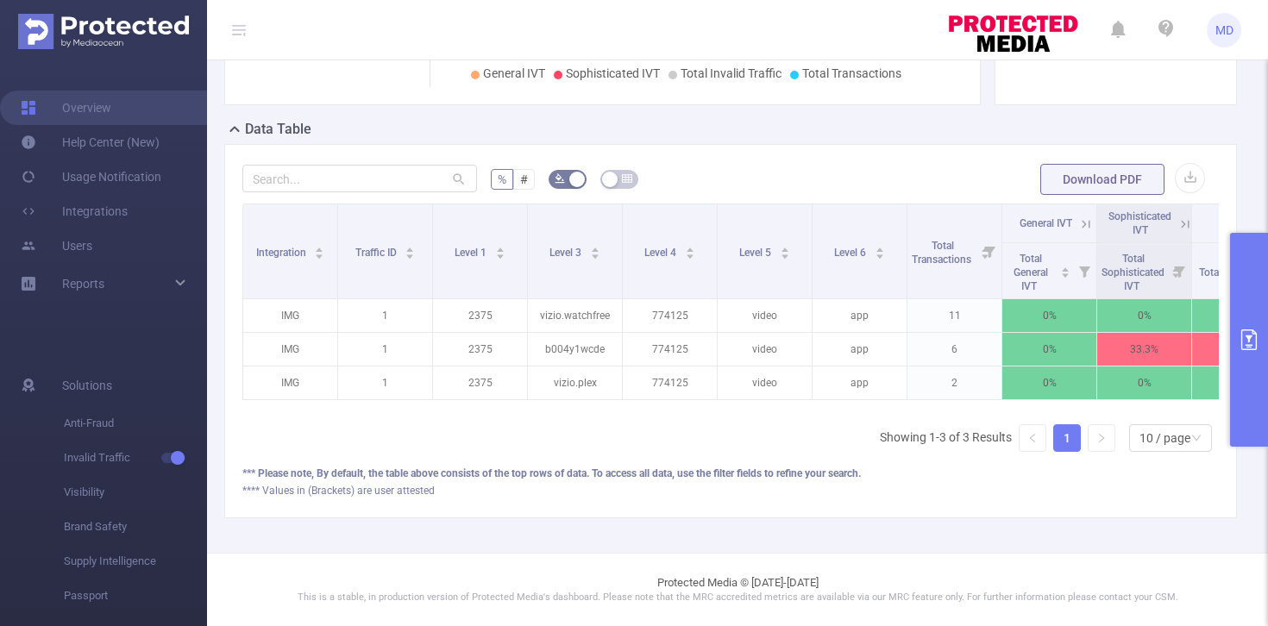
click at [1239, 342] on icon "primary" at bounding box center [1249, 340] width 21 height 21
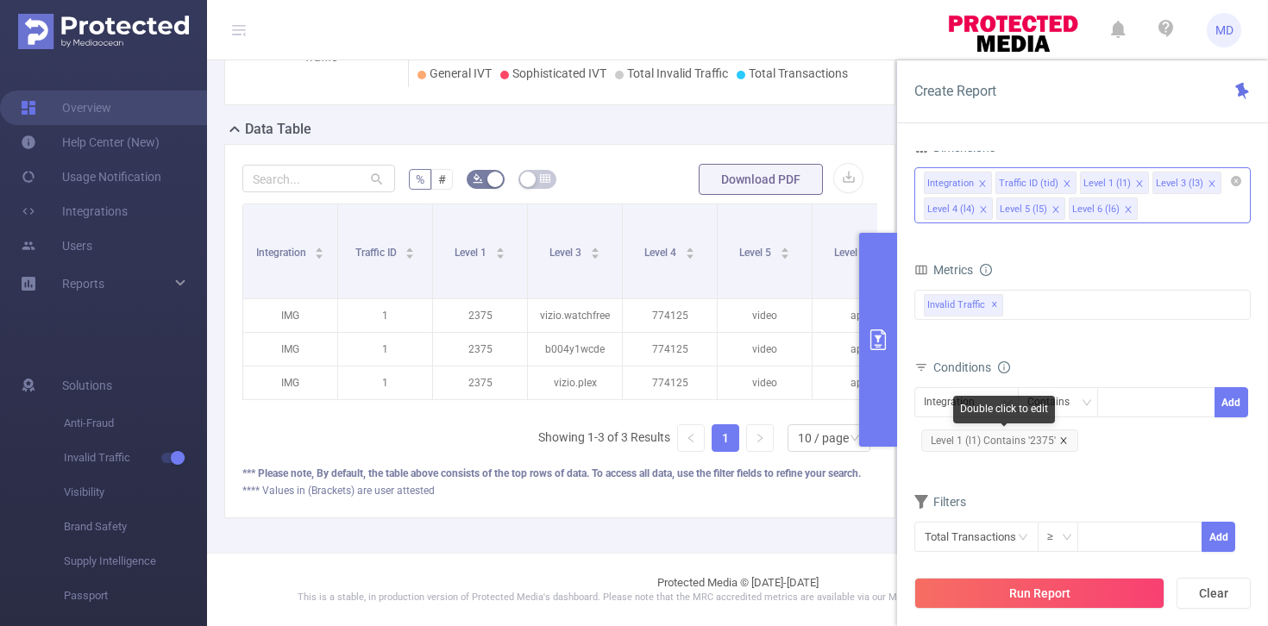
click at [1064, 440] on icon "icon: close" at bounding box center [1063, 440] width 9 height 9
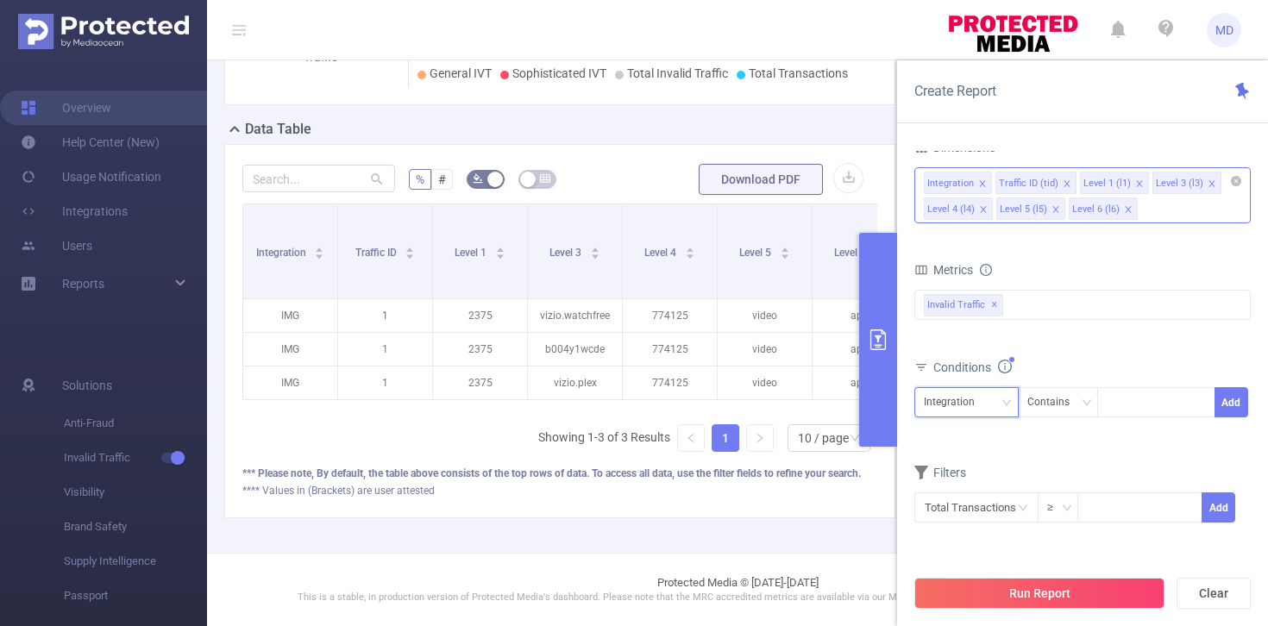
click at [1003, 401] on icon "icon: down" at bounding box center [1006, 403] width 10 height 10
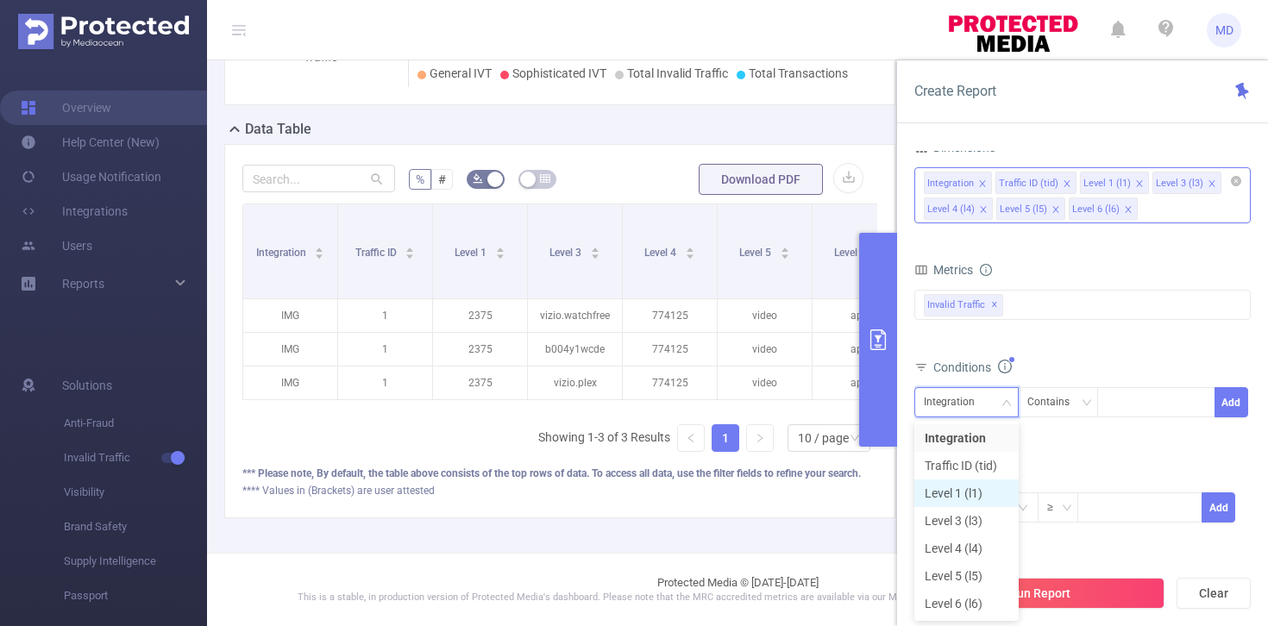
click at [949, 495] on li "Level 1 (l1)" at bounding box center [966, 494] width 104 height 28
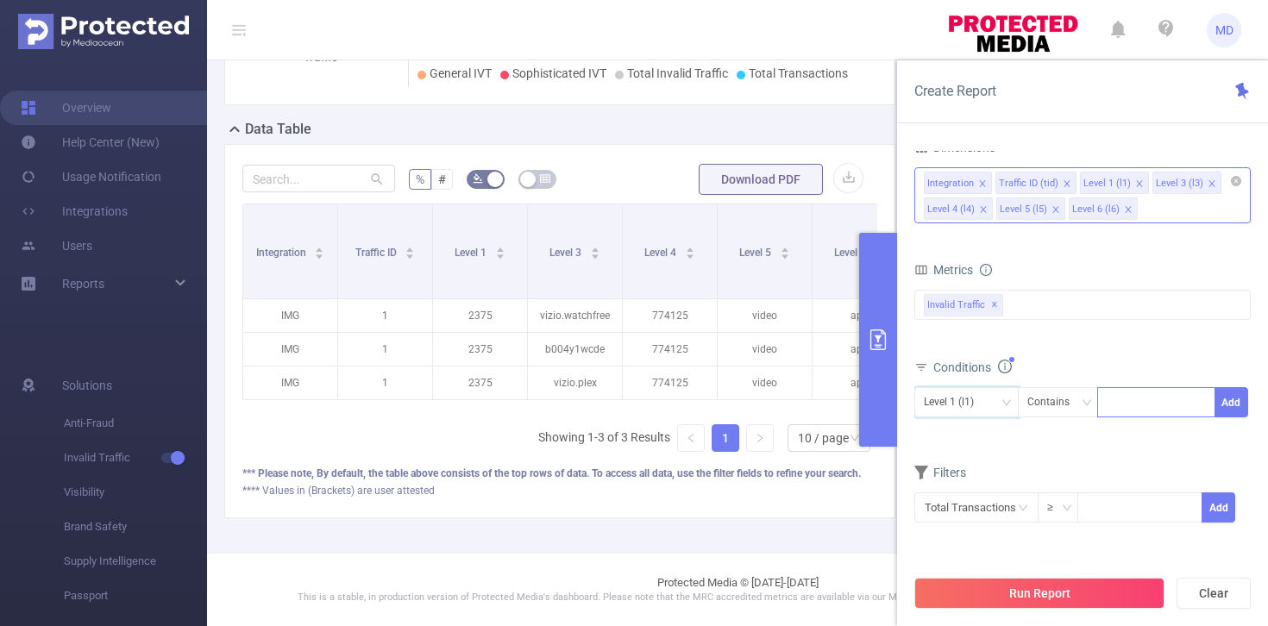
click at [1116, 405] on div at bounding box center [1156, 402] width 99 height 28
type input "2410"
click at [1246, 397] on button "Add" at bounding box center [1232, 402] width 34 height 30
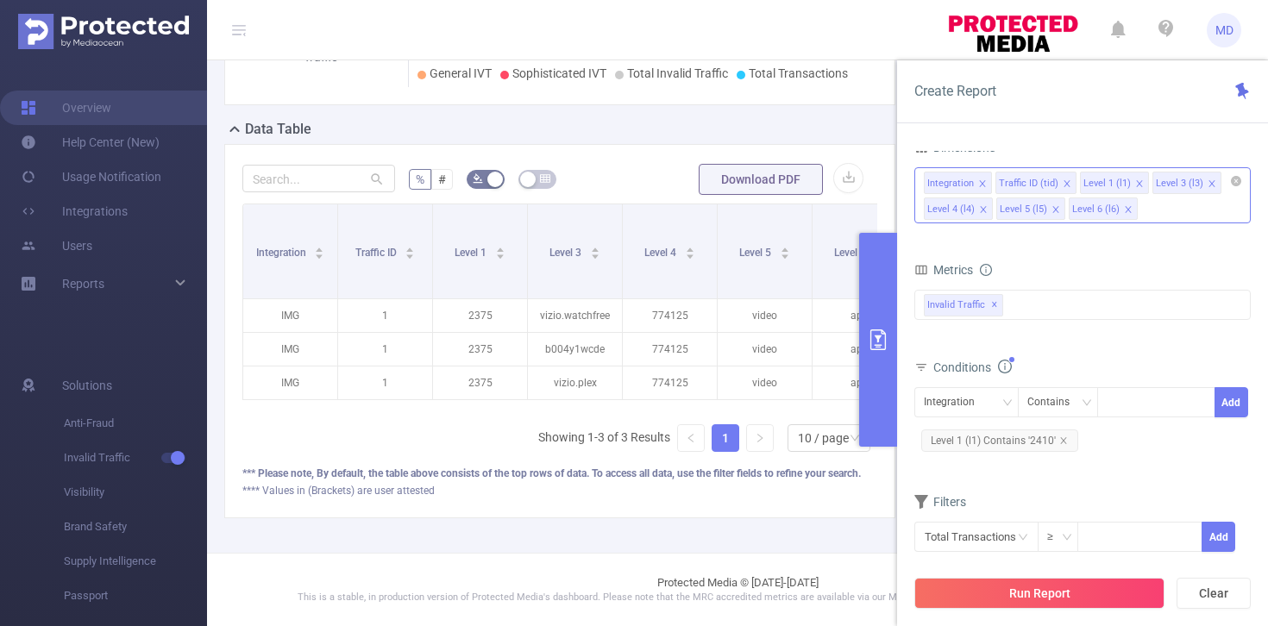
click at [1000, 593] on button "Run Report" at bounding box center [1039, 593] width 250 height 31
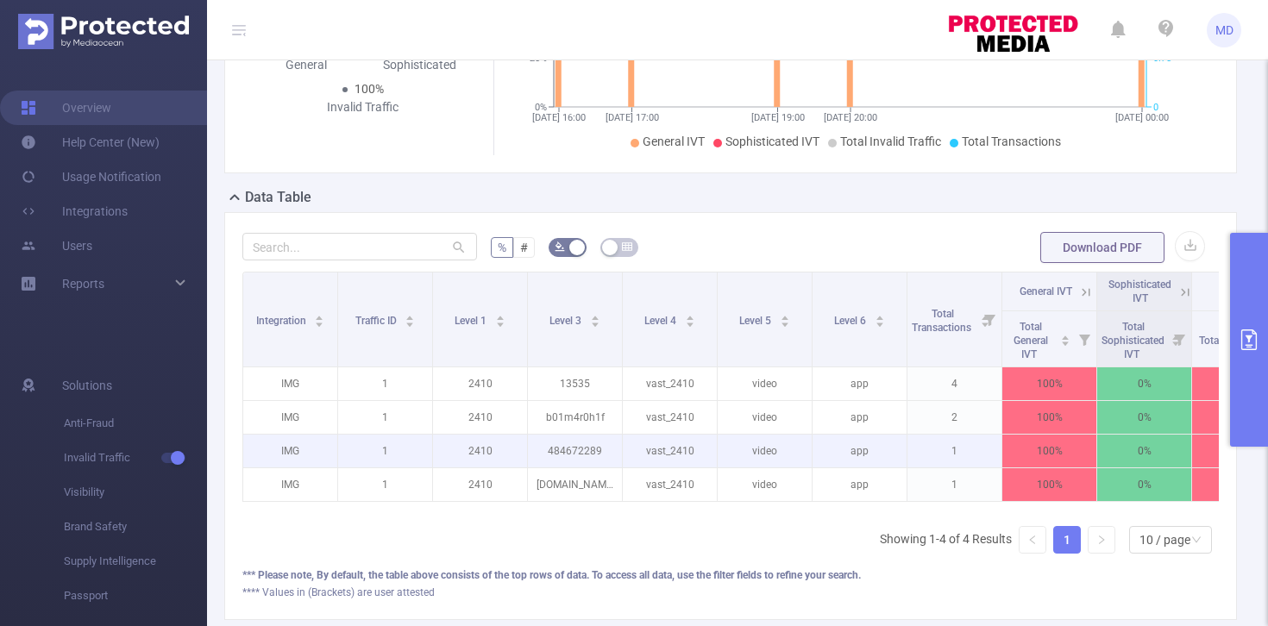
scroll to position [291, 0]
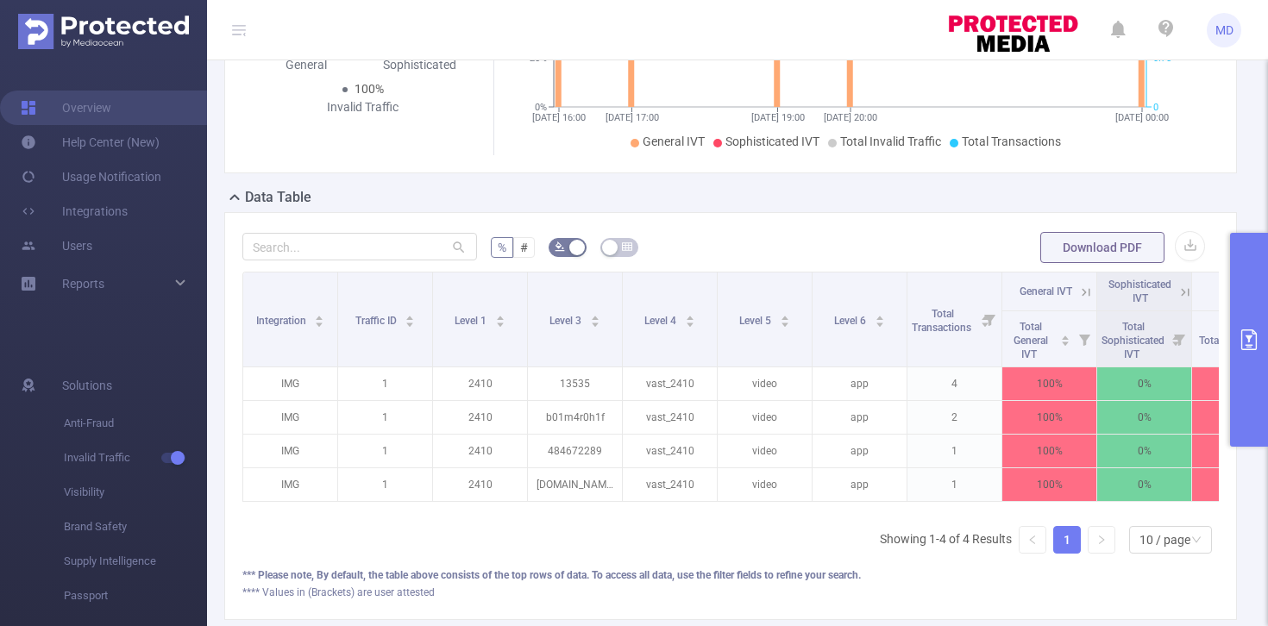
click at [1246, 342] on icon "primary" at bounding box center [1249, 340] width 21 height 21
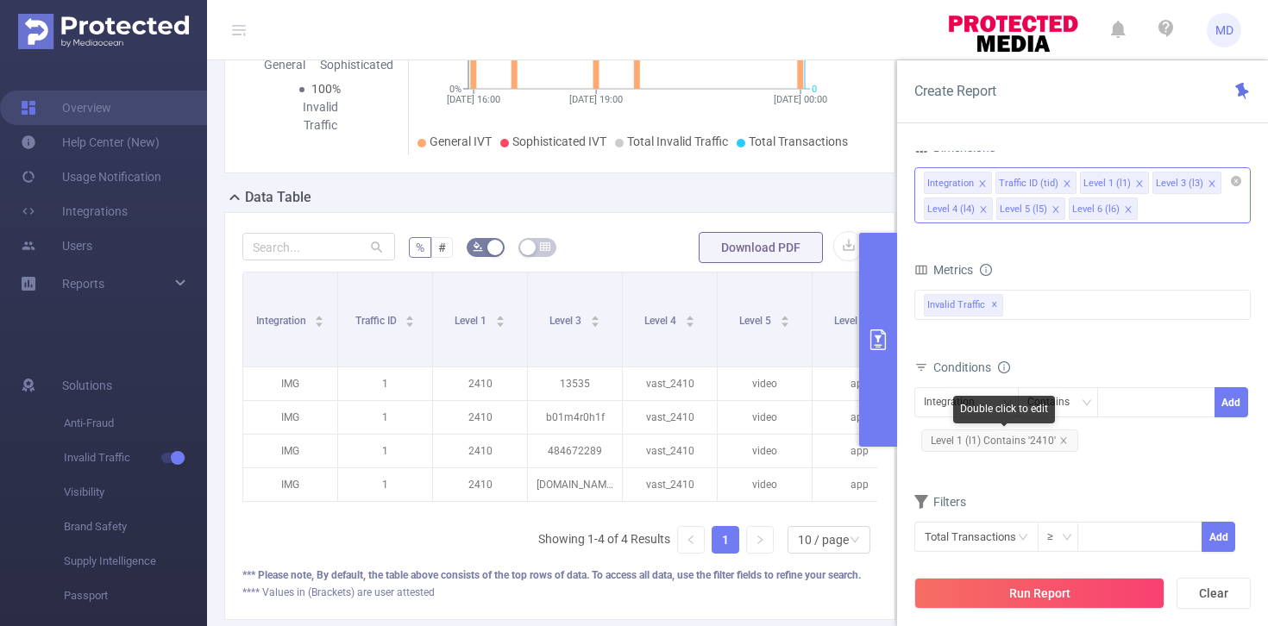
click at [1066, 438] on span "Level 1 (l1) Contains '2410'" at bounding box center [999, 441] width 157 height 22
click at [1067, 441] on span "Level 1 (l1) Contains '2410'" at bounding box center [999, 441] width 157 height 22
click at [1062, 437] on icon "icon: close" at bounding box center [1063, 440] width 9 height 9
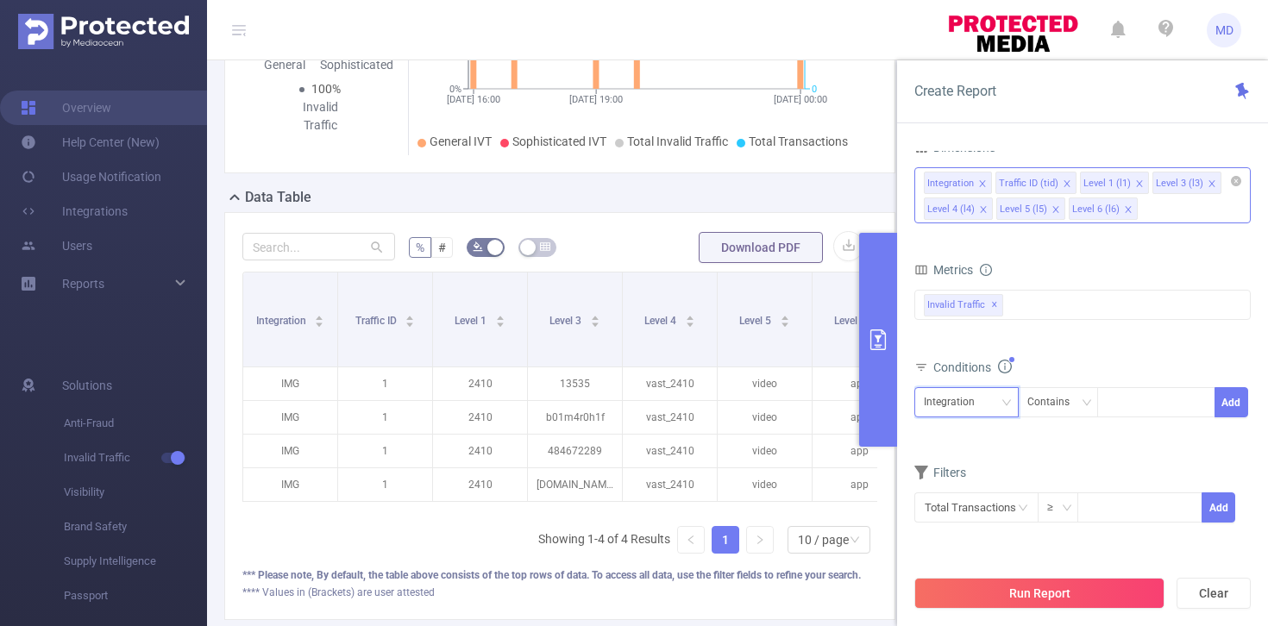
click at [938, 401] on div "Integration" at bounding box center [955, 402] width 63 height 28
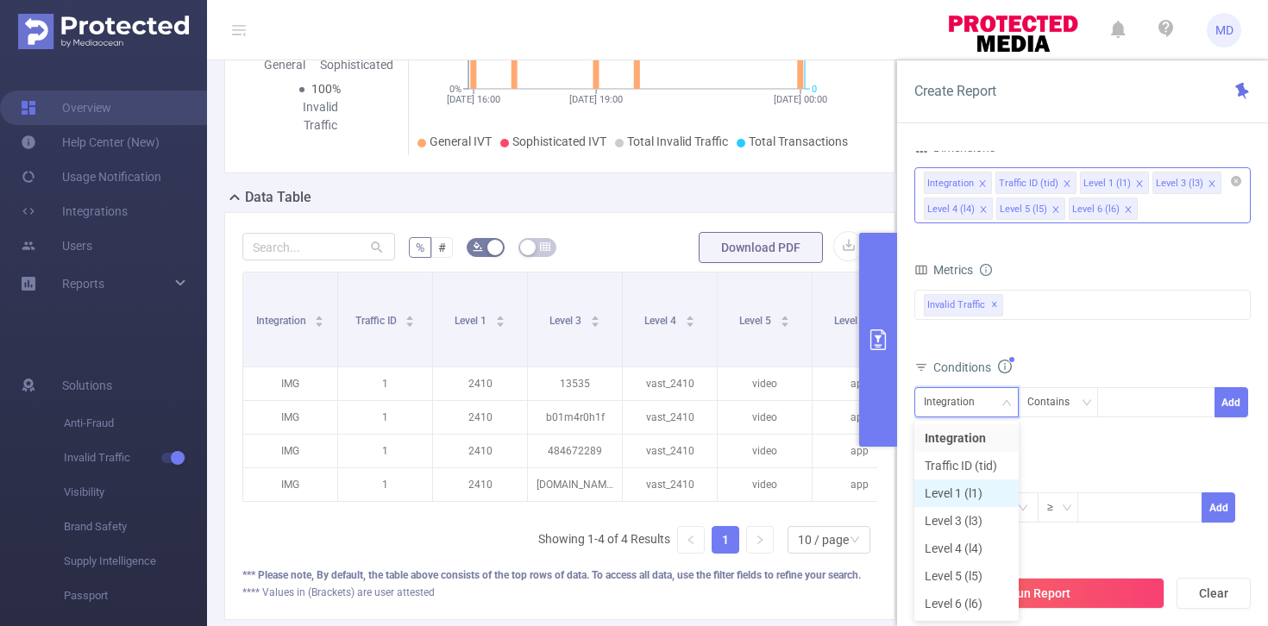
click at [966, 487] on li "Level 1 (l1)" at bounding box center [966, 494] width 104 height 28
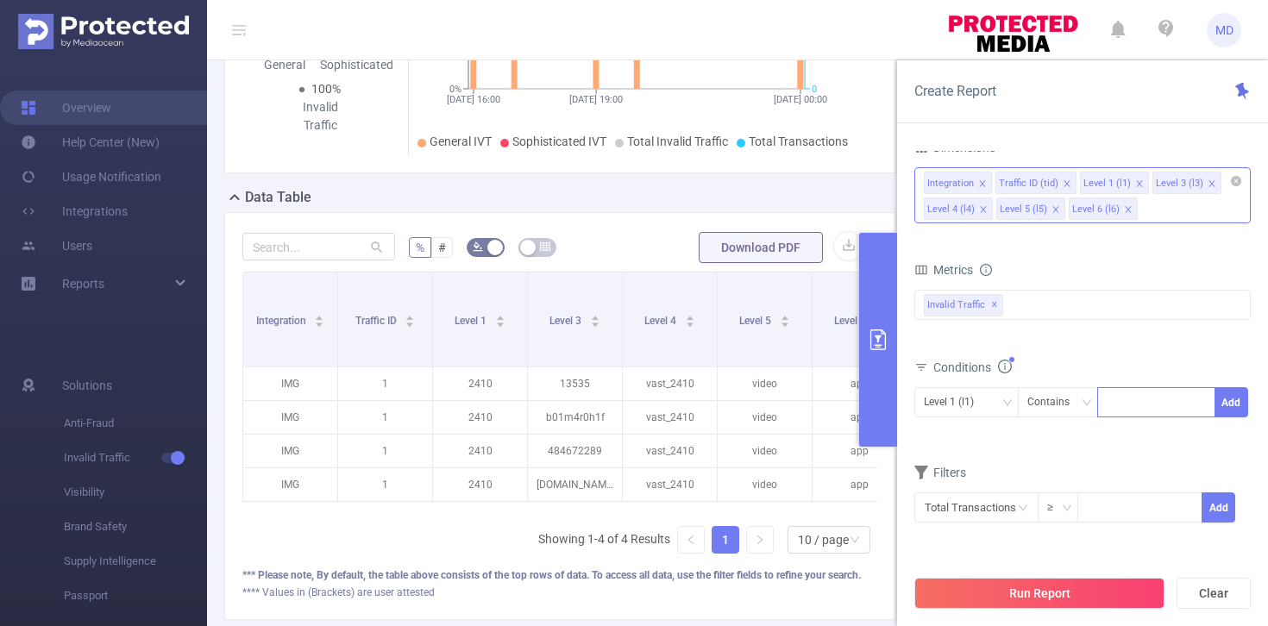
click at [1124, 407] on div at bounding box center [1156, 402] width 99 height 28
type input "2353"
click at [1240, 398] on button "Add" at bounding box center [1232, 402] width 34 height 30
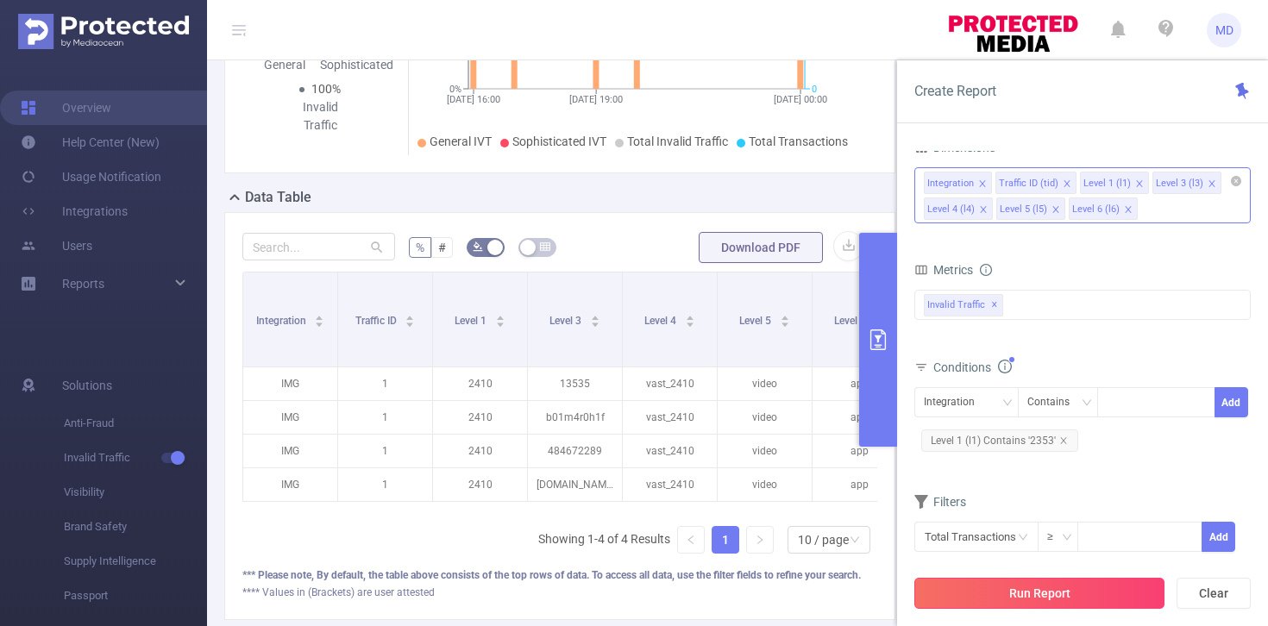
click at [1010, 587] on button "Run Report" at bounding box center [1039, 593] width 250 height 31
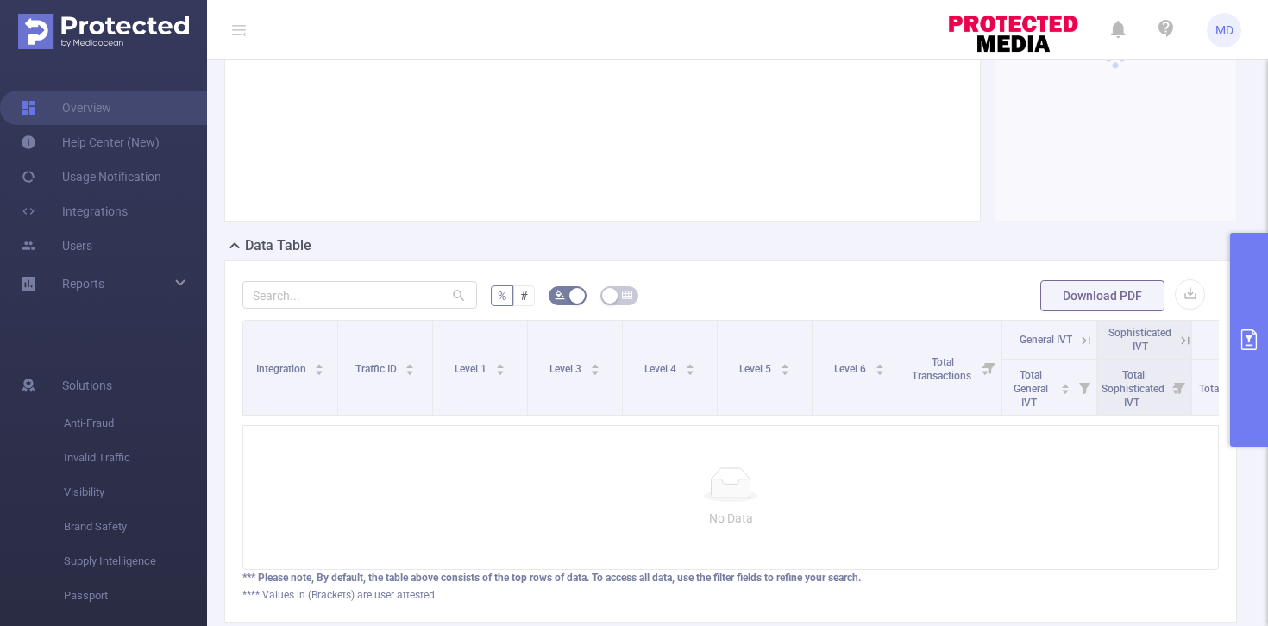
scroll to position [126, 0]
